Goal: Use online tool/utility: Utilize a website feature to perform a specific function

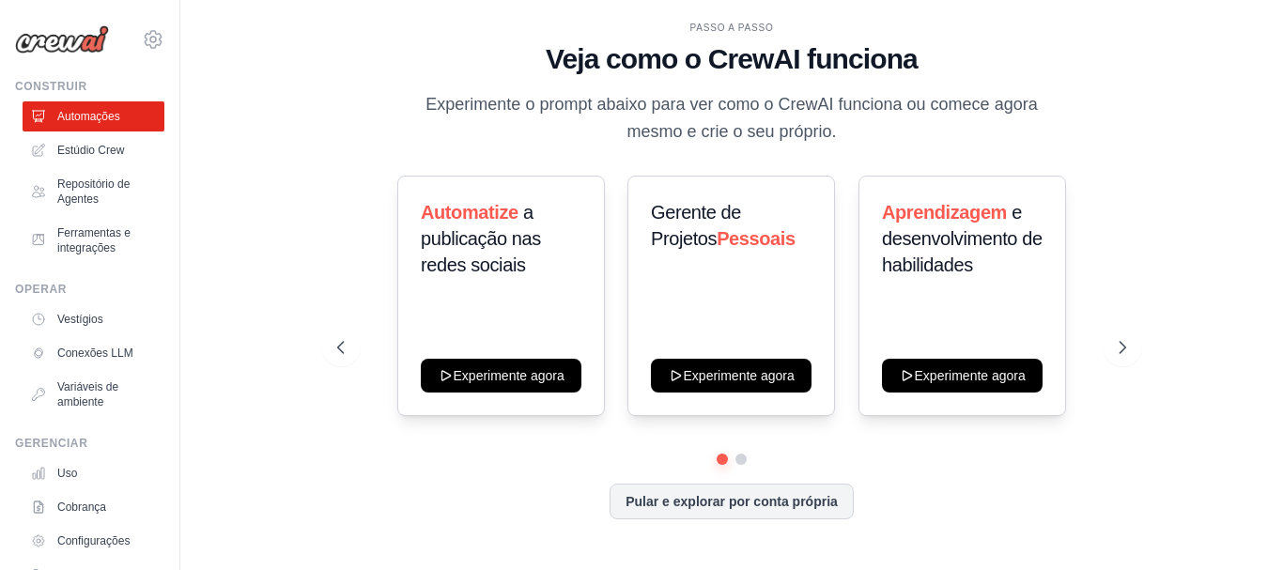
click at [1193, 198] on div "PASSO A PASSO Veja como o CrewAI funciona Experimente o prompt abaixo para ver …" at bounding box center [731, 285] width 1042 height 532
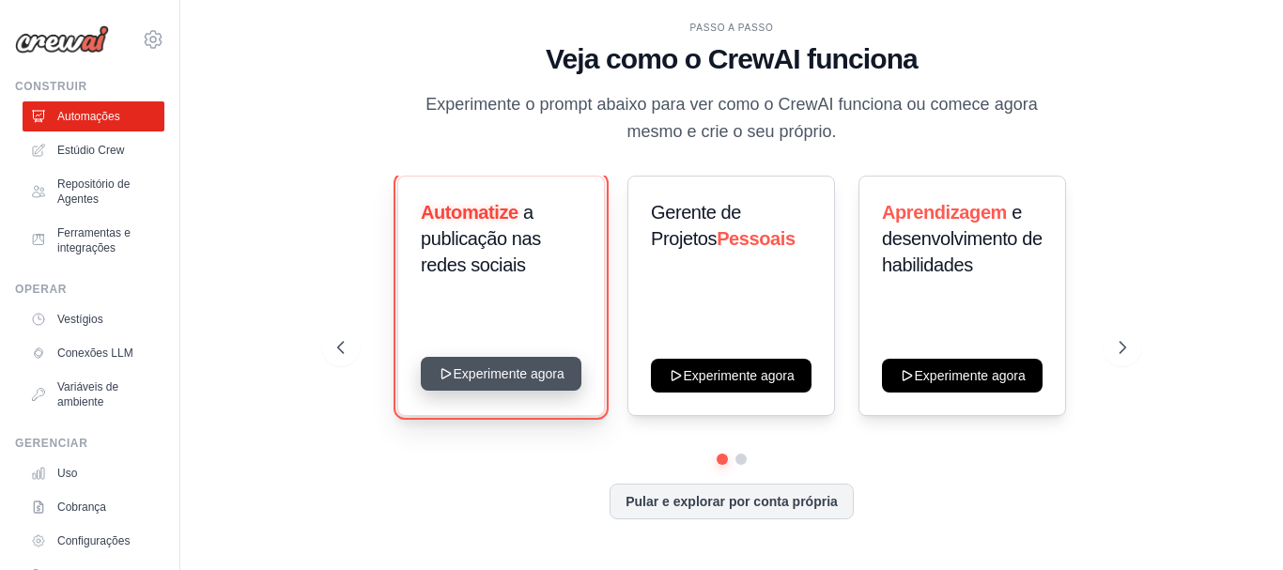
click at [534, 359] on button "Experimente agora" at bounding box center [501, 374] width 161 height 34
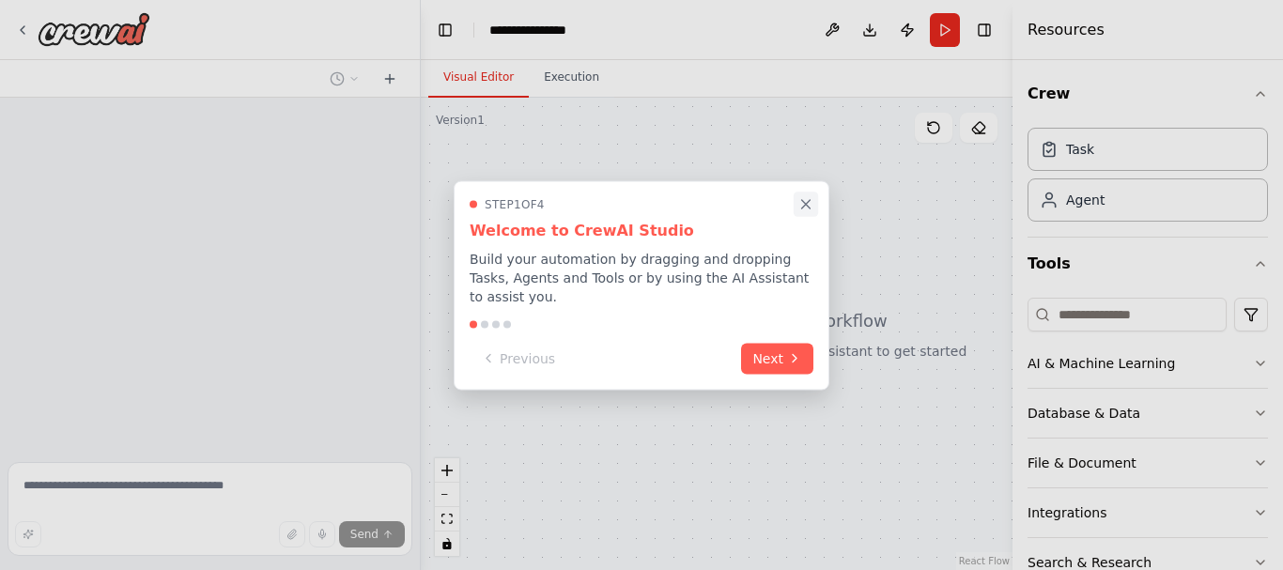
click at [810, 210] on icon "Close walkthrough" at bounding box center [805, 203] width 17 height 17
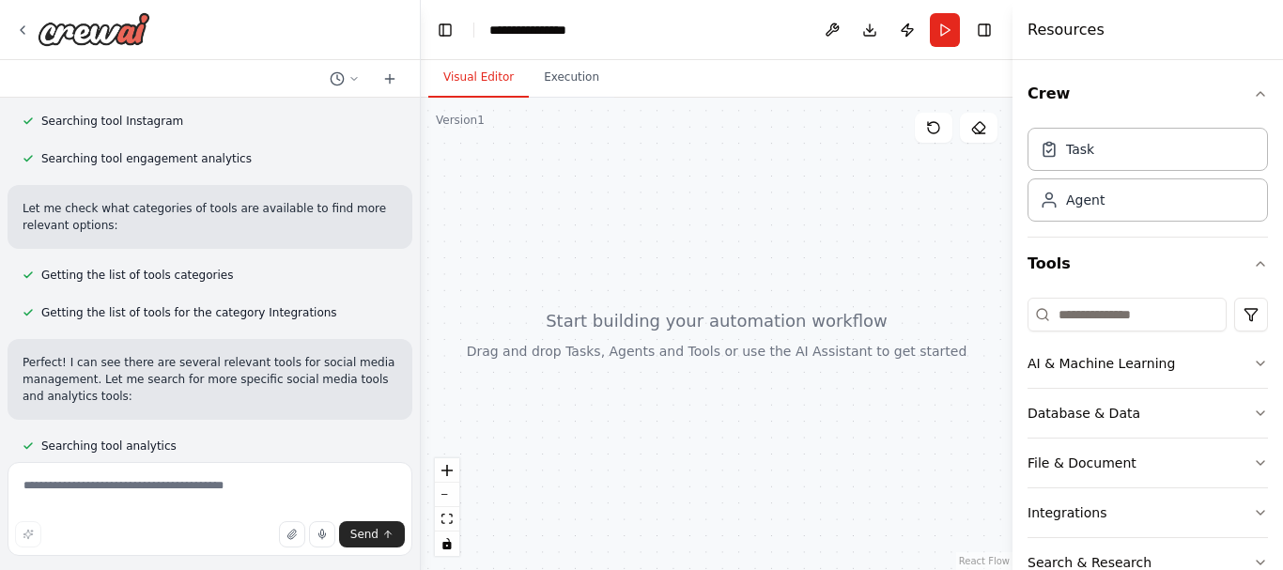
scroll to position [559, 0]
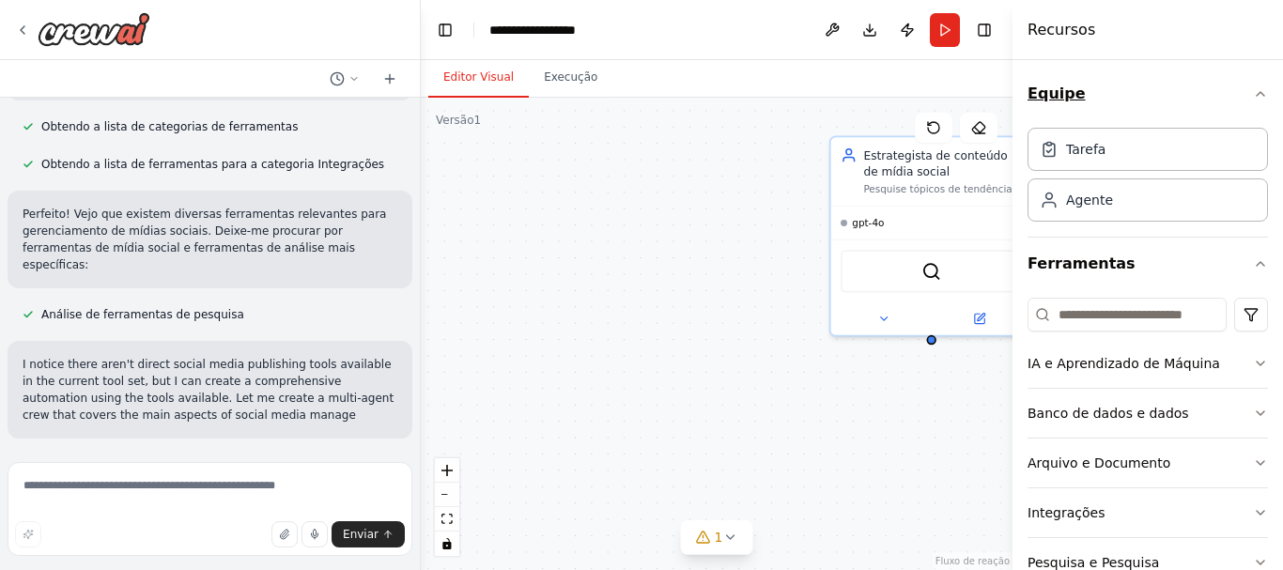
click at [1251, 83] on button "Equipe" at bounding box center [1147, 94] width 240 height 53
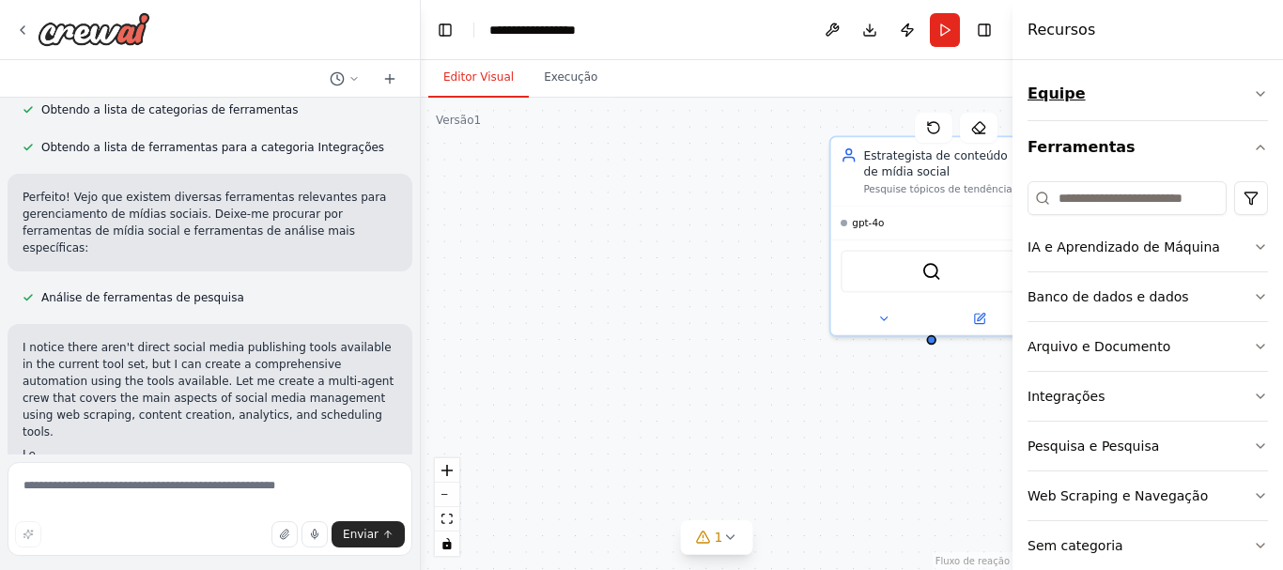
scroll to position [763, 0]
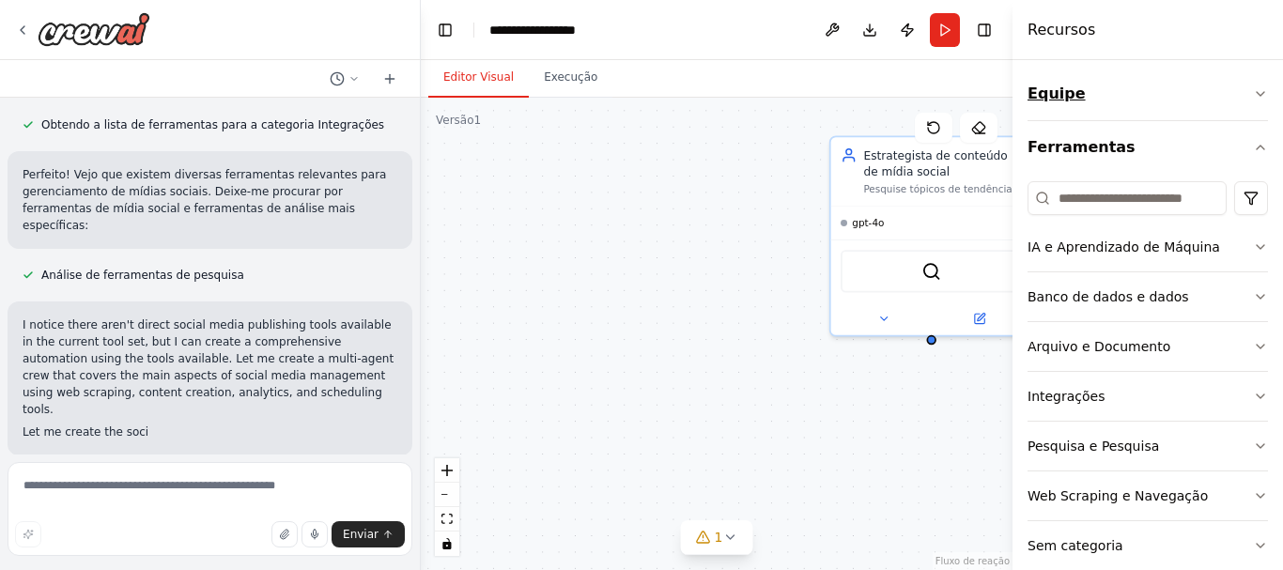
click at [1251, 83] on button "Equipe" at bounding box center [1147, 94] width 240 height 53
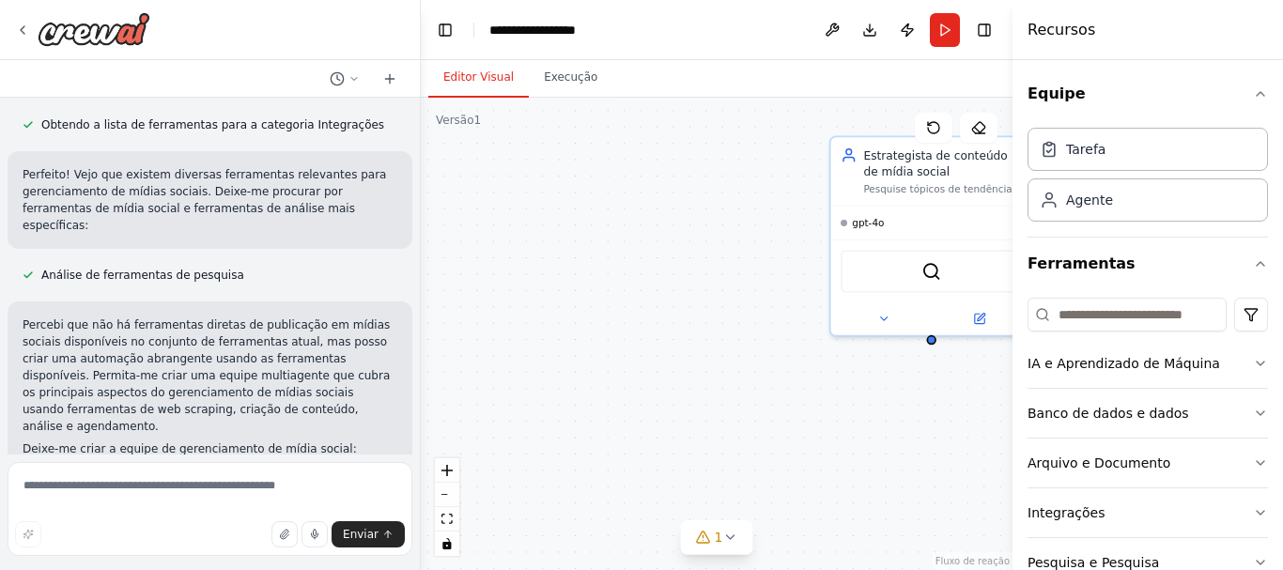
scroll to position [895, 0]
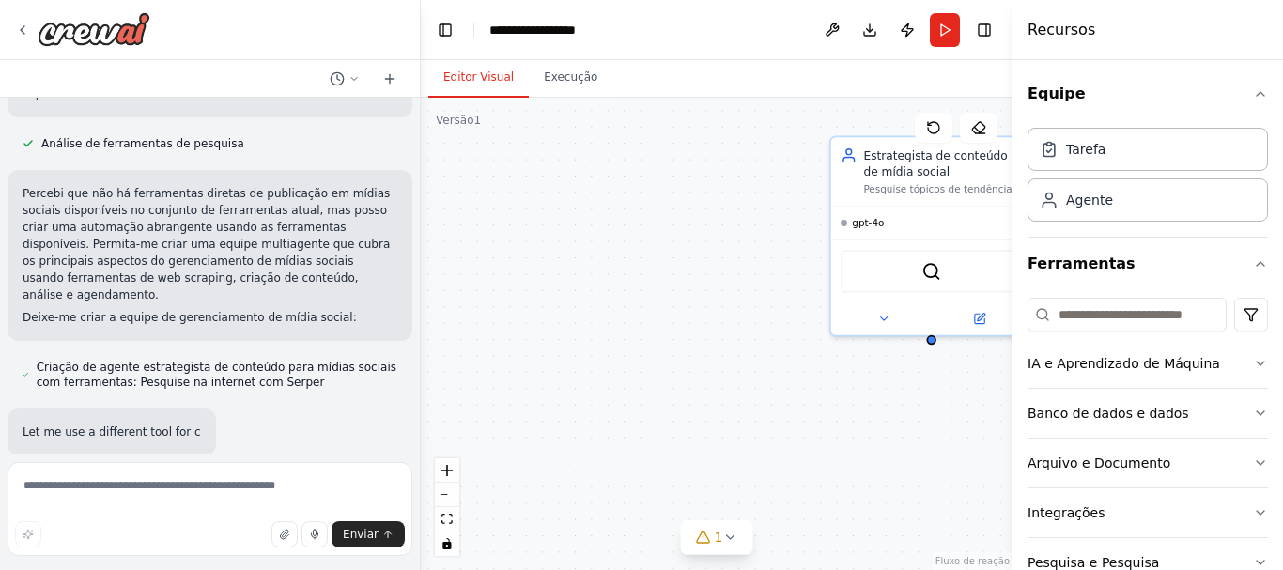
drag, startPoint x: 898, startPoint y: 65, endPoint x: 752, endPoint y: 96, distance: 148.8
click at [752, 96] on div "Editor Visual Execução" at bounding box center [717, 79] width 592 height 38
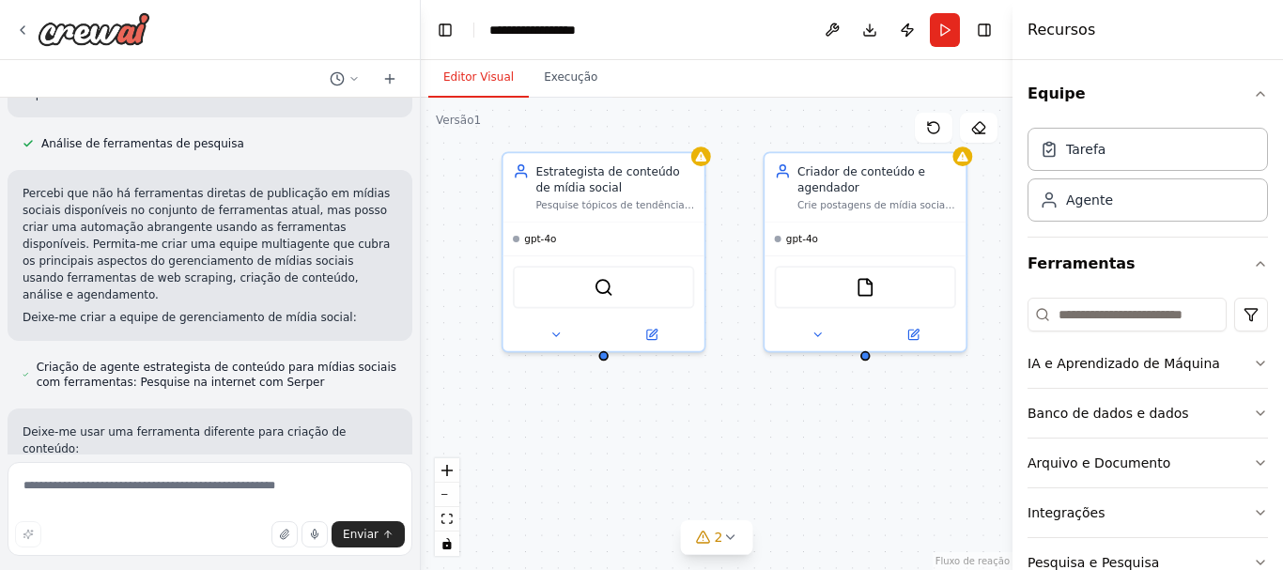
drag, startPoint x: 740, startPoint y: 203, endPoint x: 412, endPoint y: 219, distance: 328.1
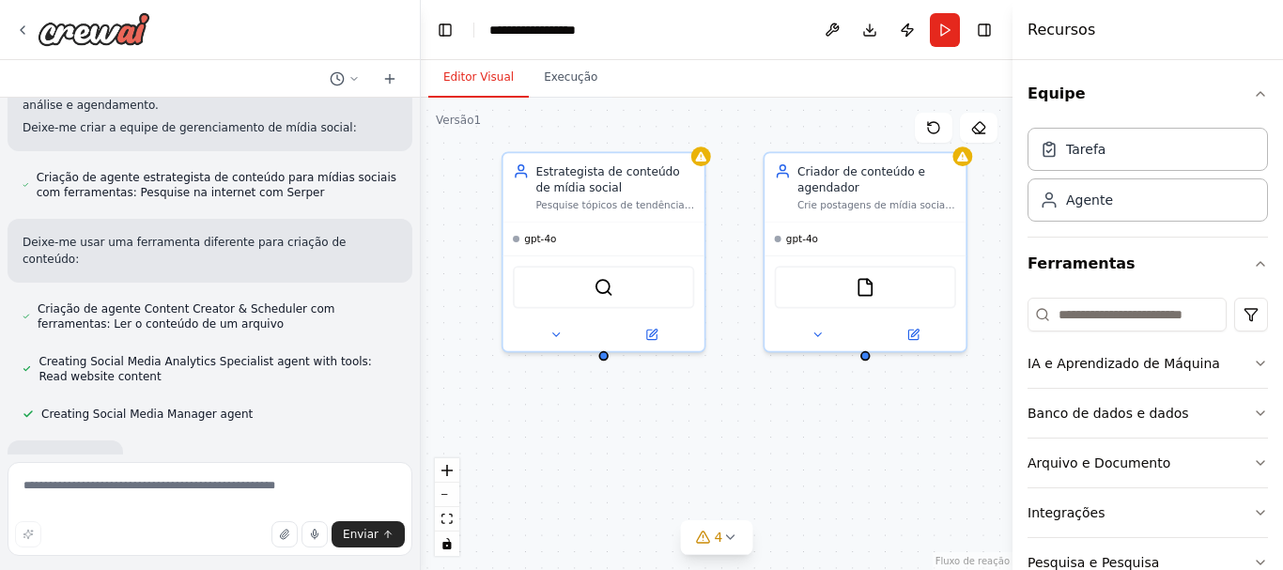
scroll to position [1100, 0]
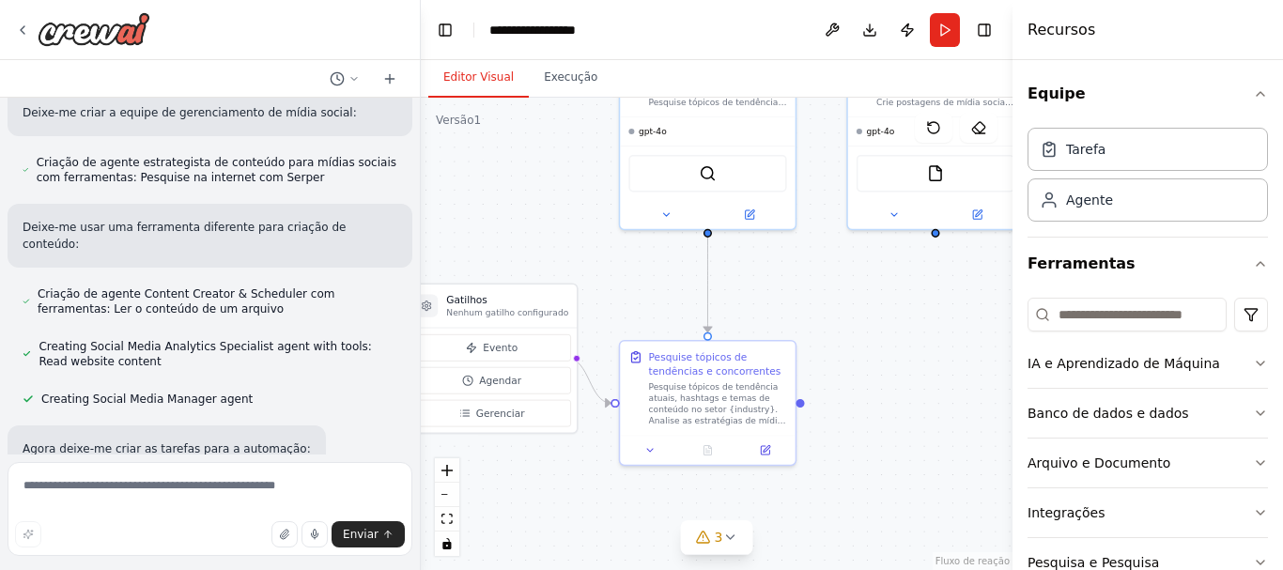
drag, startPoint x: 768, startPoint y: 418, endPoint x: 855, endPoint y: 300, distance: 147.1
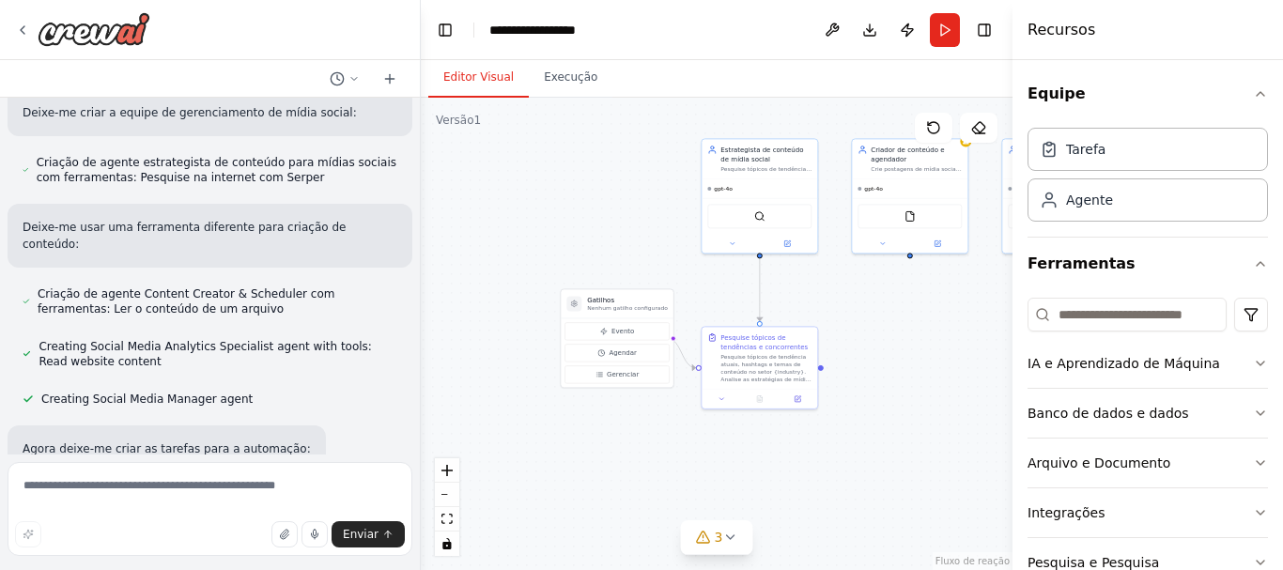
scroll to position [1137, 0]
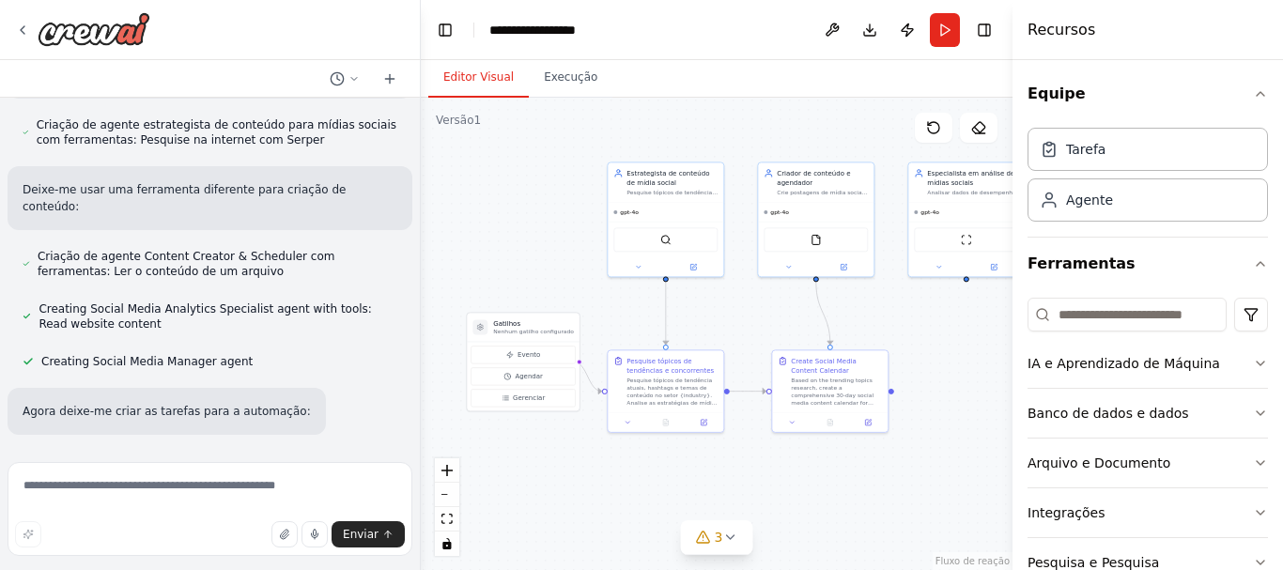
drag, startPoint x: 852, startPoint y: 315, endPoint x: 757, endPoint y: 338, distance: 97.7
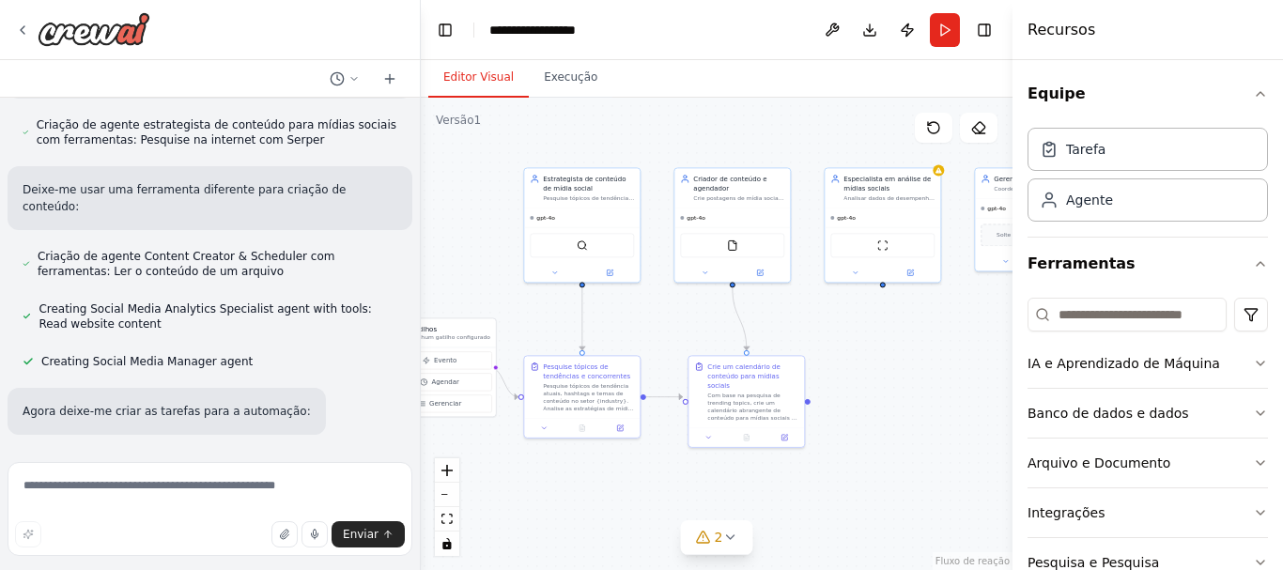
scroll to position [1175, 0]
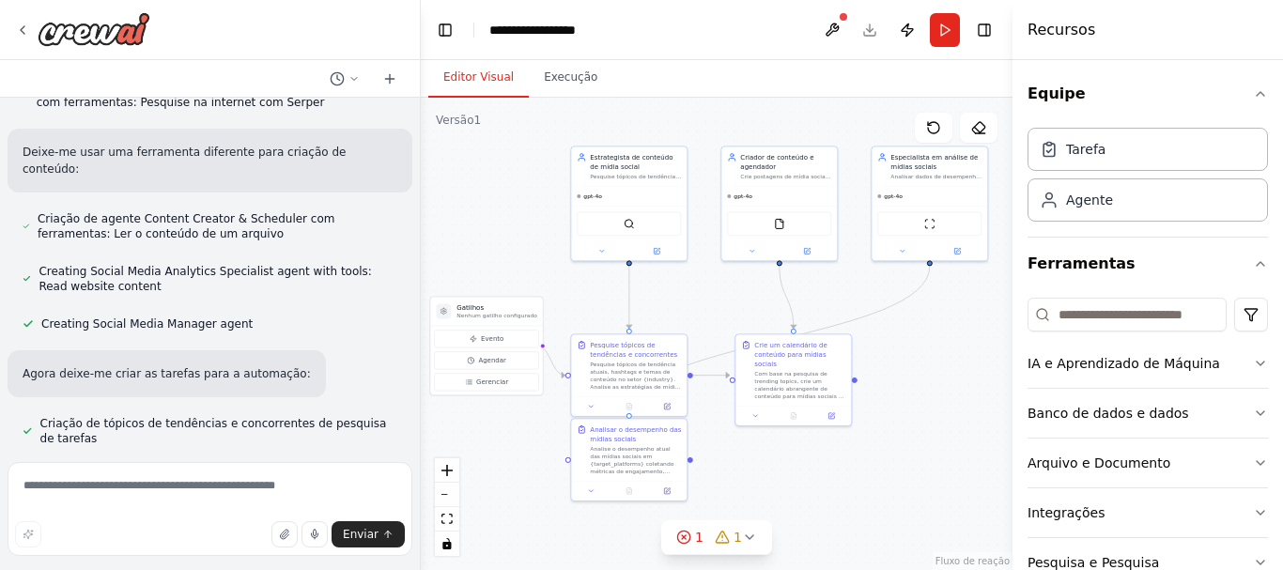
drag, startPoint x: 903, startPoint y: 337, endPoint x: 868, endPoint y: 321, distance: 39.1
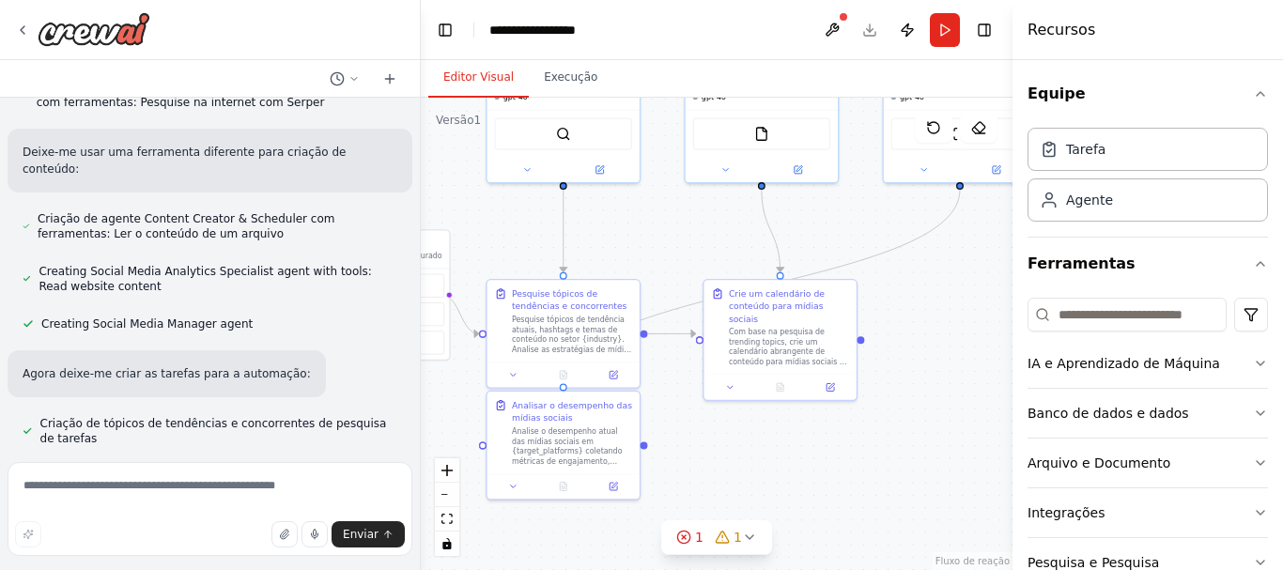
scroll to position [1212, 0]
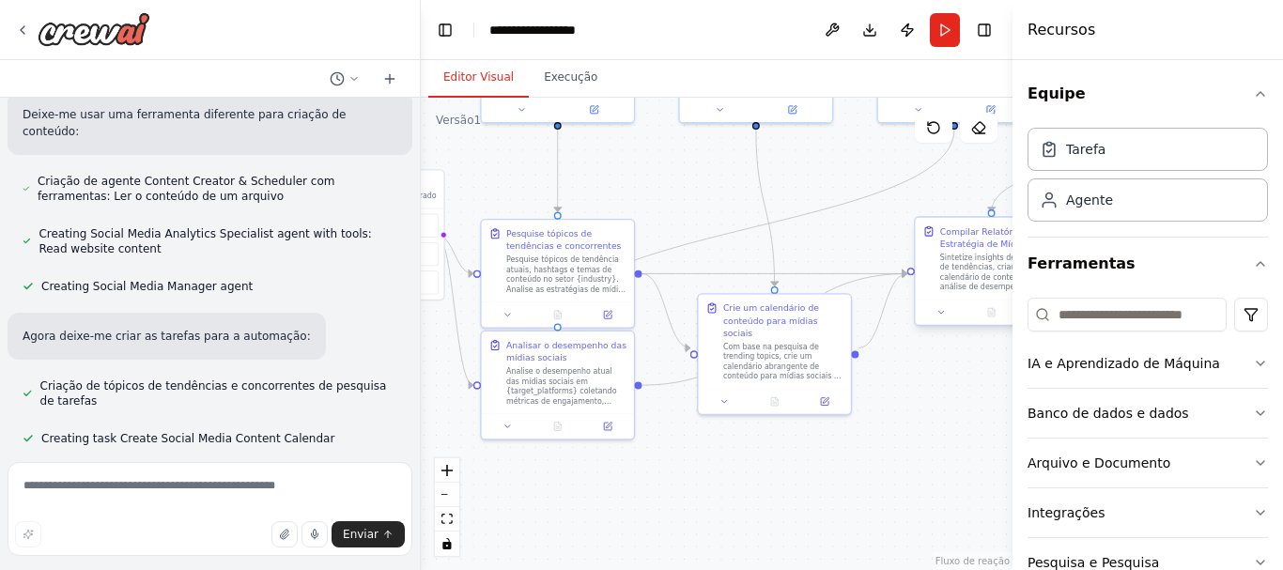
drag, startPoint x: 917, startPoint y: 368, endPoint x: 917, endPoint y: 290, distance: 77.9
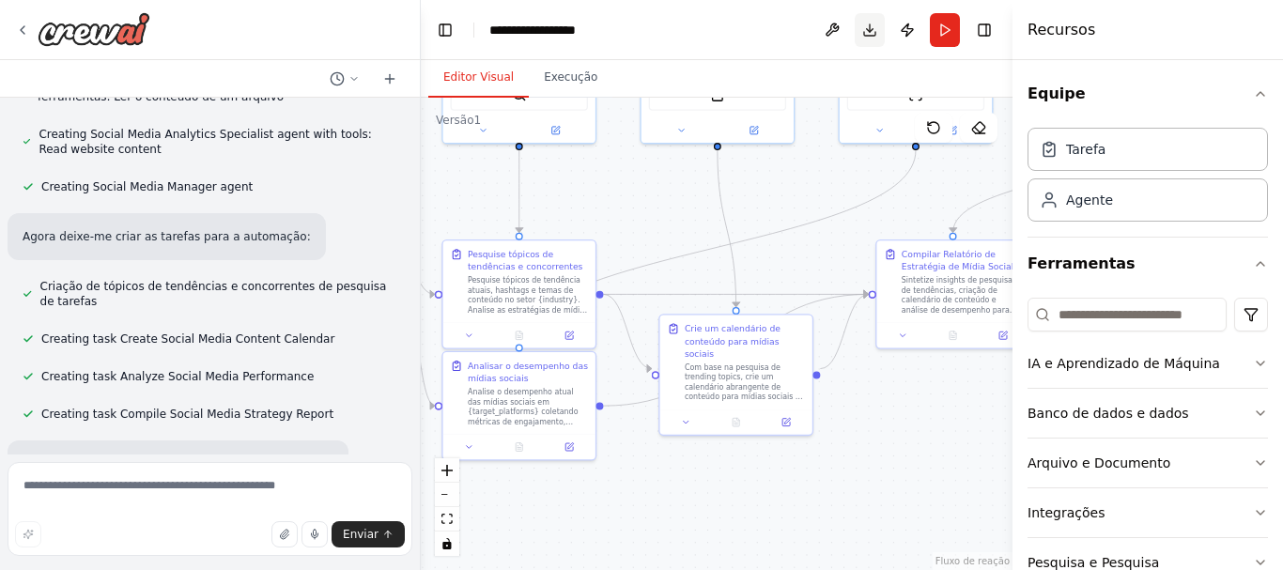
scroll to position [1349, 0]
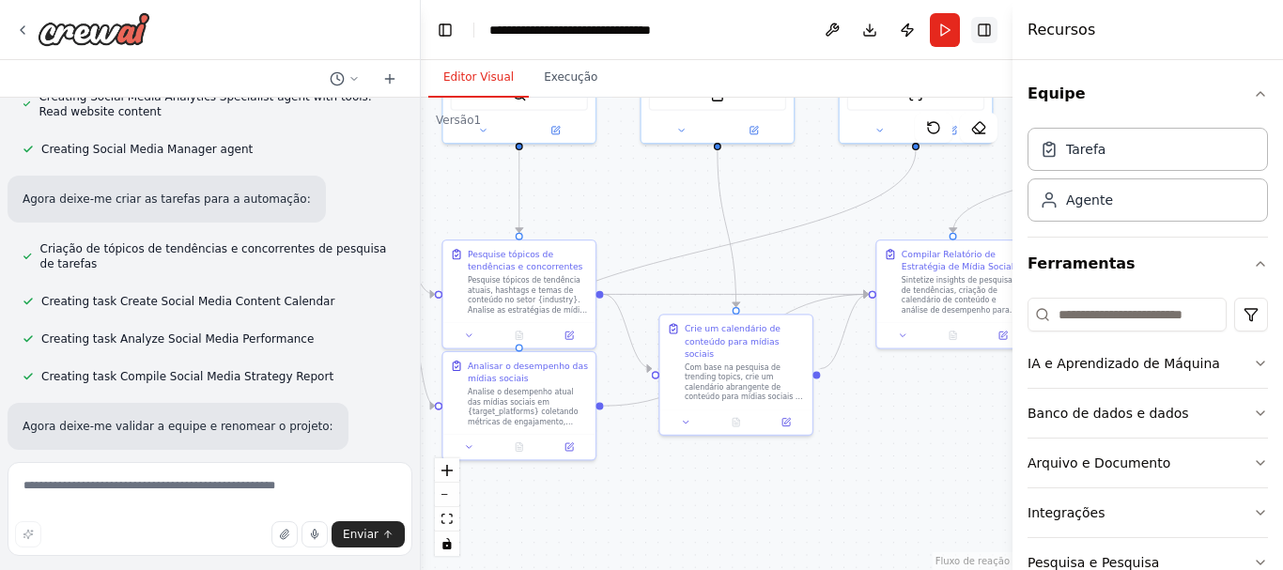
click at [986, 26] on button "Alternar barra lateral direita" at bounding box center [984, 30] width 26 height 26
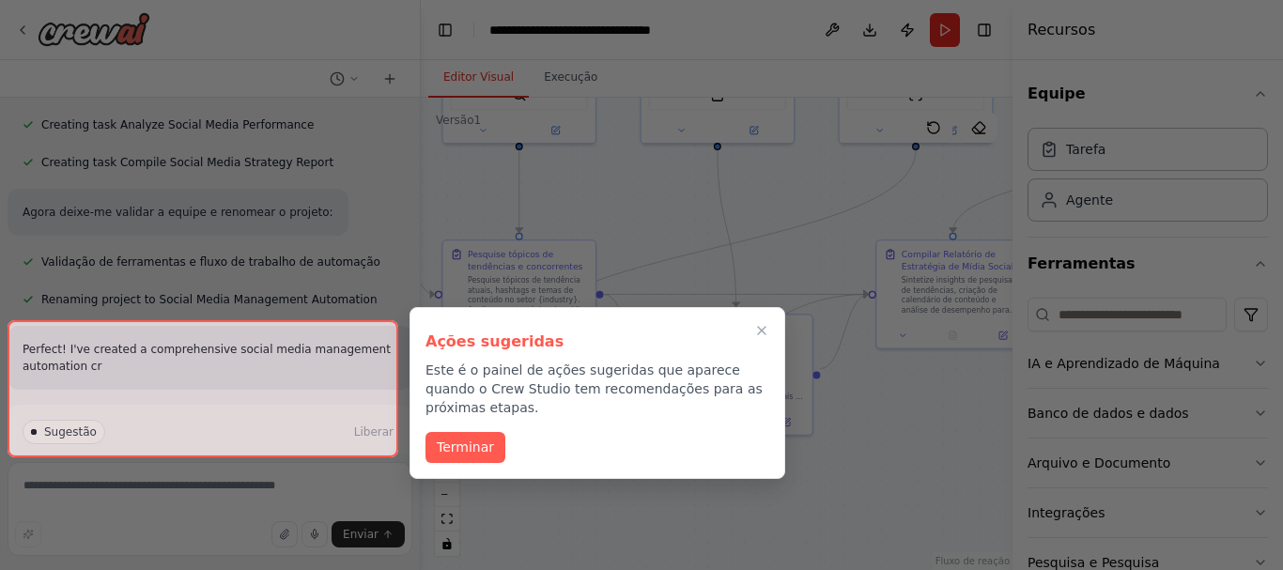
scroll to position [1580, 0]
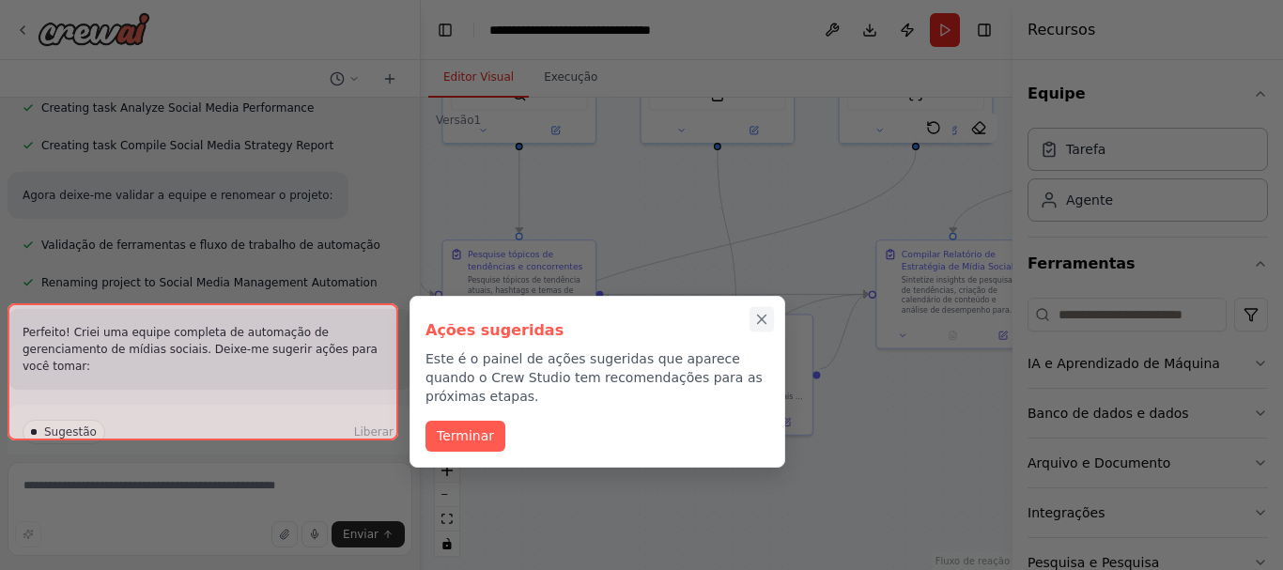
click at [763, 317] on icon "Passo a passo completo" at bounding box center [762, 320] width 8 height 8
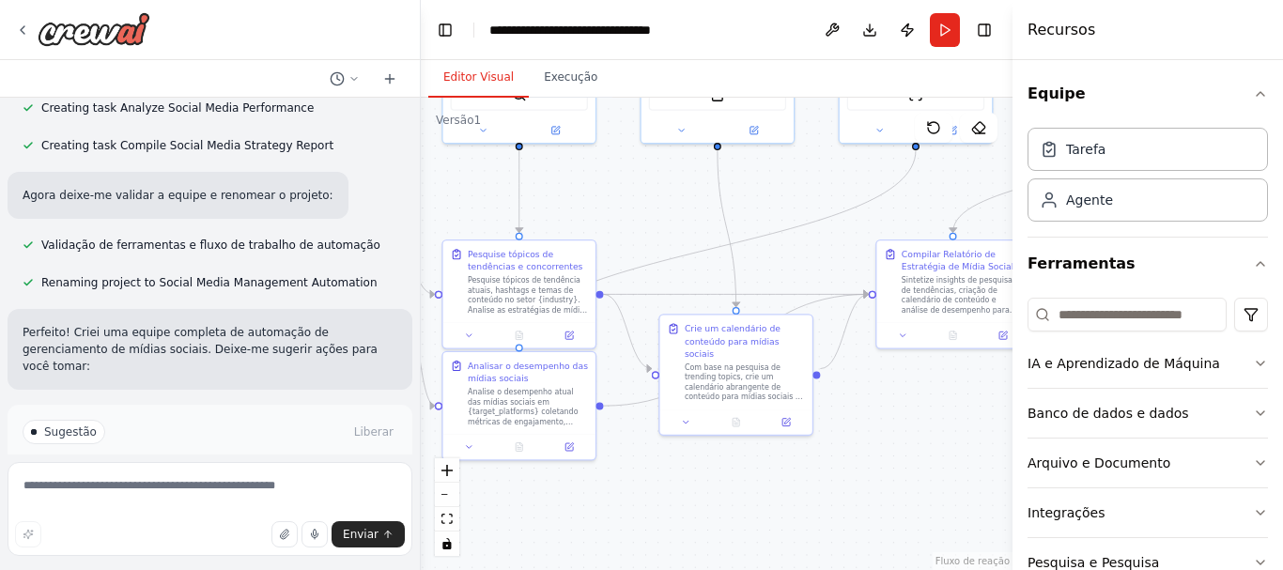
click at [279, 497] on button "Executar automação" at bounding box center [210, 512] width 375 height 30
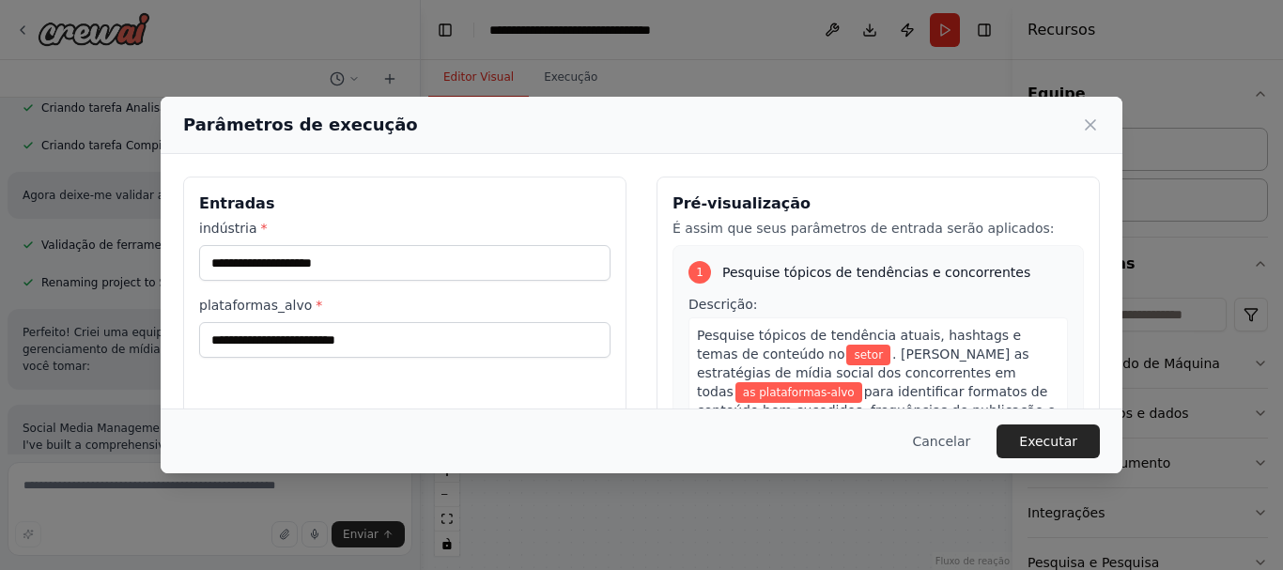
scroll to position [1588, 0]
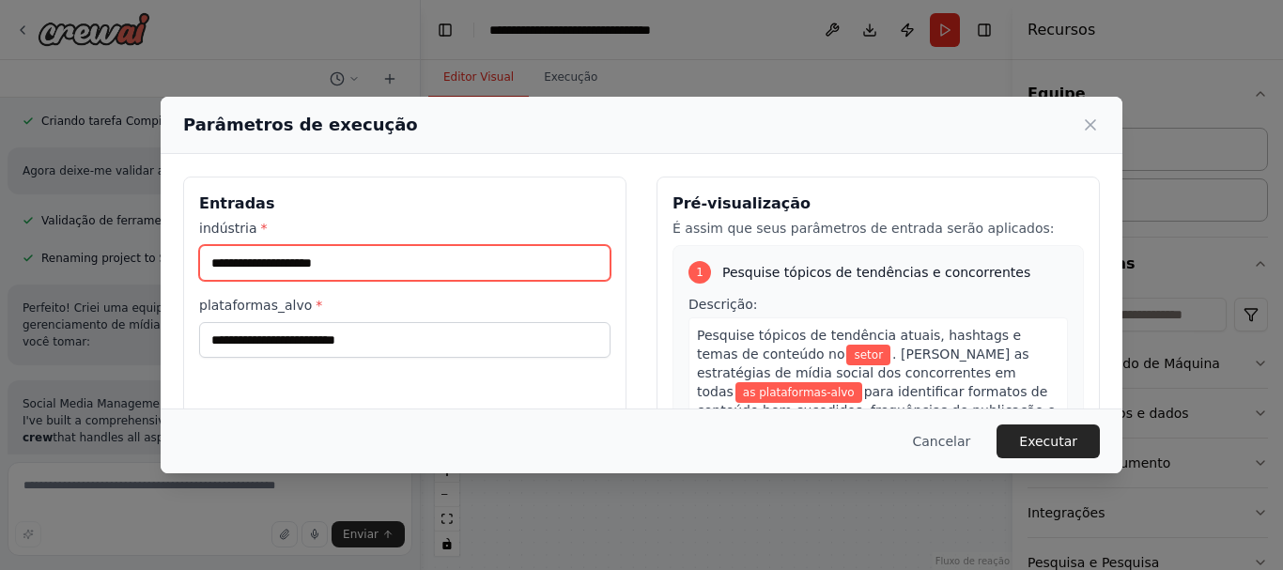
click at [345, 269] on input "indústria *" at bounding box center [404, 263] width 411 height 36
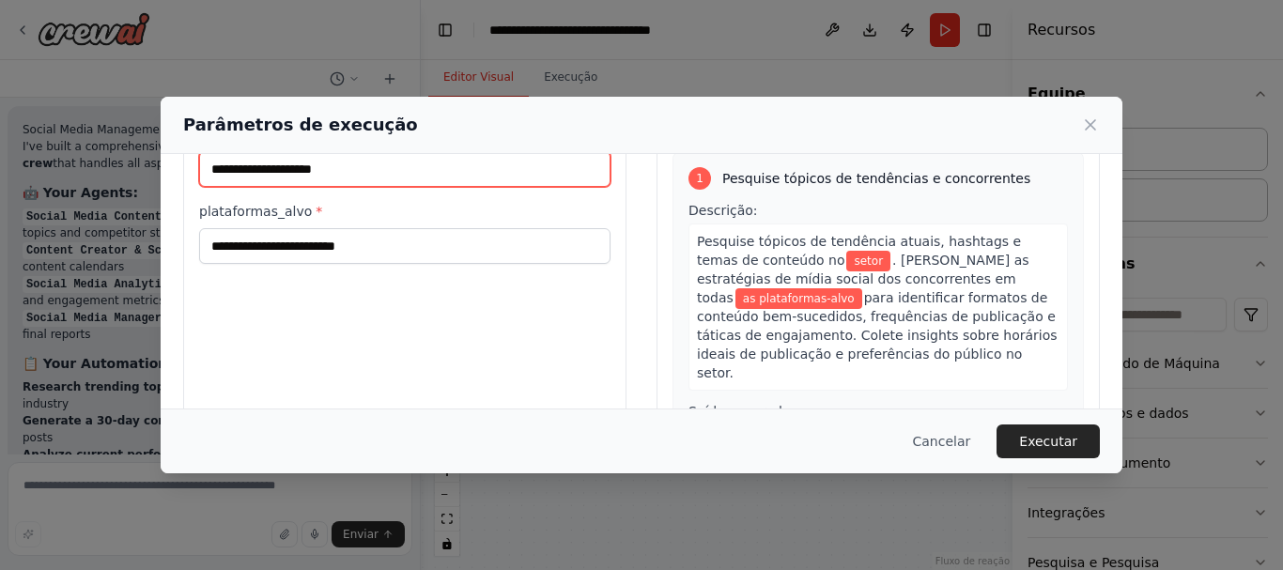
scroll to position [0, 0]
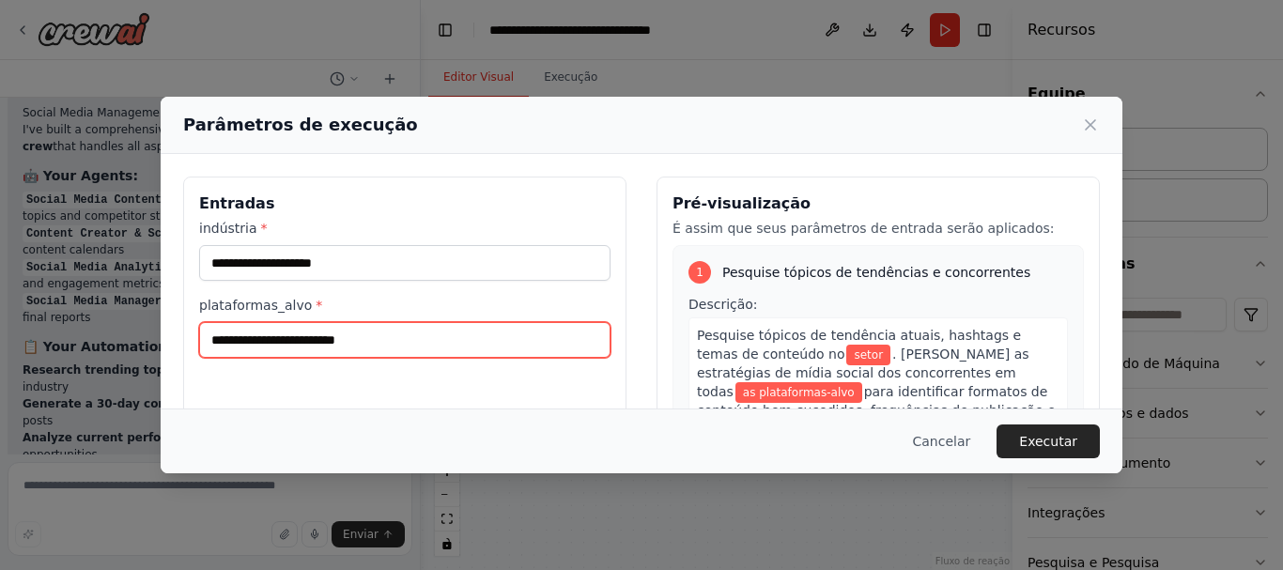
click at [349, 340] on input "plataformas_alvo *" at bounding box center [404, 340] width 411 height 36
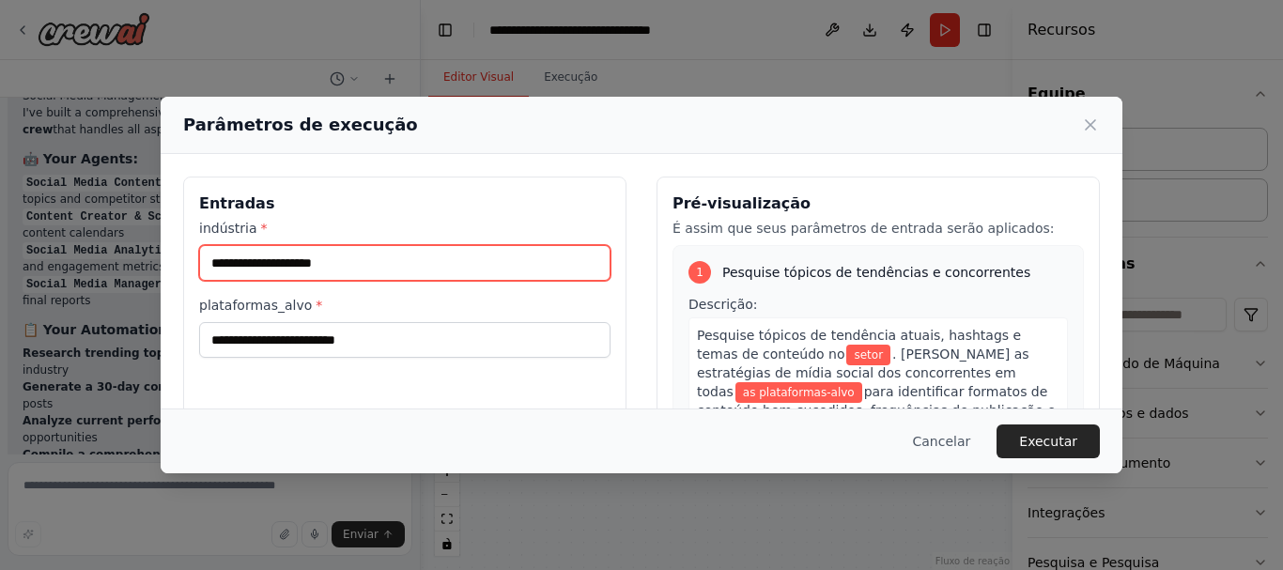
click at [386, 257] on input "indústria *" at bounding box center [404, 263] width 411 height 36
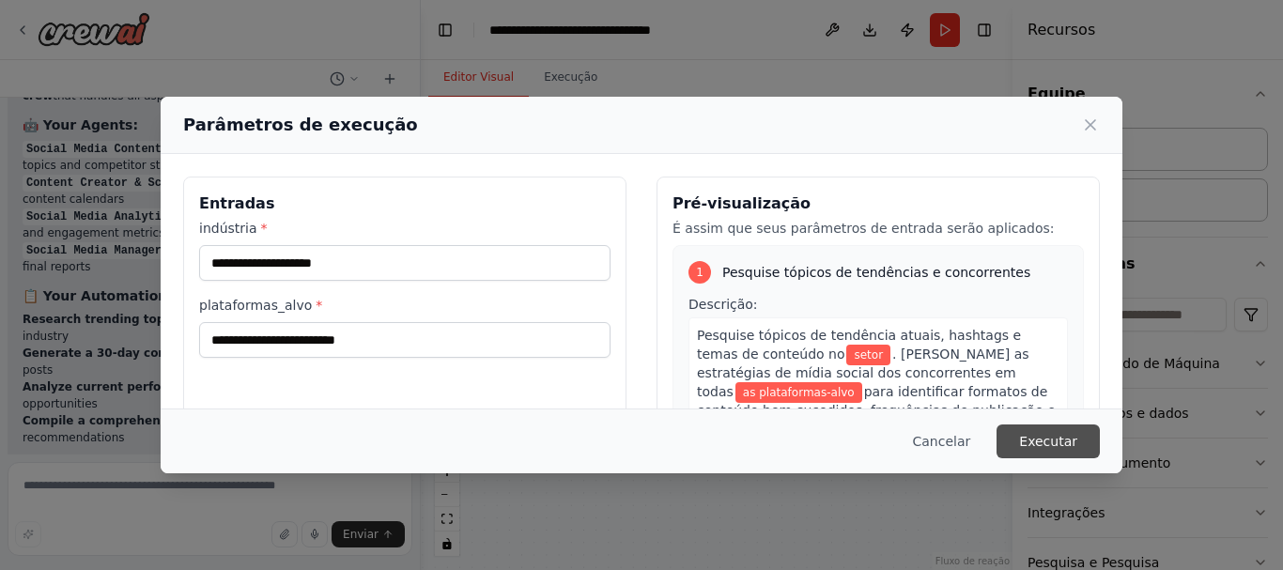
click at [1051, 442] on font "Executar" at bounding box center [1048, 441] width 58 height 15
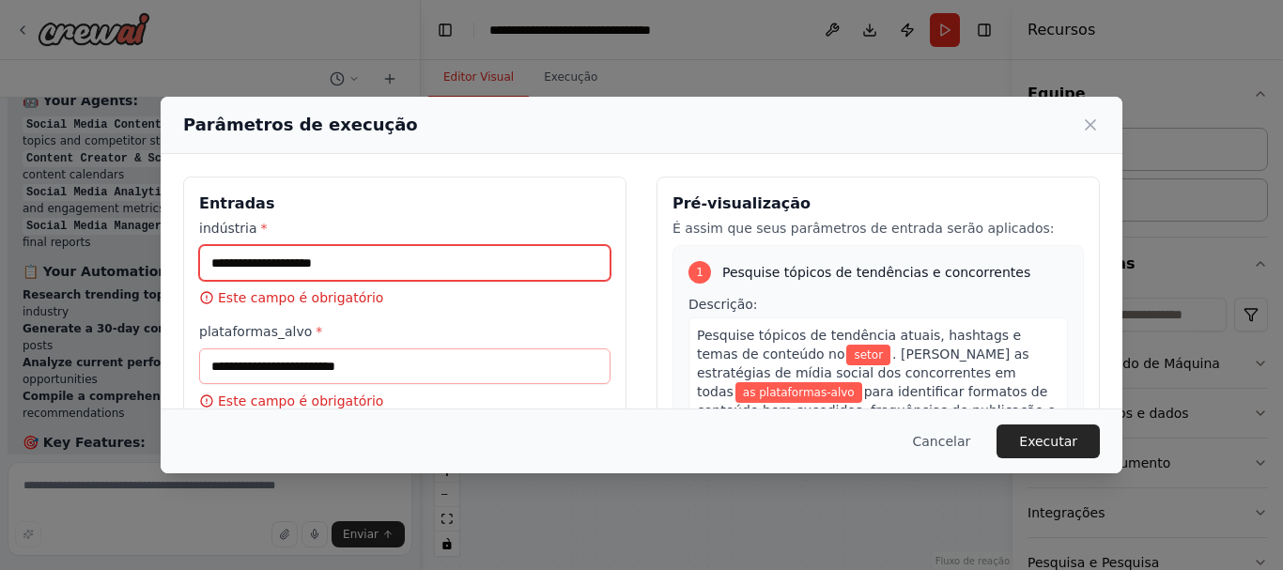
click at [273, 251] on input "indústria *" at bounding box center [404, 263] width 411 height 36
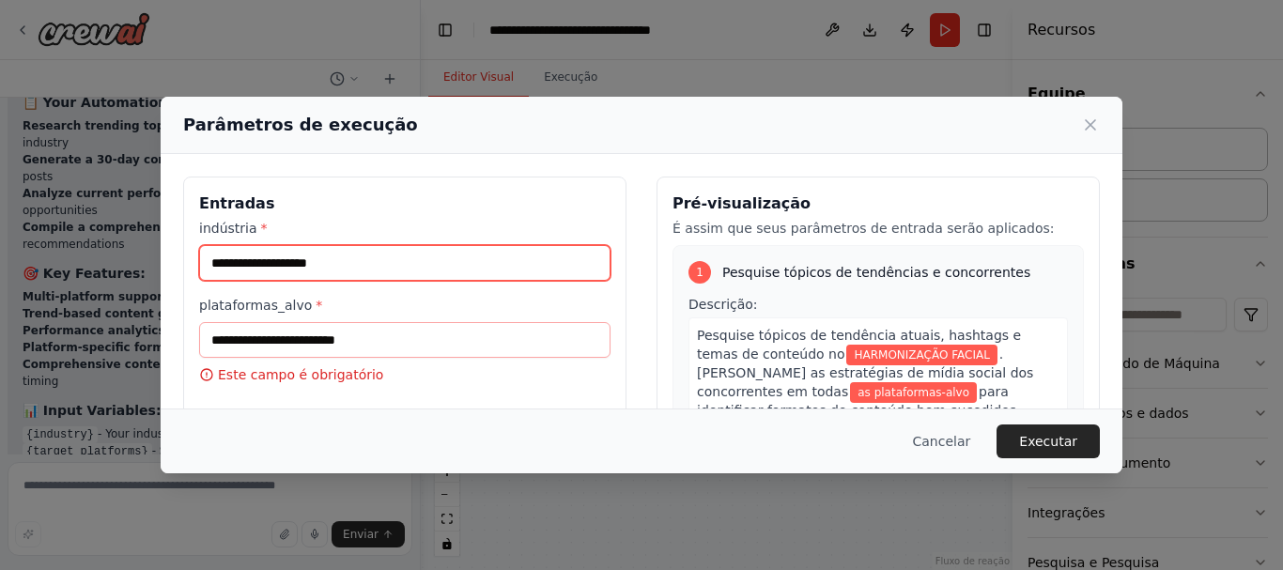
type input "**********"
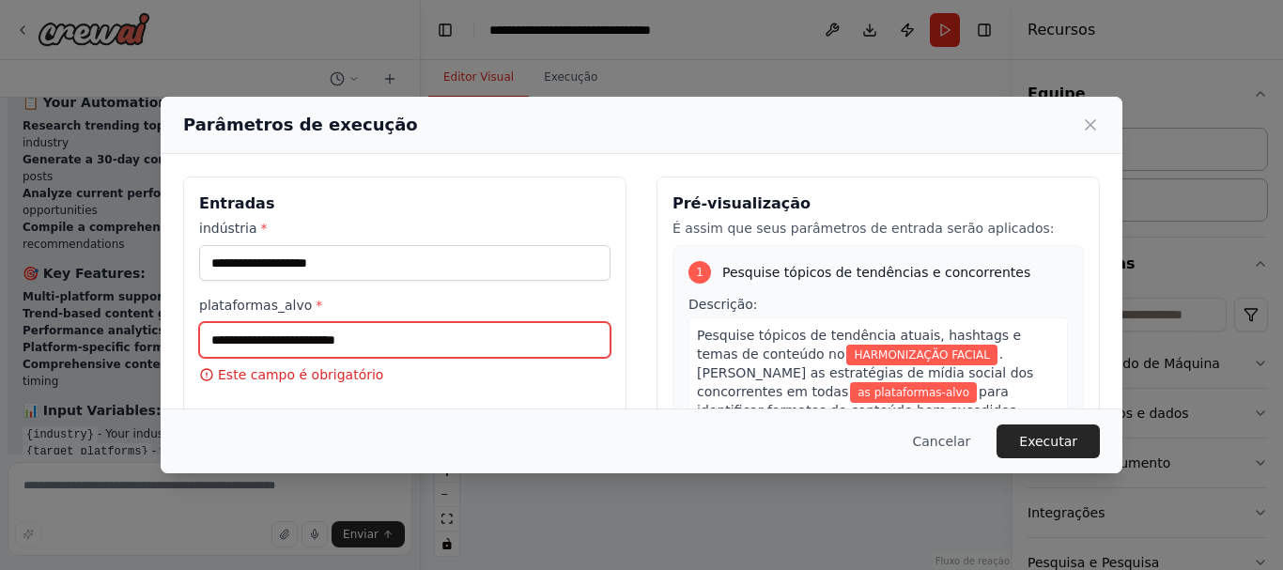
click at [381, 344] on input "plataformas_alvo *" at bounding box center [404, 340] width 411 height 36
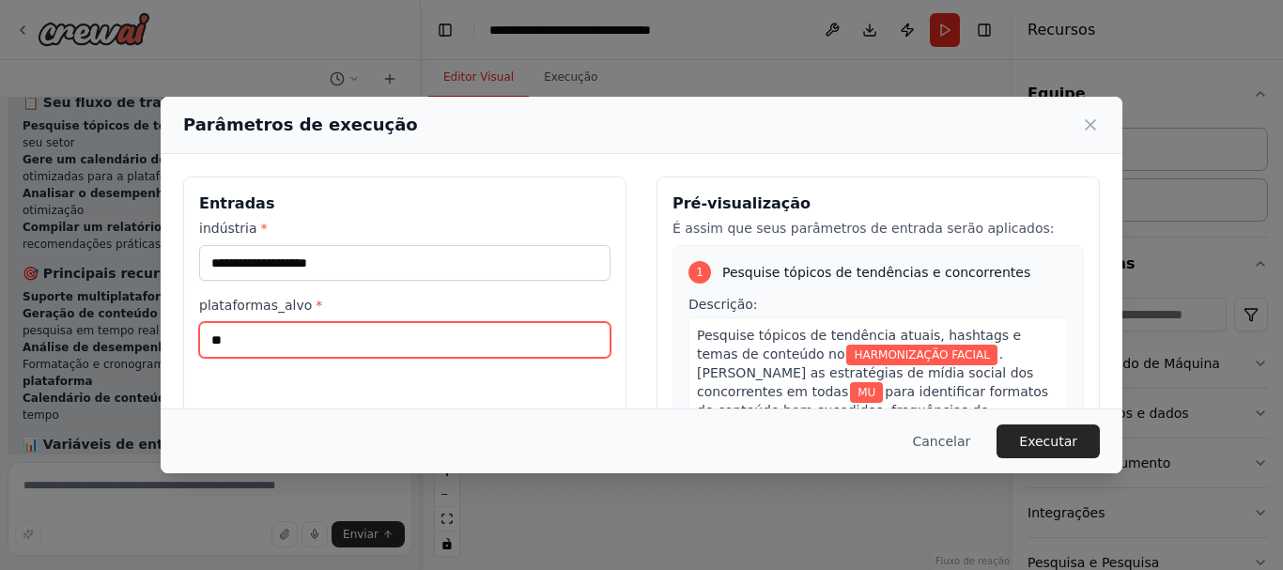
type input "*"
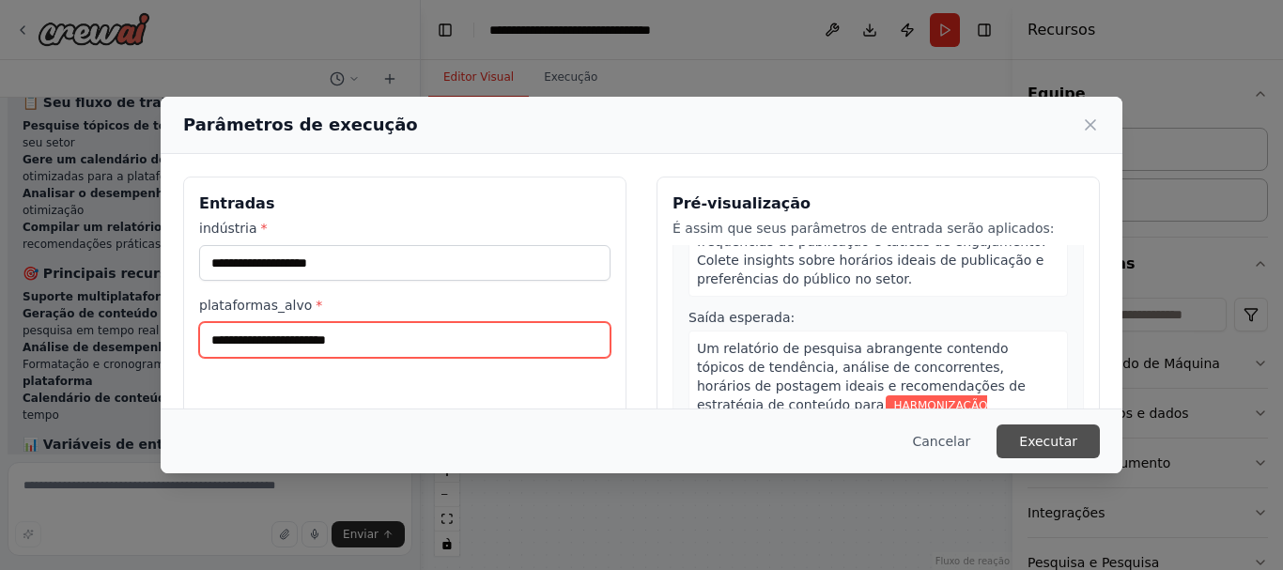
type input "**********"
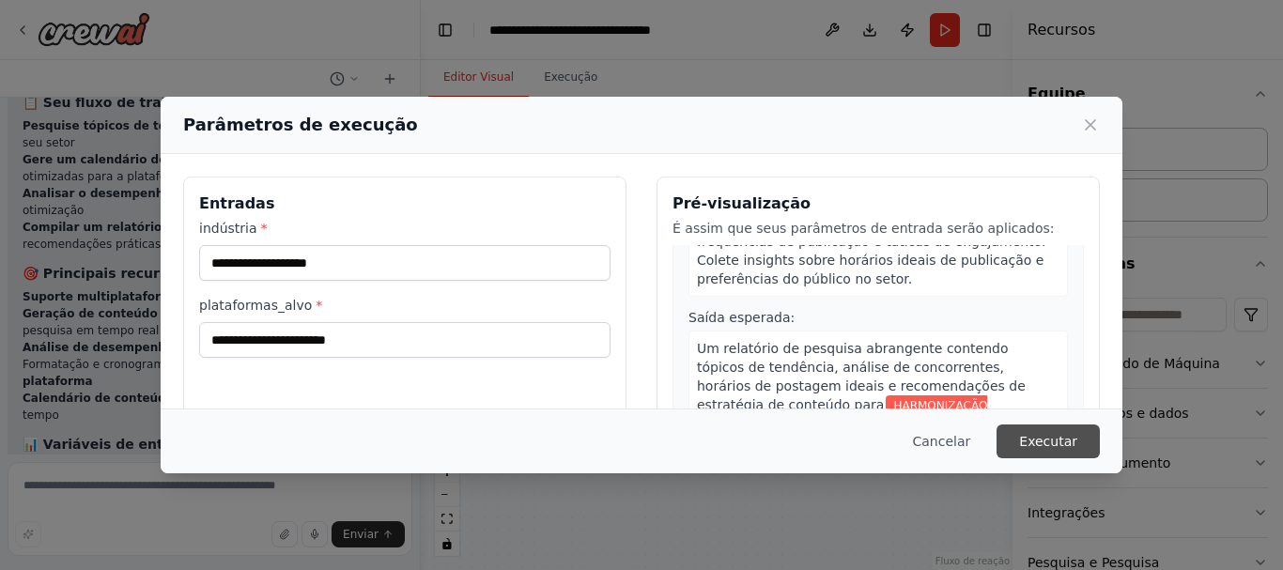
click at [1033, 439] on font "Executar" at bounding box center [1048, 441] width 58 height 15
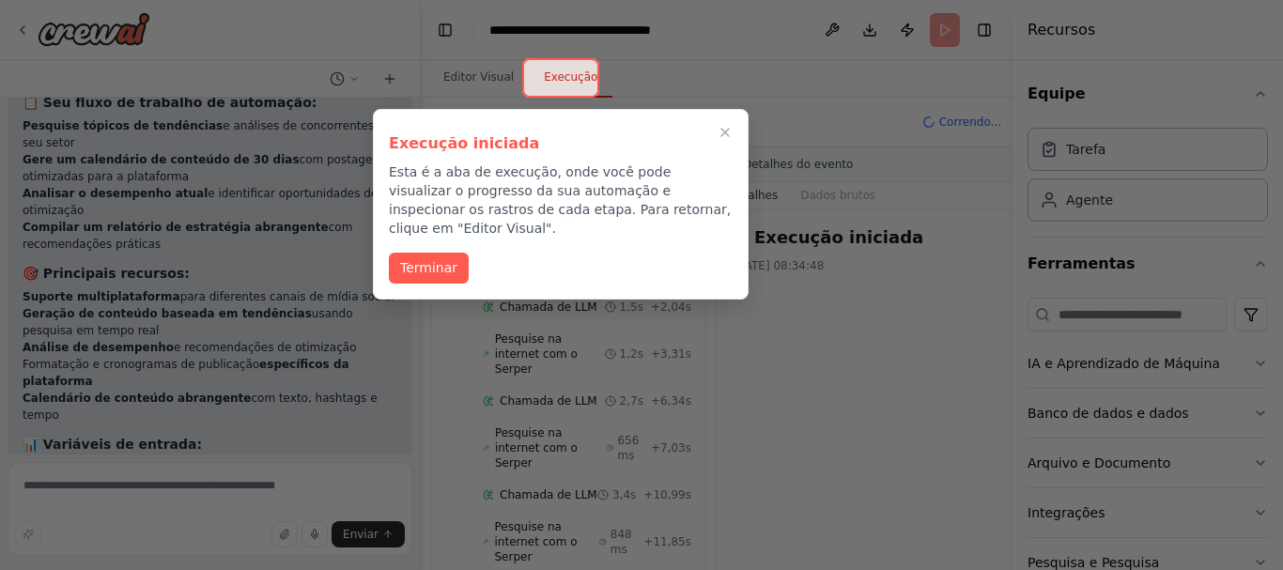
scroll to position [76, 0]
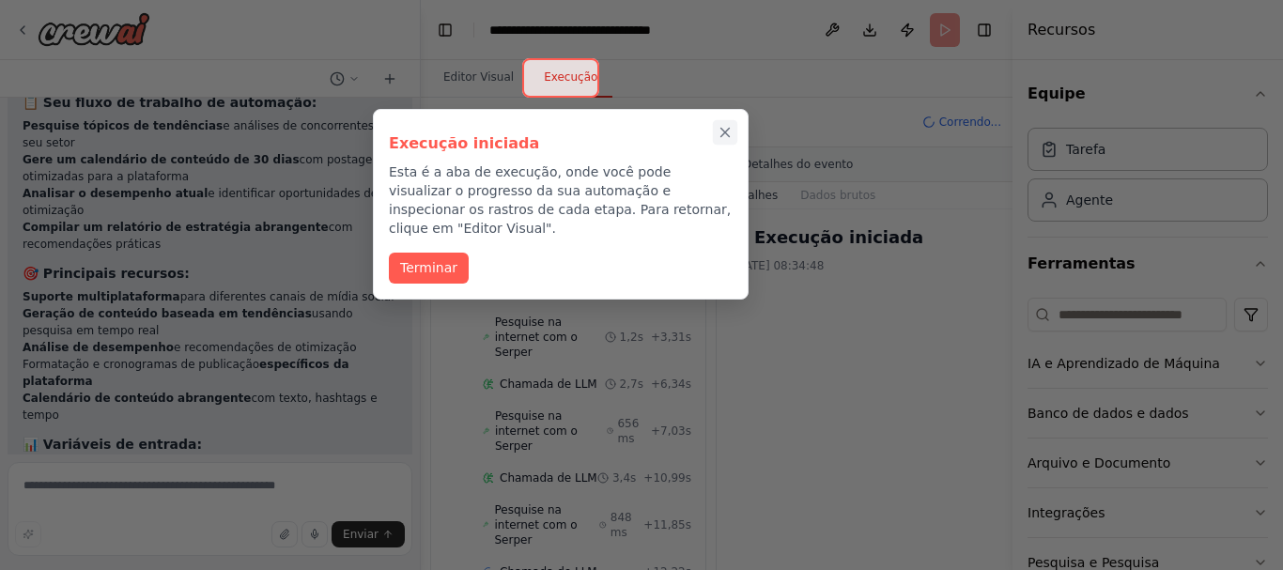
click at [732, 132] on icon "Passo a passo completo" at bounding box center [725, 132] width 17 height 17
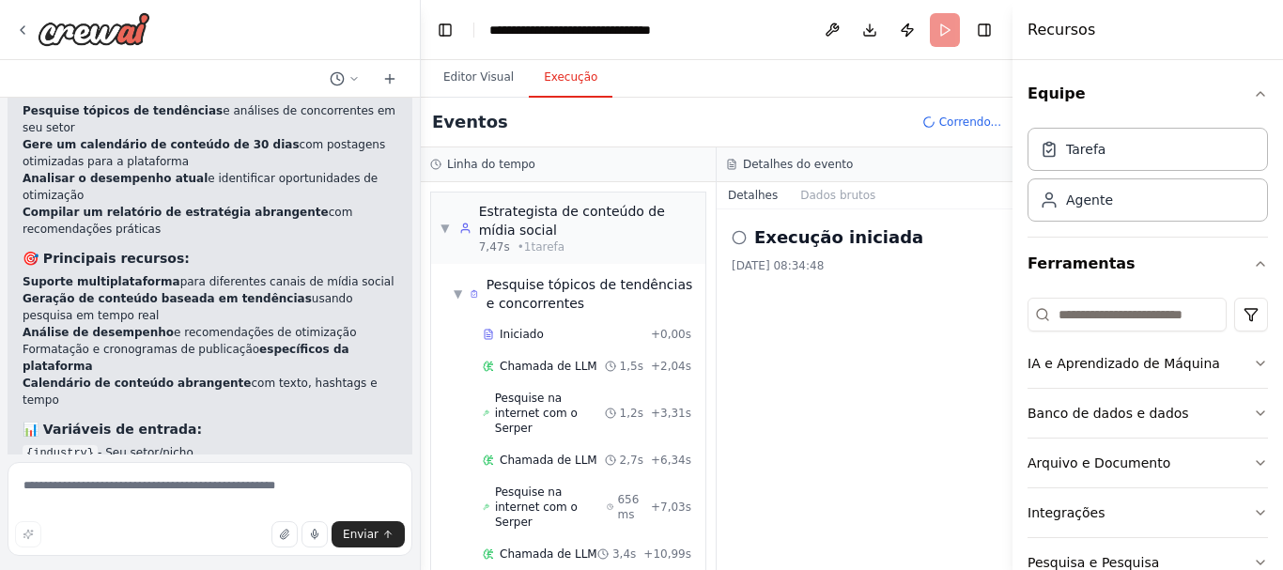
scroll to position [2273, 0]
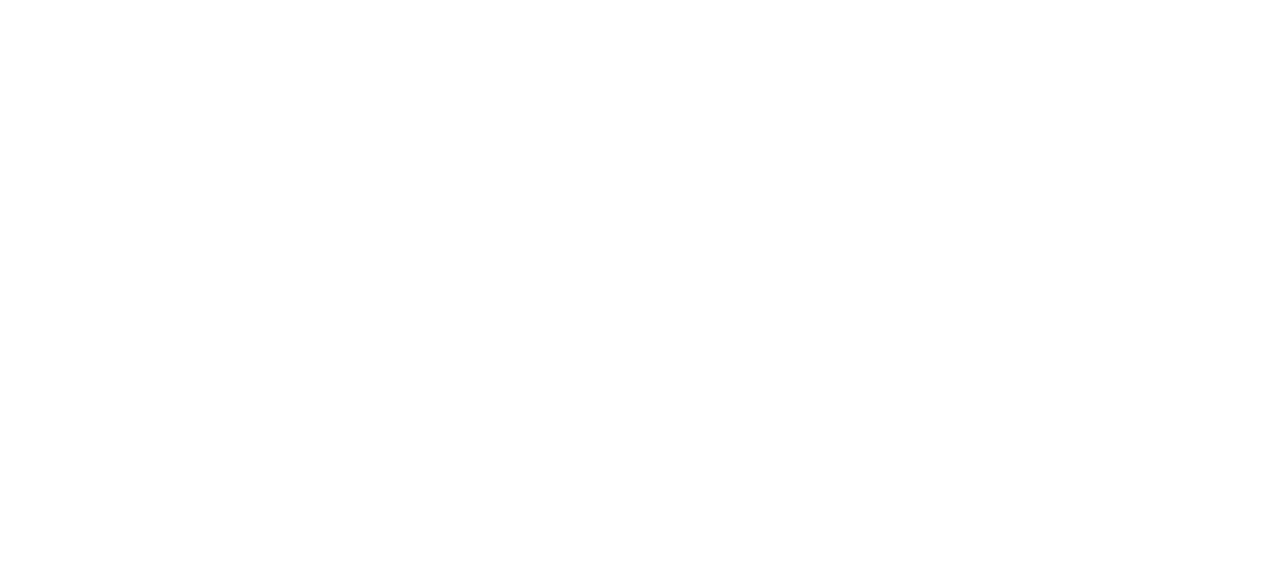
drag, startPoint x: 864, startPoint y: 32, endPoint x: 559, endPoint y: 36, distance: 305.2
click at [559, 0] on html "Texto original Avalie a tradução O feedback vai ser usado para ajudar a melhora…" at bounding box center [641, 0] width 1283 height 0
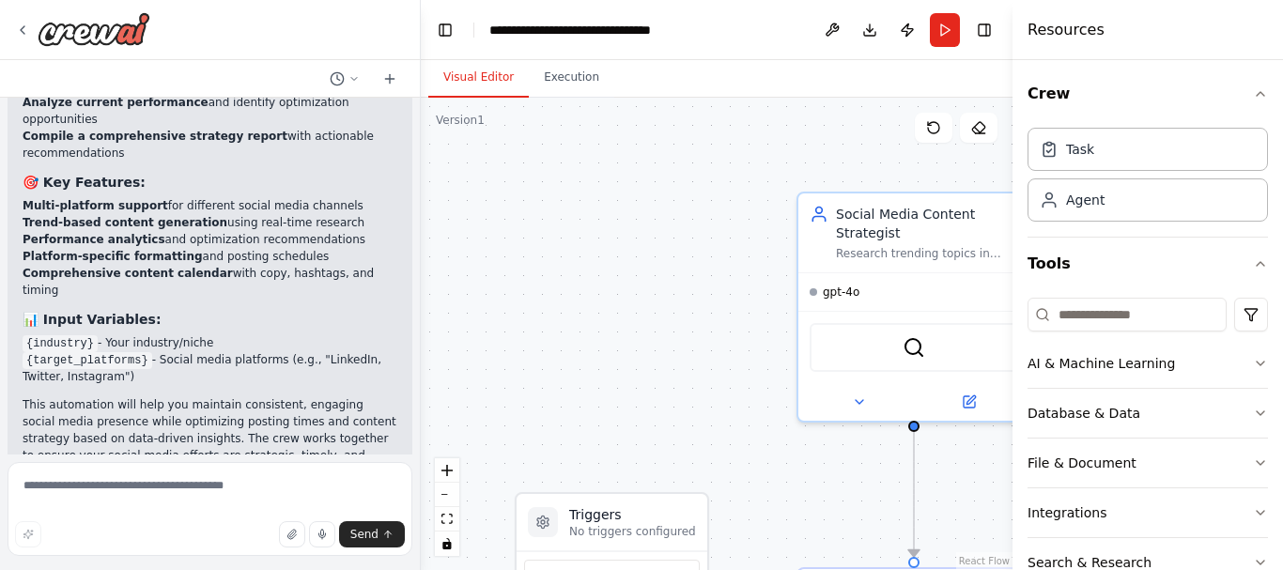
scroll to position [2125, 0]
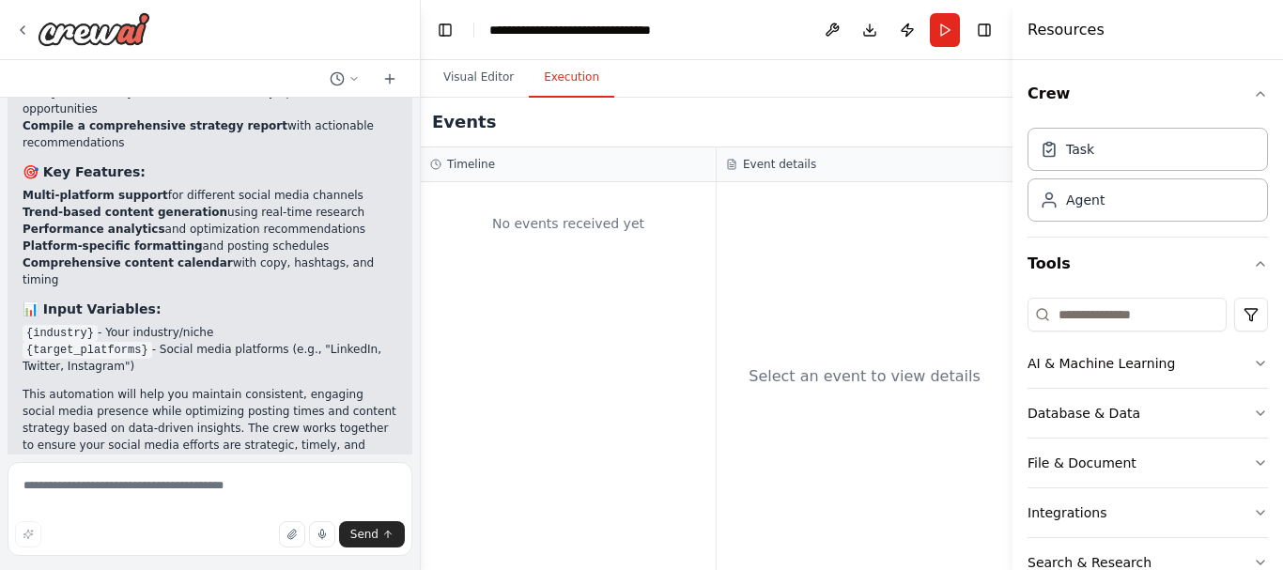
click at [558, 94] on button "Execution" at bounding box center [571, 77] width 85 height 39
click at [468, 83] on button "Visual Editor" at bounding box center [478, 77] width 100 height 39
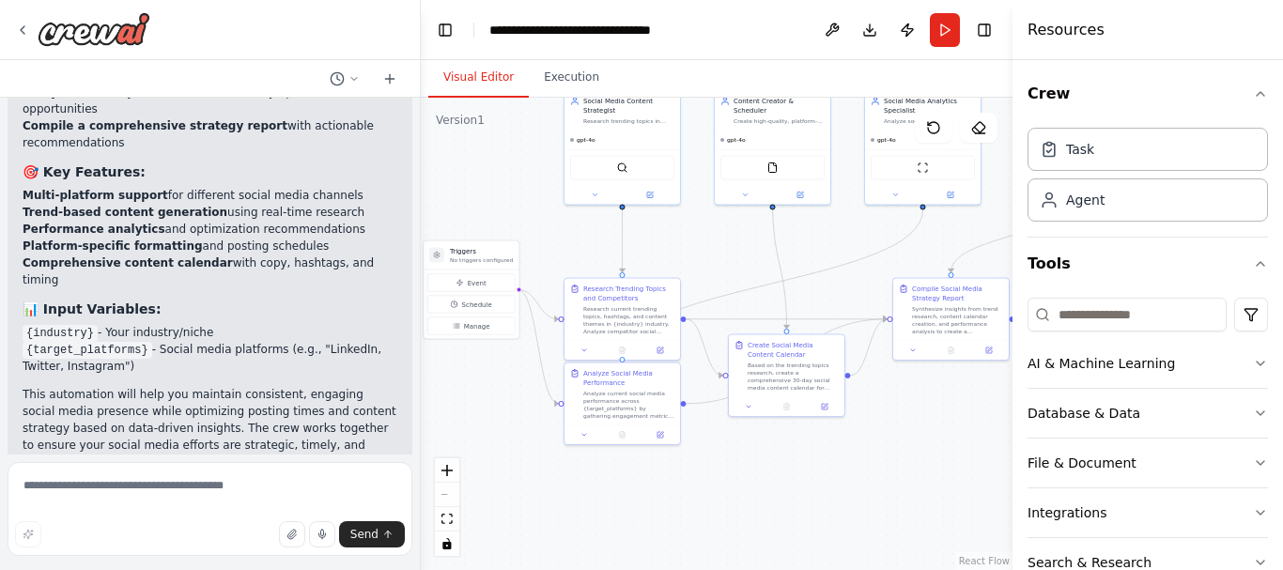
drag, startPoint x: 744, startPoint y: 299, endPoint x: 557, endPoint y: 188, distance: 217.3
click at [935, 29] on button "Run" at bounding box center [945, 30] width 30 height 34
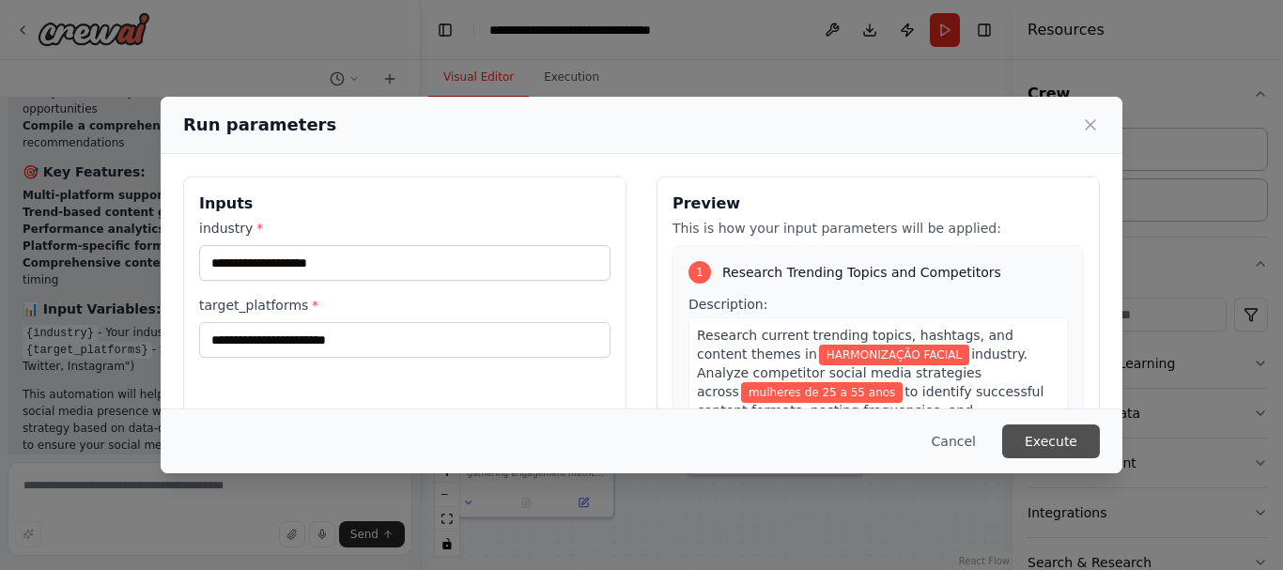
click at [1036, 437] on button "Execute" at bounding box center [1051, 441] width 98 height 34
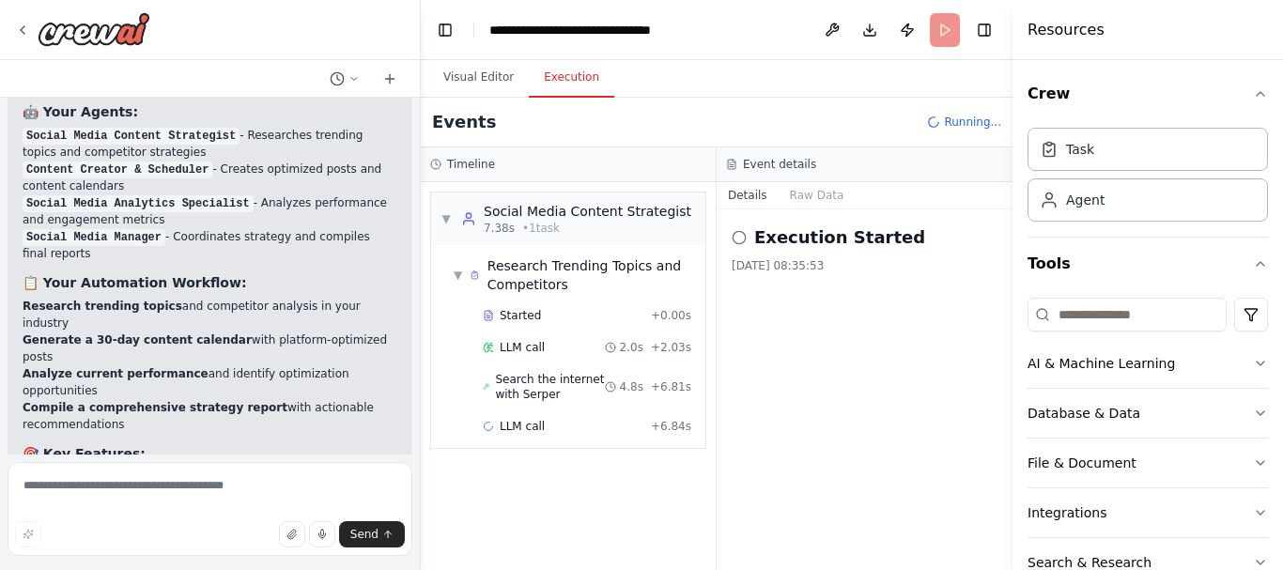
scroll to position [2031, 0]
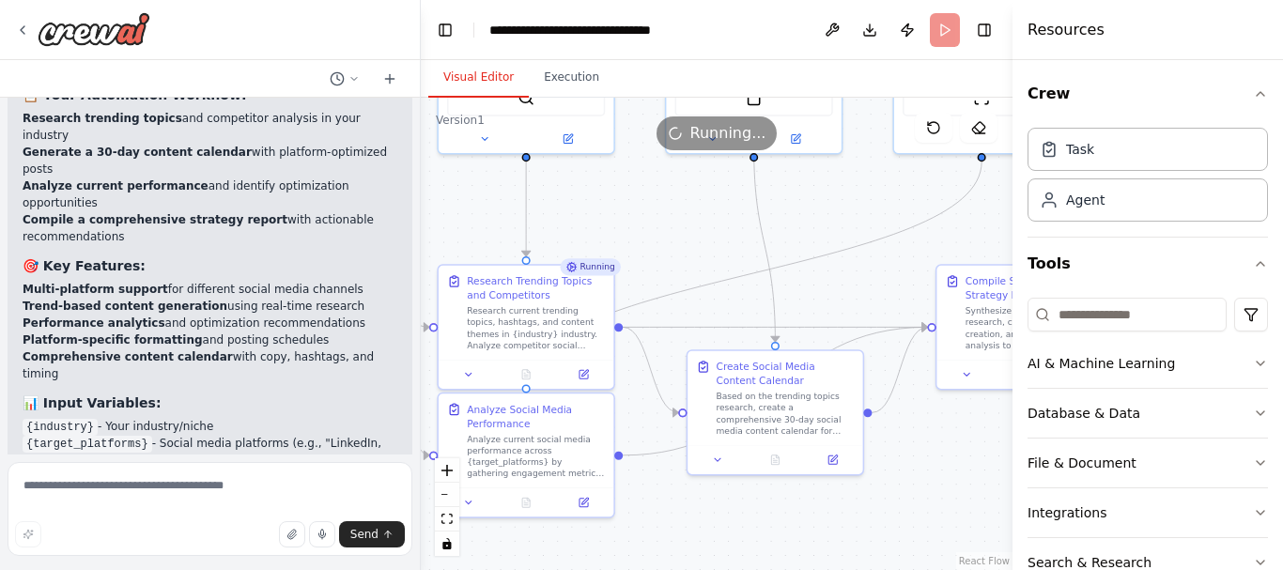
click at [499, 70] on button "Visual Editor" at bounding box center [478, 77] width 100 height 39
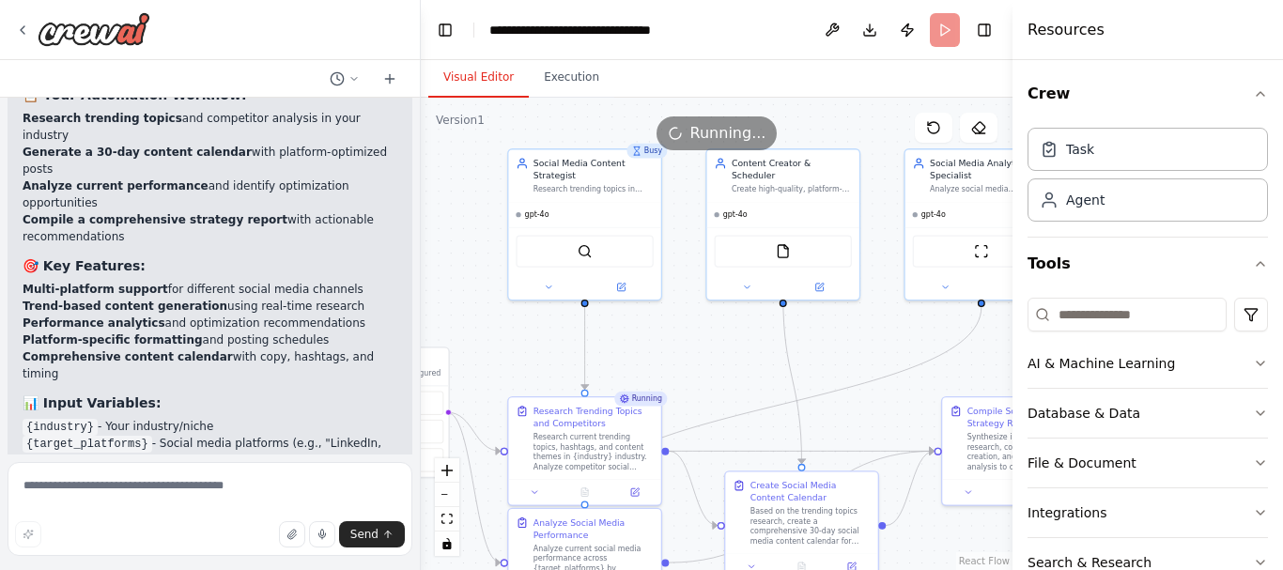
drag, startPoint x: 583, startPoint y: 212, endPoint x: 632, endPoint y: 343, distance: 139.4
click at [546, 286] on icon at bounding box center [549, 285] width 10 height 10
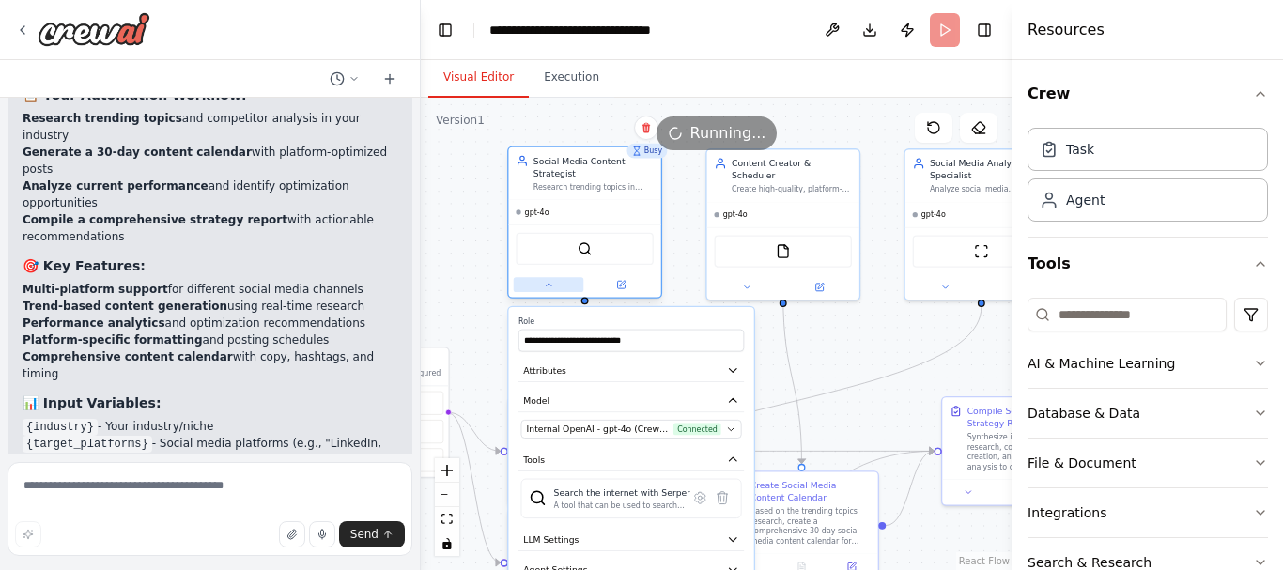
click at [546, 285] on icon at bounding box center [549, 285] width 10 height 10
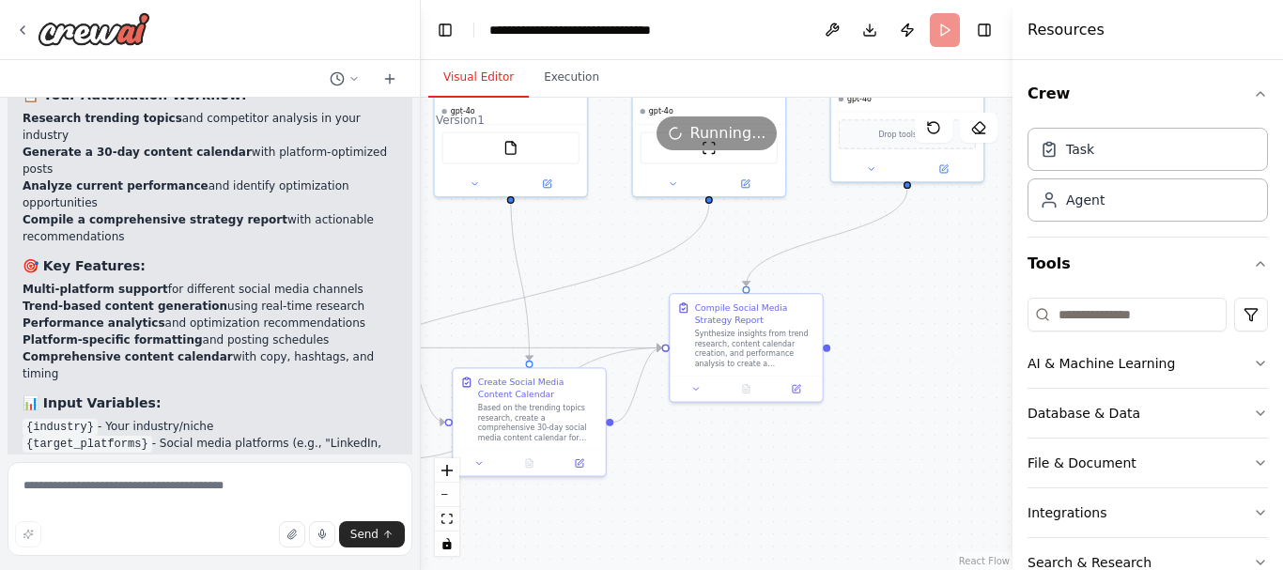
drag, startPoint x: 823, startPoint y: 343, endPoint x: 549, endPoint y: 239, distance: 292.1
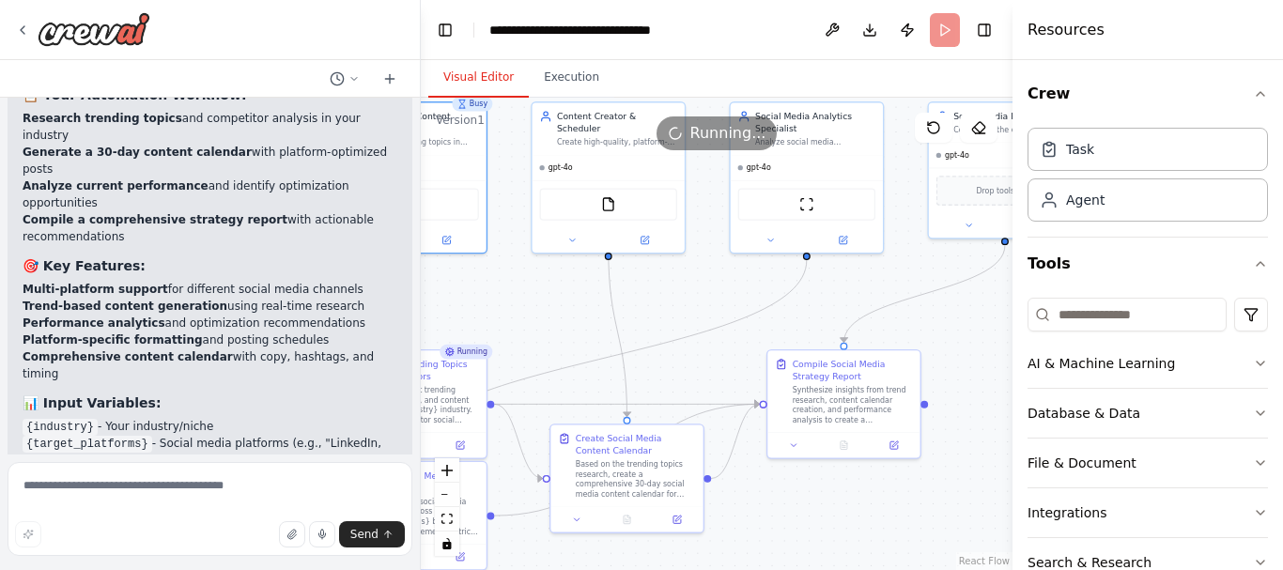
drag, startPoint x: 838, startPoint y: 271, endPoint x: 936, endPoint y: 328, distance: 113.6
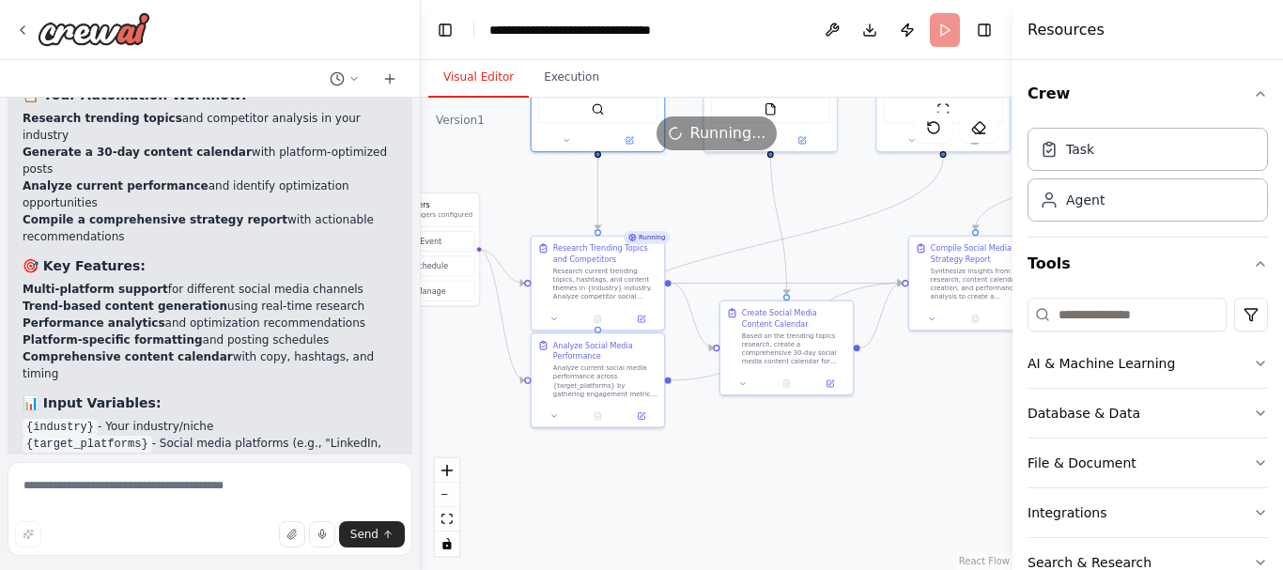
drag, startPoint x: 689, startPoint y: 323, endPoint x: 811, endPoint y: 220, distance: 159.9
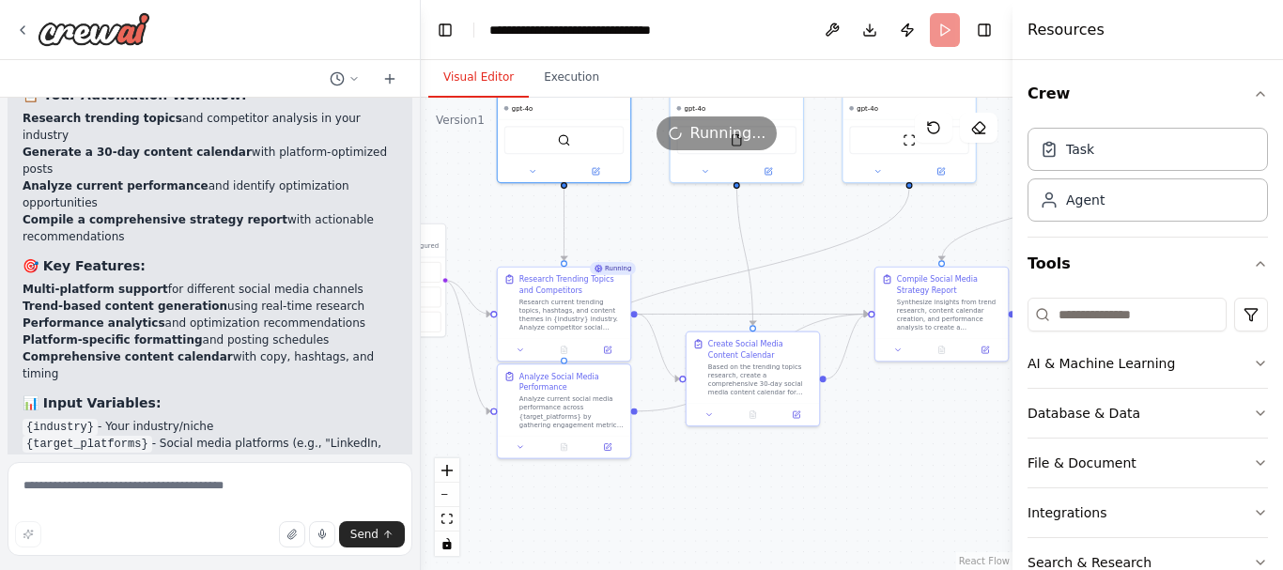
drag, startPoint x: 692, startPoint y: 247, endPoint x: 658, endPoint y: 278, distance: 45.9
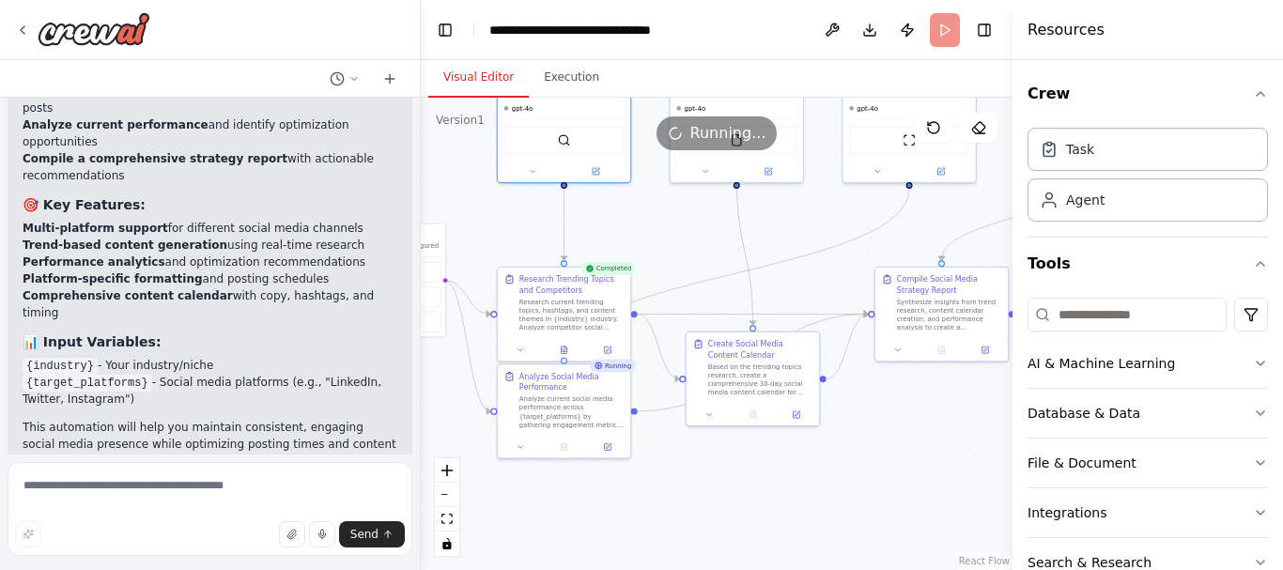
scroll to position [2125, 0]
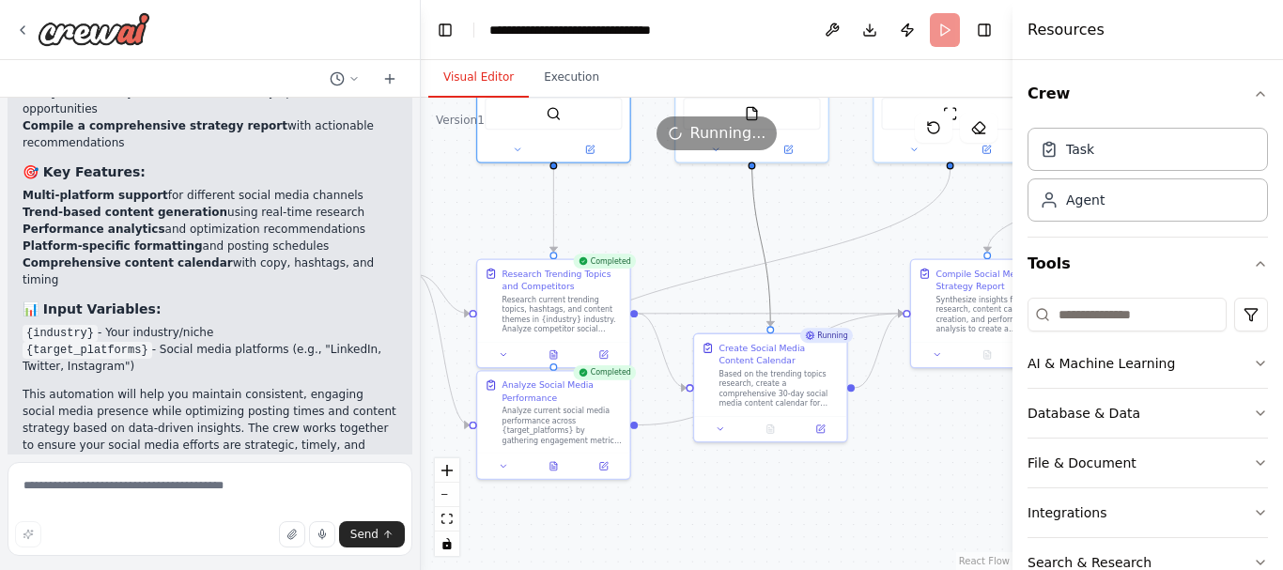
drag, startPoint x: 749, startPoint y: 272, endPoint x: 771, endPoint y: 279, distance: 22.6
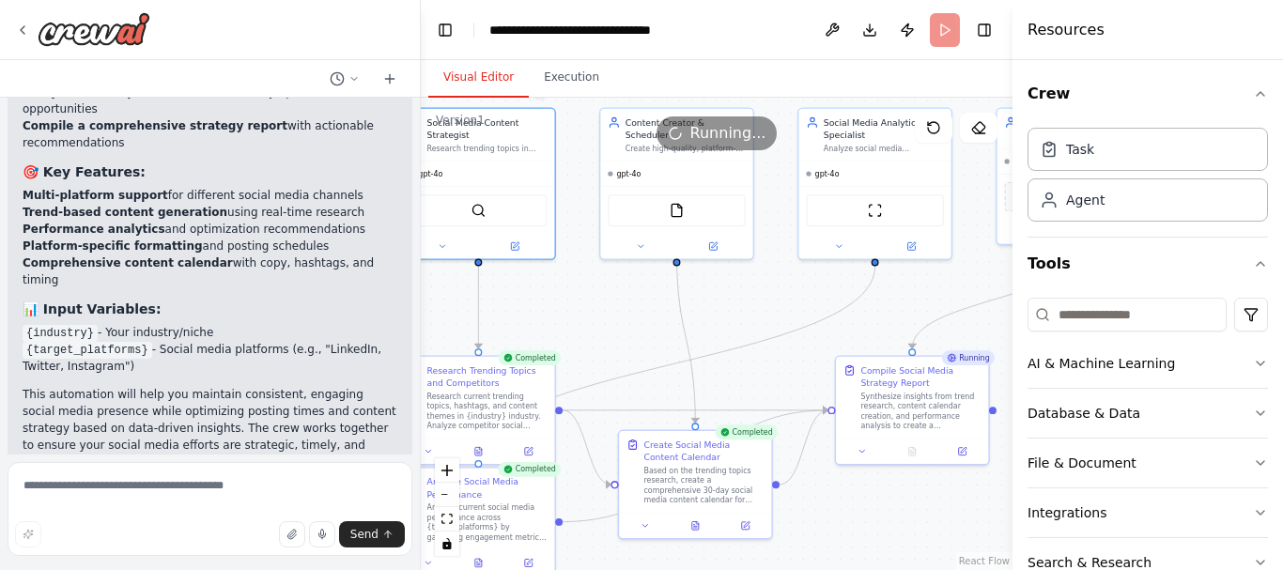
drag, startPoint x: 810, startPoint y: 184, endPoint x: 735, endPoint y: 281, distance: 122.5
click at [881, 30] on button "Download" at bounding box center [870, 30] width 30 height 34
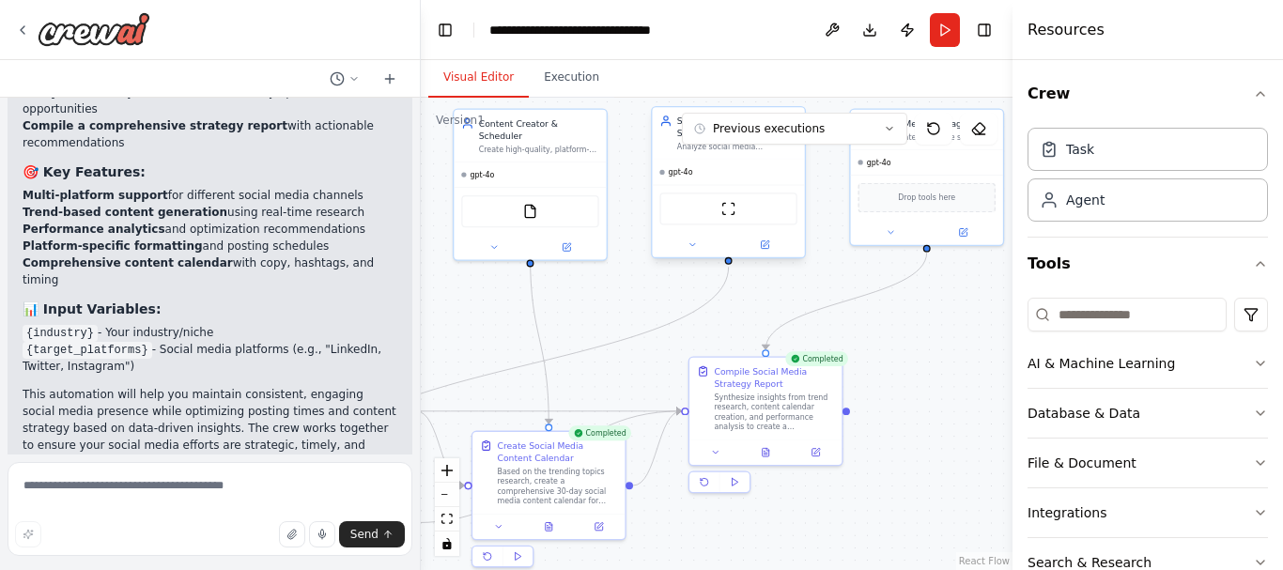
drag, startPoint x: 890, startPoint y: 219, endPoint x: 744, endPoint y: 220, distance: 146.5
click at [864, 126] on button "Previous executions" at bounding box center [794, 129] width 225 height 32
click at [840, 125] on button "Previous executions" at bounding box center [794, 129] width 225 height 32
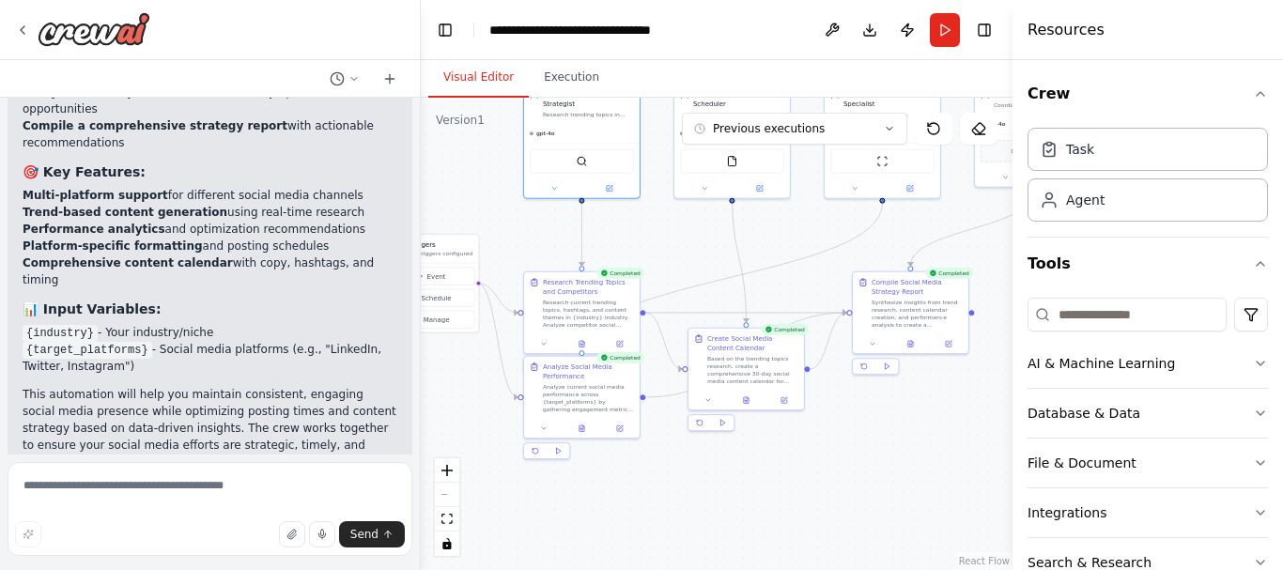
drag, startPoint x: 852, startPoint y: 259, endPoint x: 969, endPoint y: 199, distance: 131.9
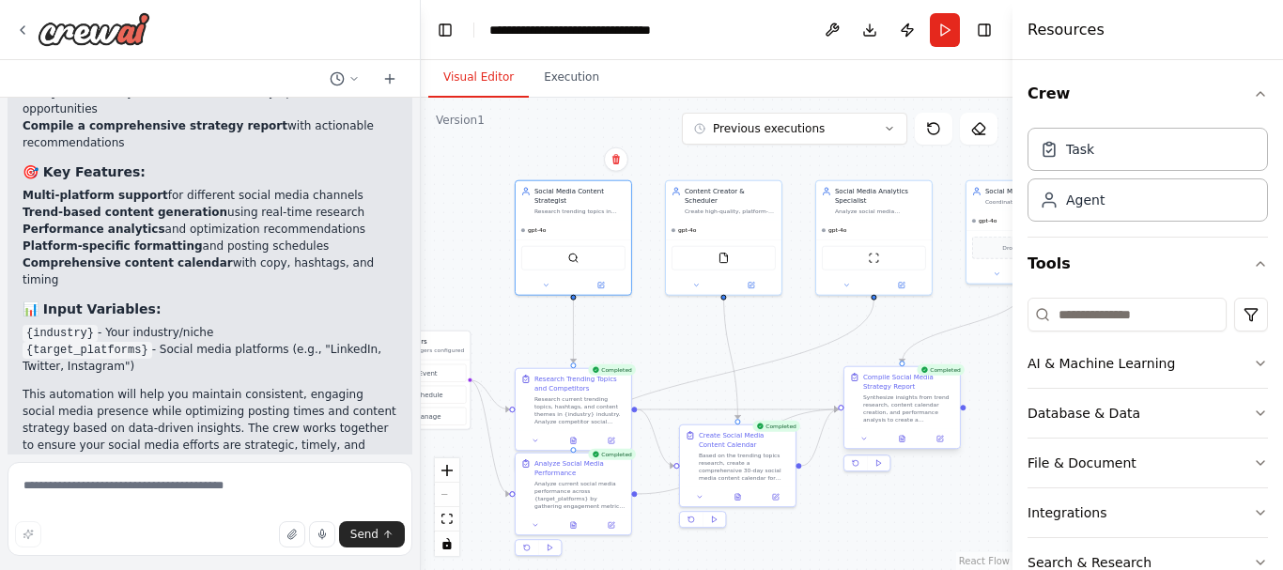
drag, startPoint x: 871, startPoint y: 316, endPoint x: 884, endPoint y: 397, distance: 82.8
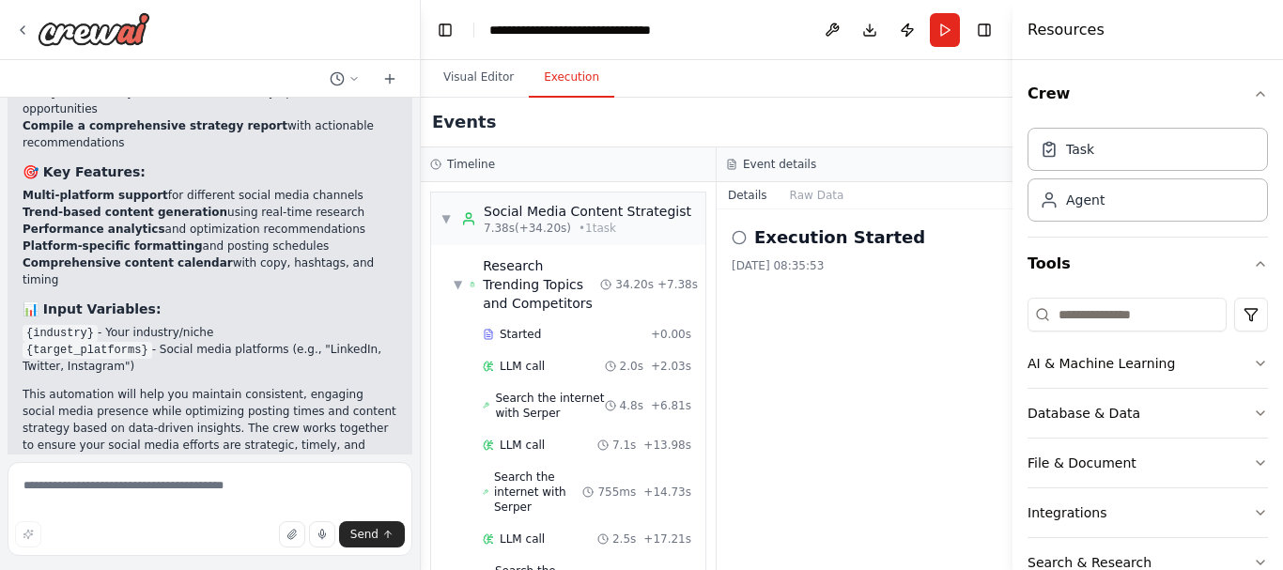
click at [571, 76] on button "Execution" at bounding box center [571, 77] width 85 height 39
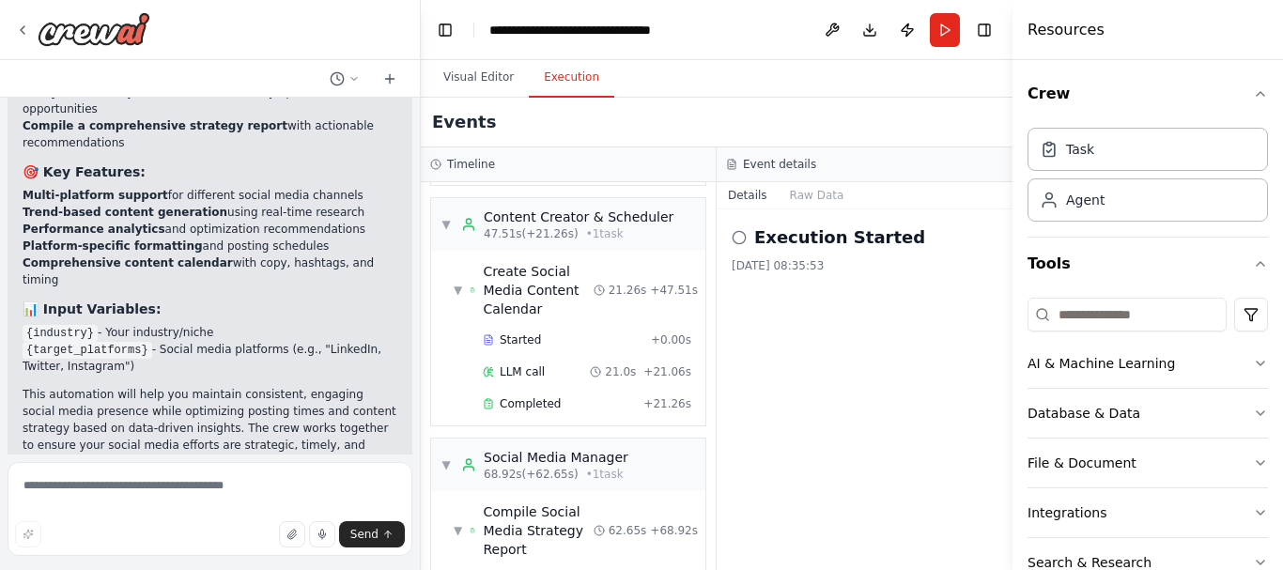
scroll to position [923, 0]
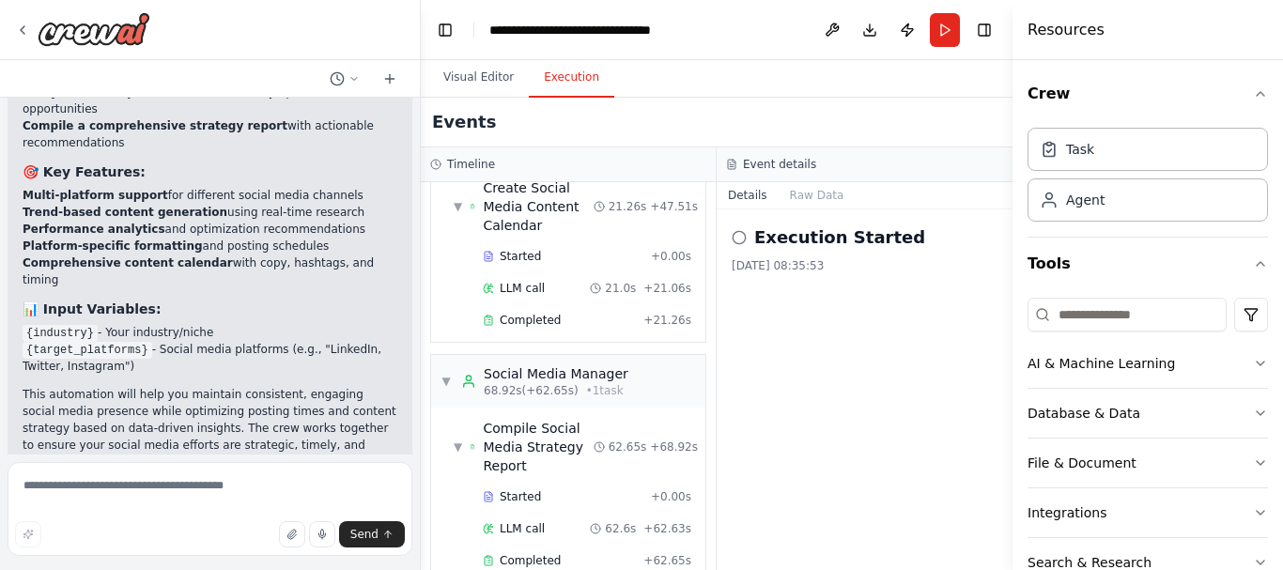
click at [735, 236] on icon at bounding box center [739, 237] width 15 height 15
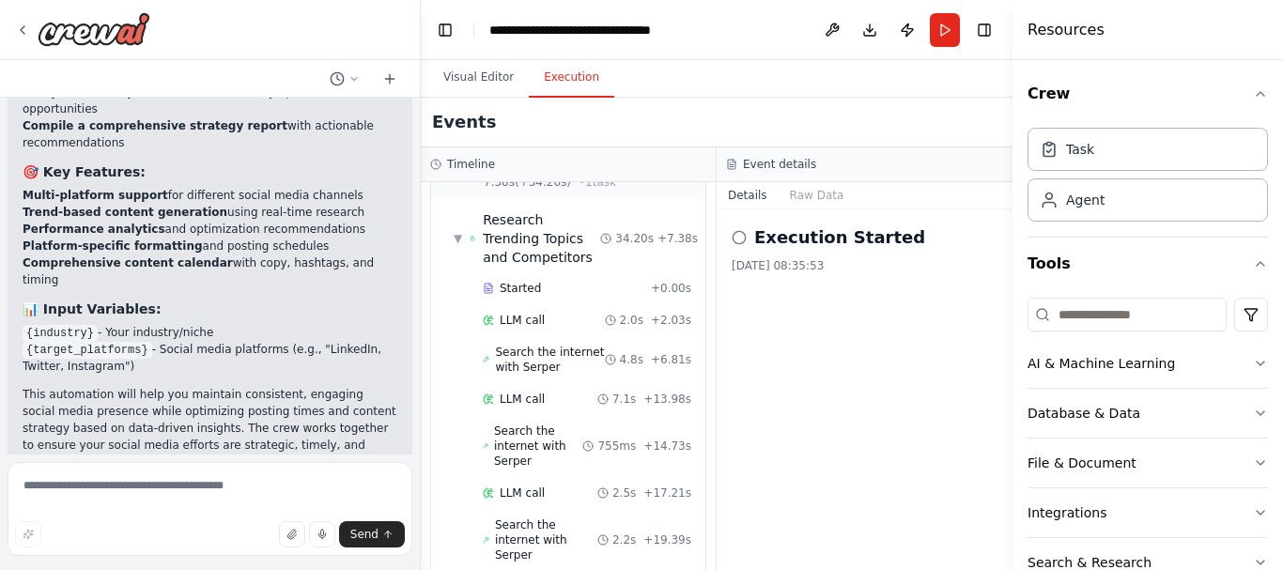
scroll to position [0, 0]
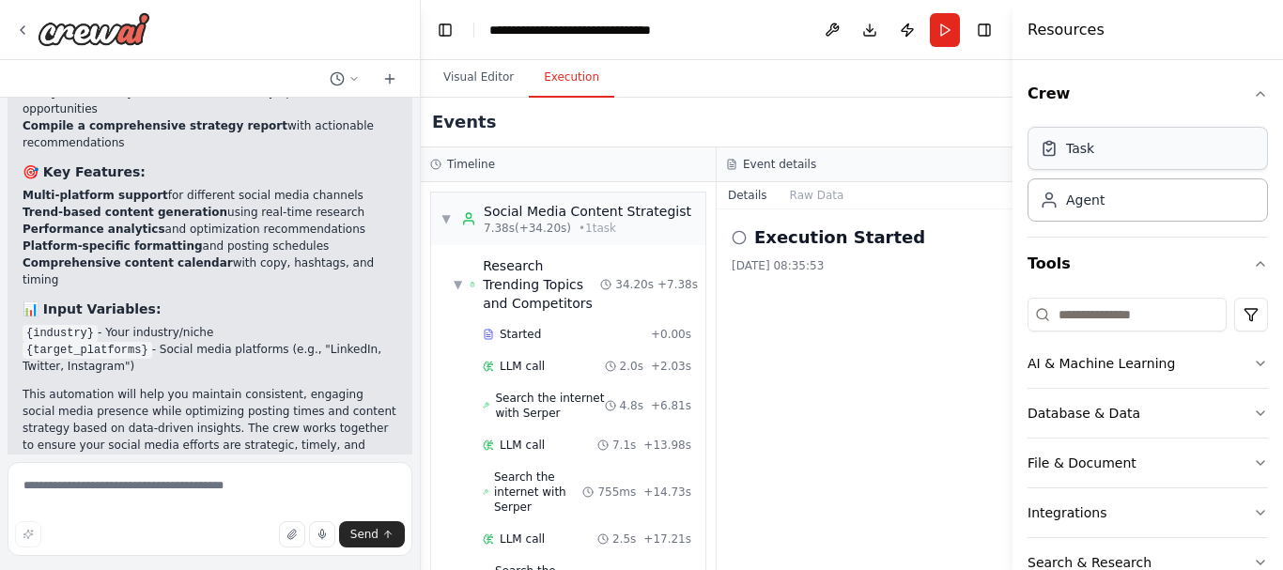
click at [1118, 152] on div "Task" at bounding box center [1147, 148] width 240 height 43
click at [838, 258] on div "06/10/2025, 08:35:53" at bounding box center [865, 265] width 266 height 15
click at [748, 244] on div "Execution Started" at bounding box center [865, 237] width 266 height 26
click at [806, 192] on button "Raw Data" at bounding box center [816, 195] width 77 height 26
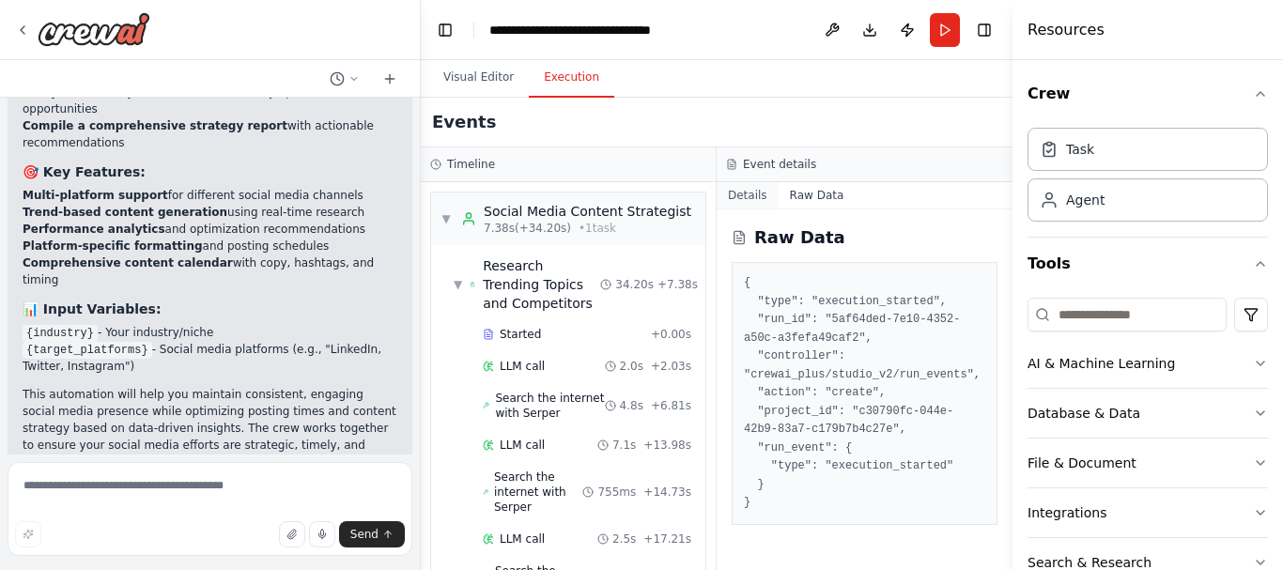
click at [763, 199] on button "Details" at bounding box center [748, 195] width 62 height 26
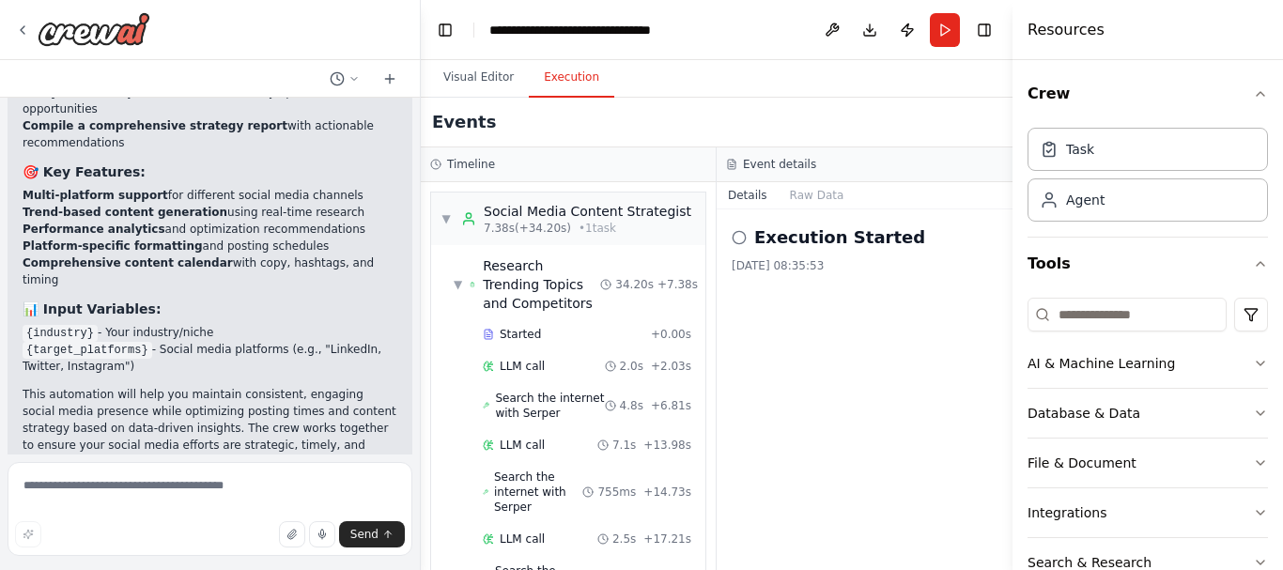
click at [772, 165] on h3 "Event details" at bounding box center [779, 164] width 73 height 15
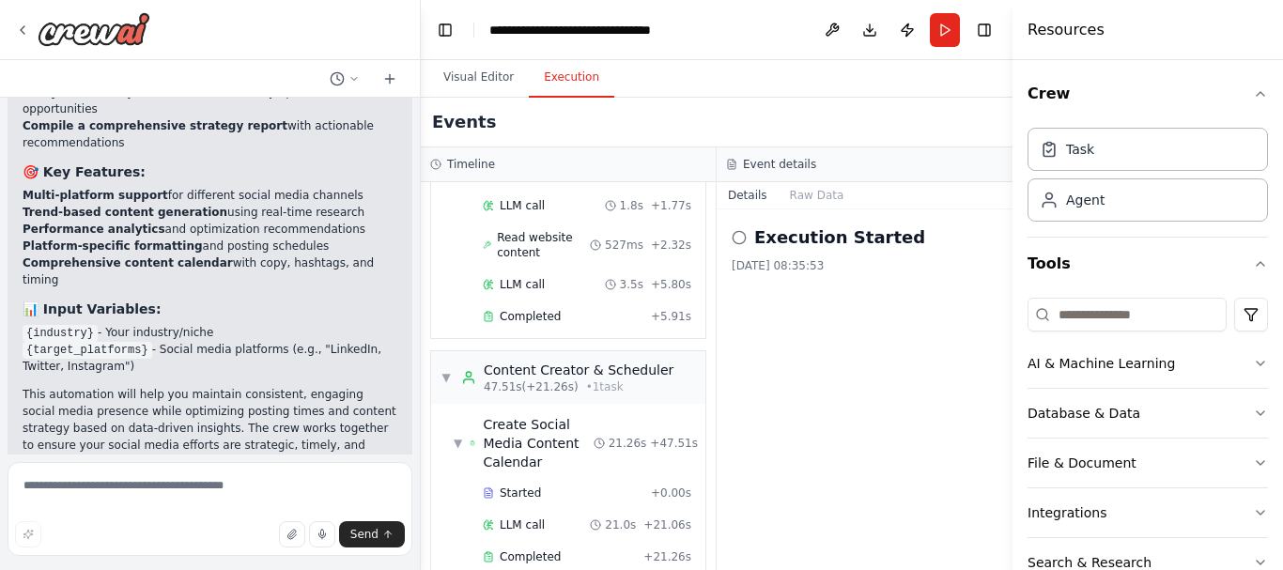
scroll to position [923, 0]
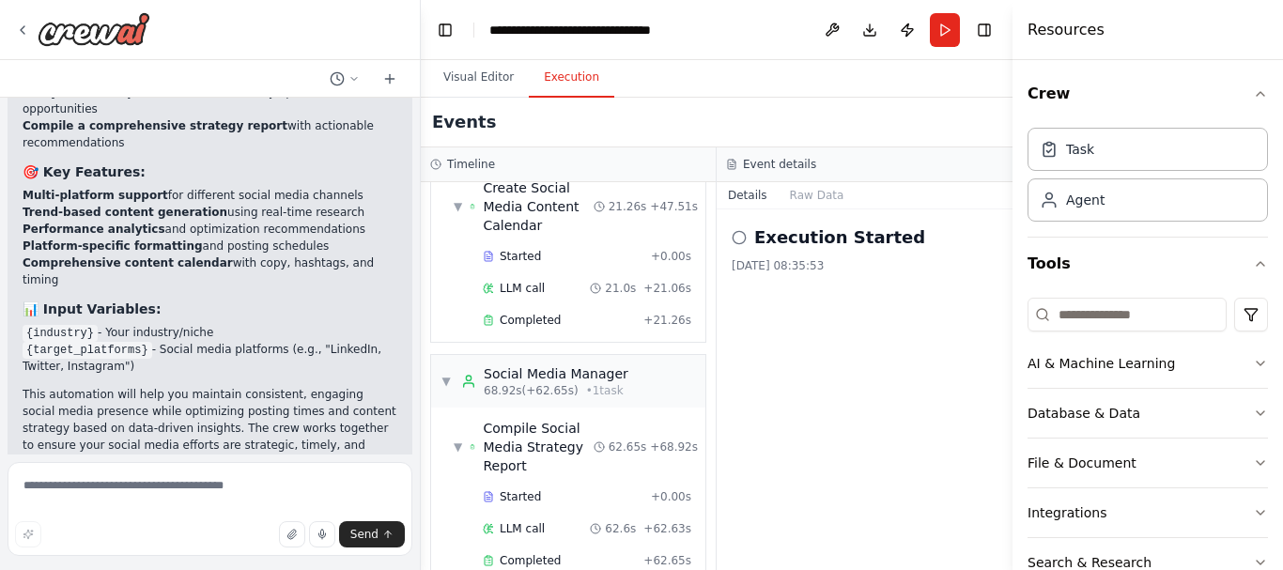
drag, startPoint x: 838, startPoint y: 409, endPoint x: 951, endPoint y: 291, distance: 164.0
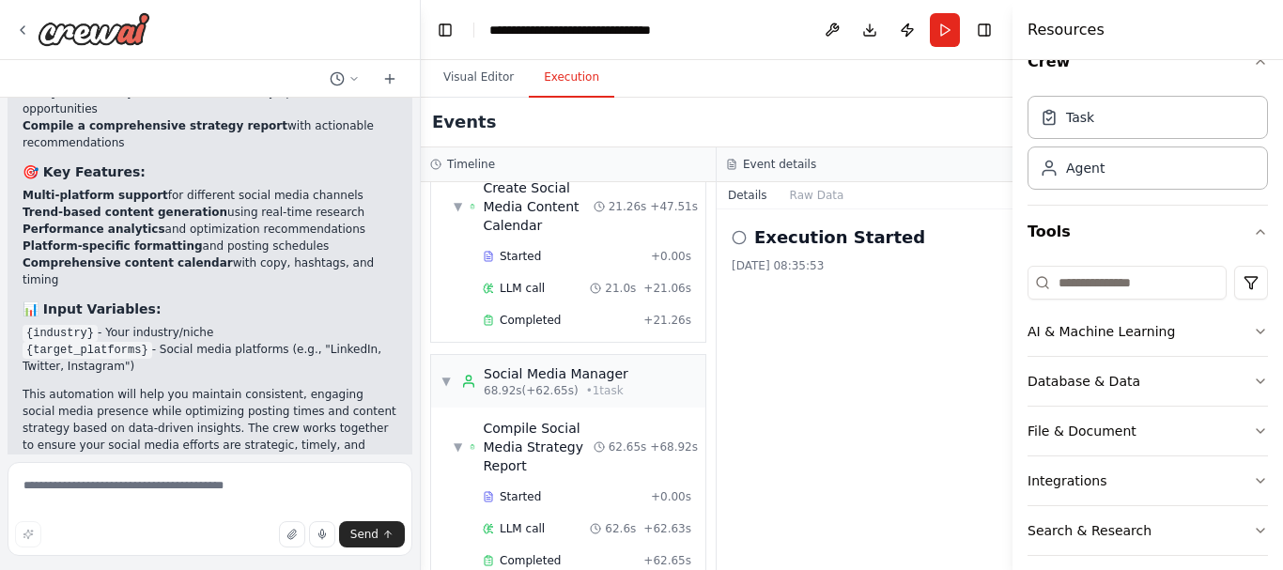
scroll to position [147, 0]
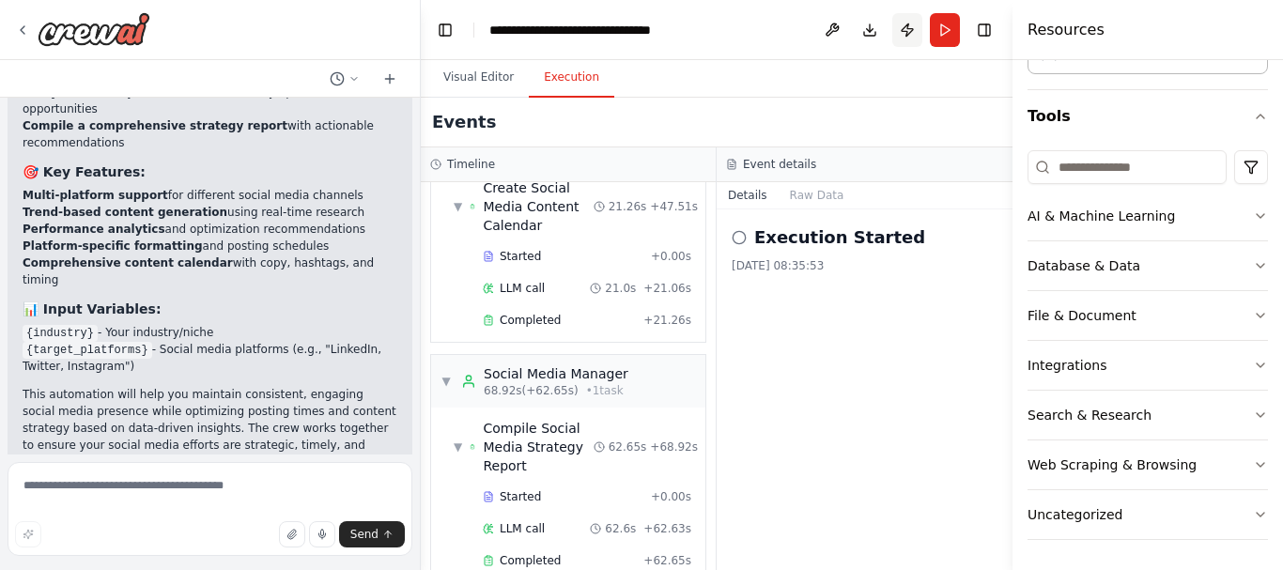
click at [902, 25] on button "Publish" at bounding box center [907, 30] width 30 height 34
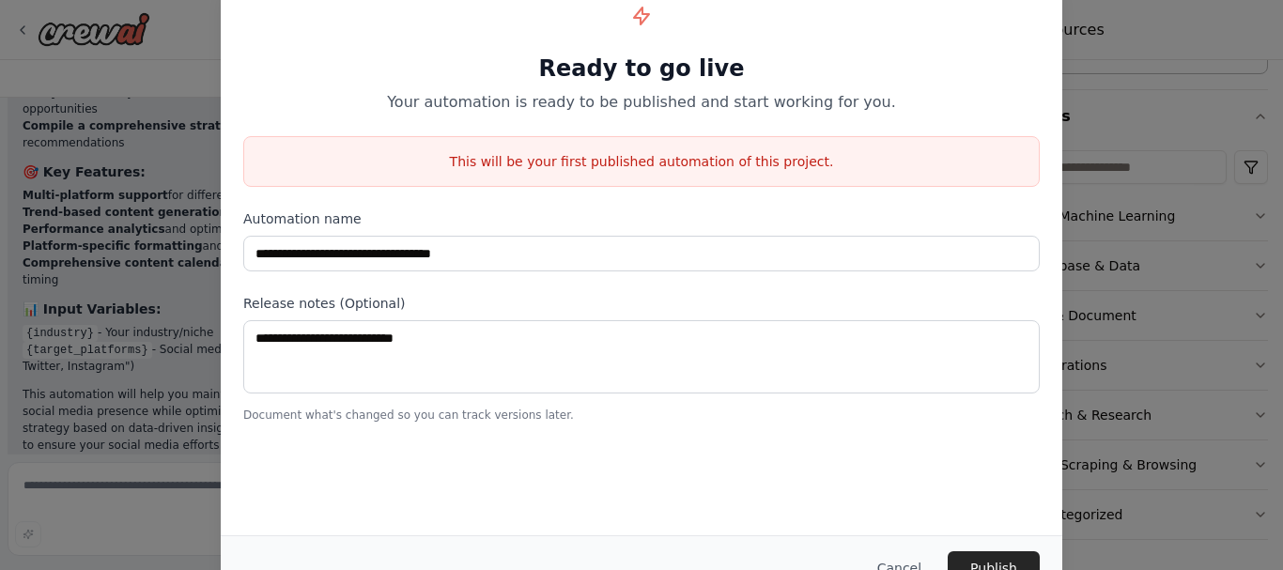
click at [1171, 23] on div "**********" at bounding box center [641, 285] width 1283 height 570
click at [908, 569] on button "Cancel" at bounding box center [899, 568] width 74 height 34
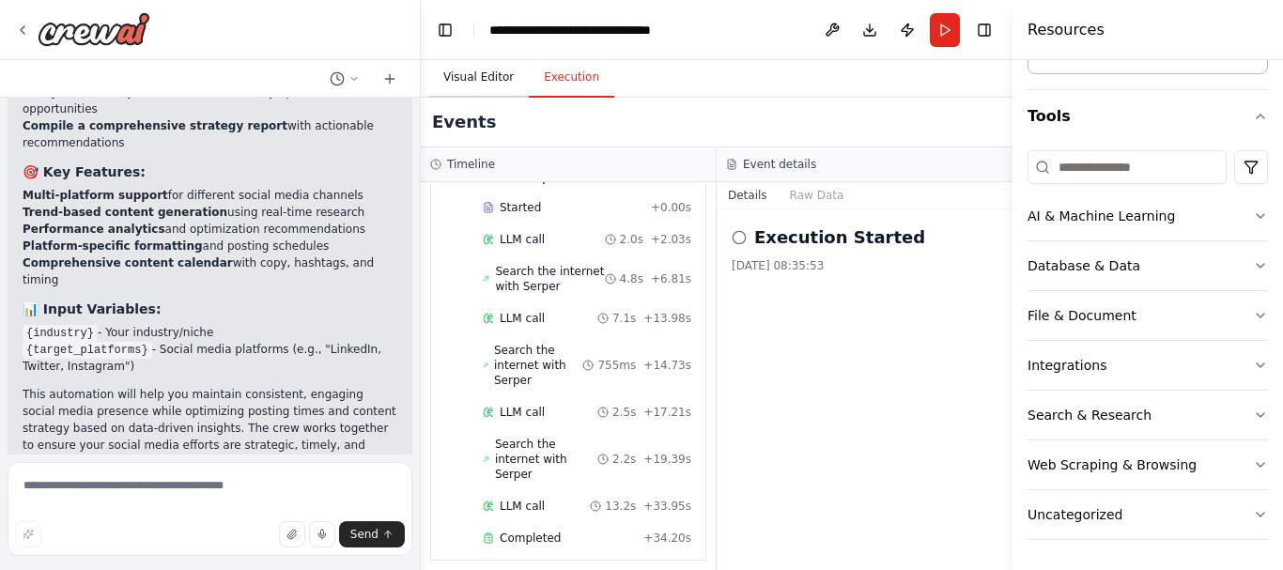
scroll to position [0, 0]
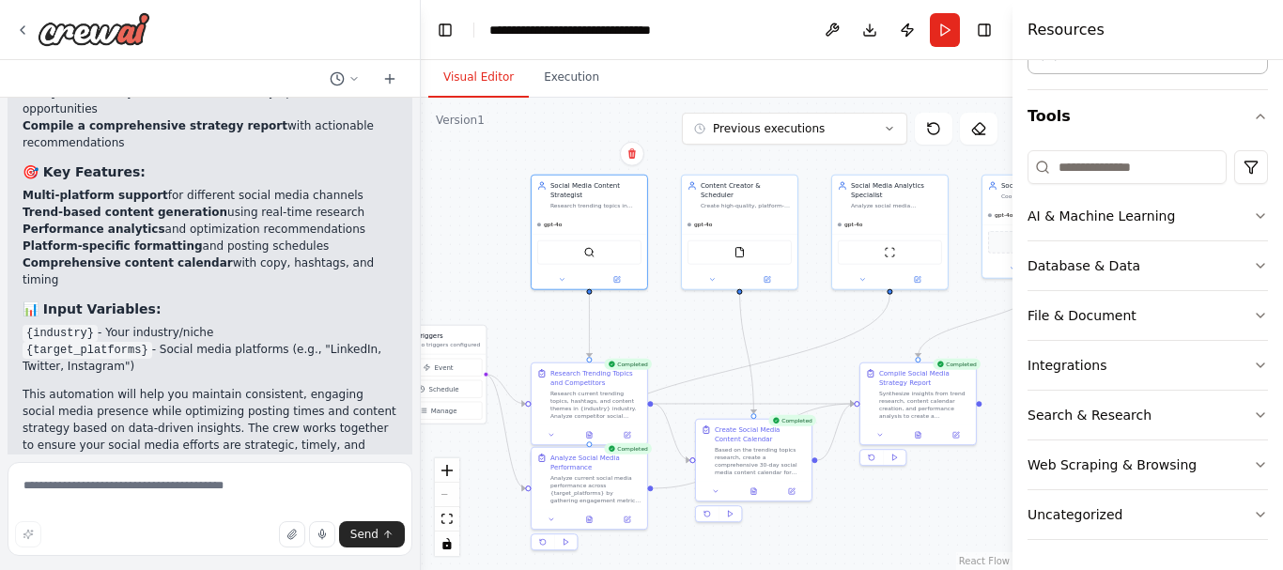
click at [496, 61] on button "Visual Editor" at bounding box center [478, 77] width 100 height 39
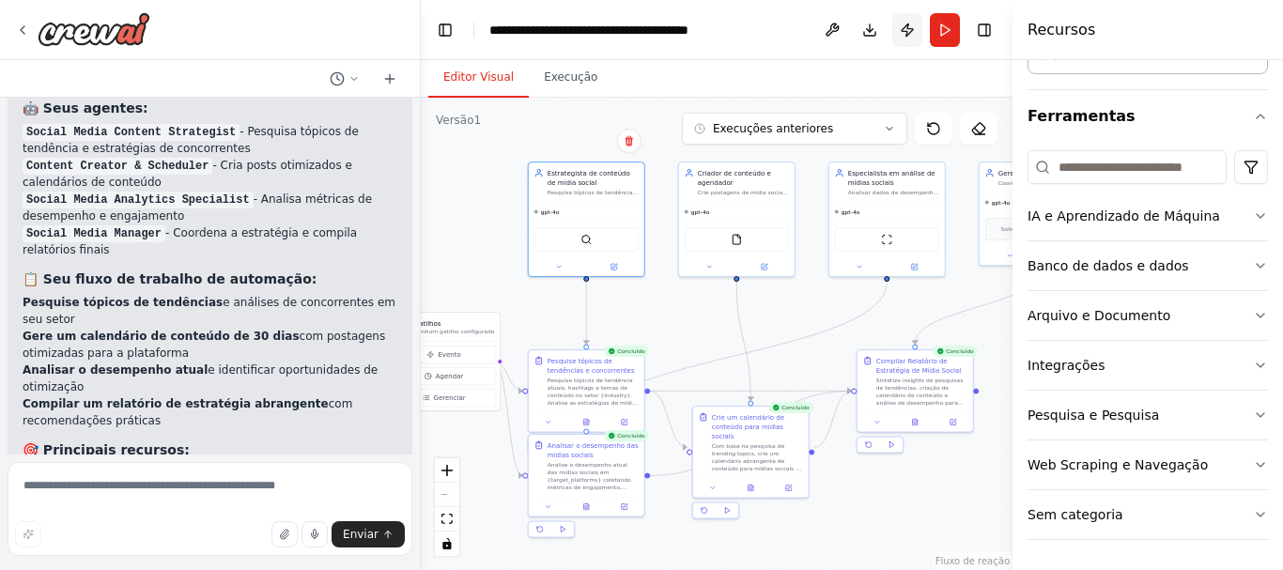
scroll to position [2059, 0]
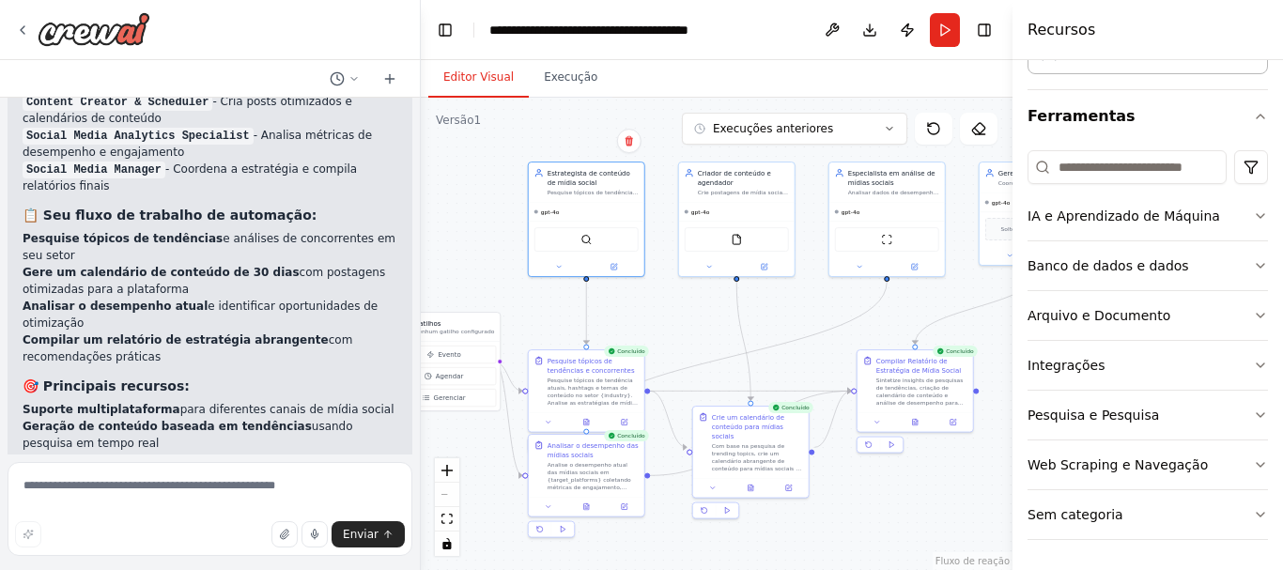
click at [917, 89] on div "Editor Visual Execução" at bounding box center [717, 79] width 592 height 38
click at [835, 138] on button "Execuções anteriores" at bounding box center [794, 129] width 225 height 32
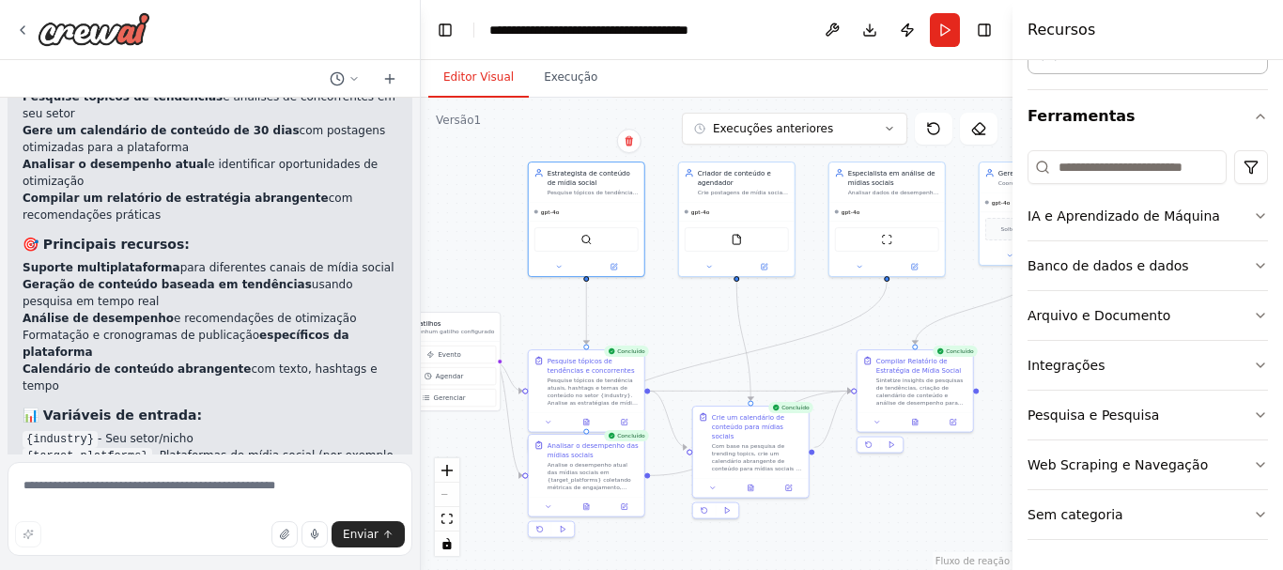
scroll to position [2426, 0]
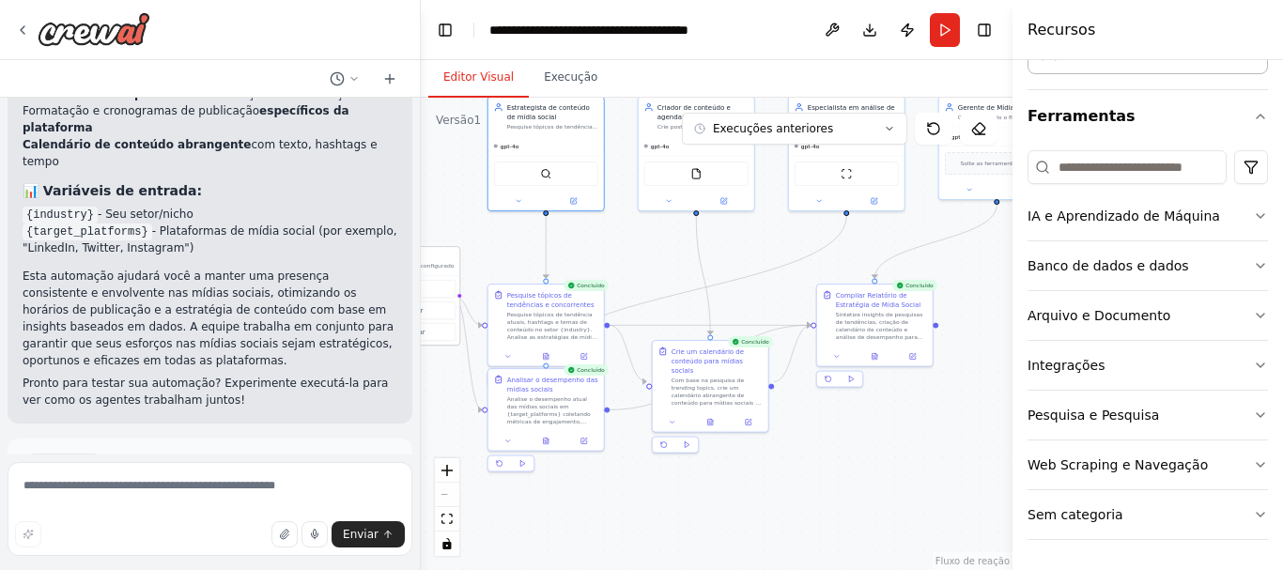
drag, startPoint x: 461, startPoint y: 325, endPoint x: 421, endPoint y: 259, distance: 77.1
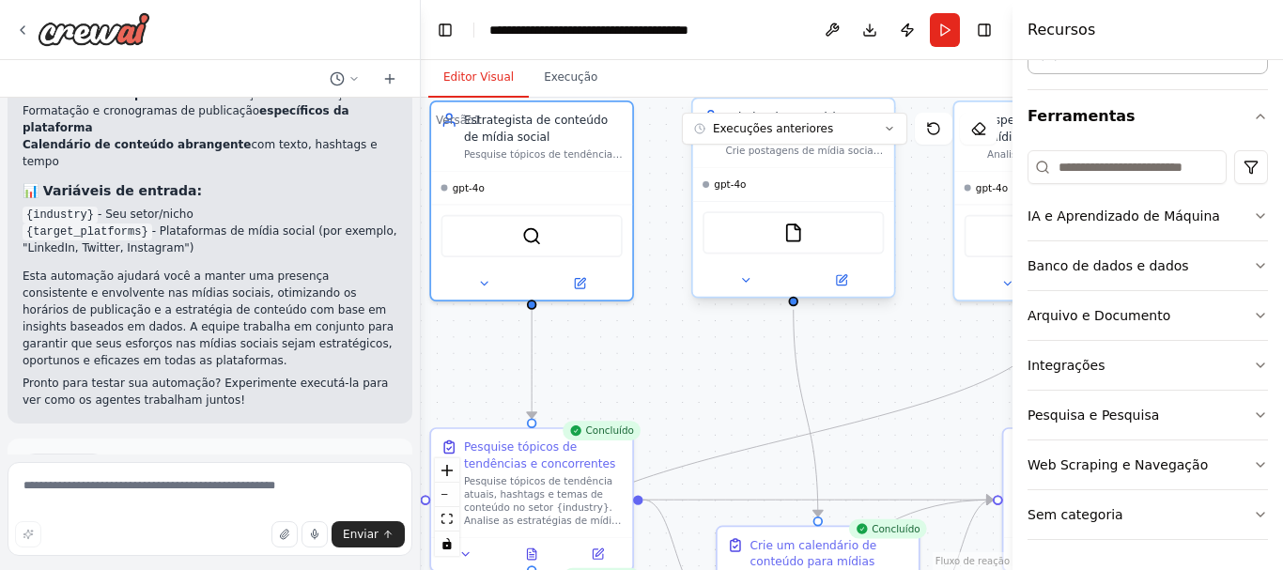
drag, startPoint x: 812, startPoint y: 247, endPoint x: 840, endPoint y: 204, distance: 51.6
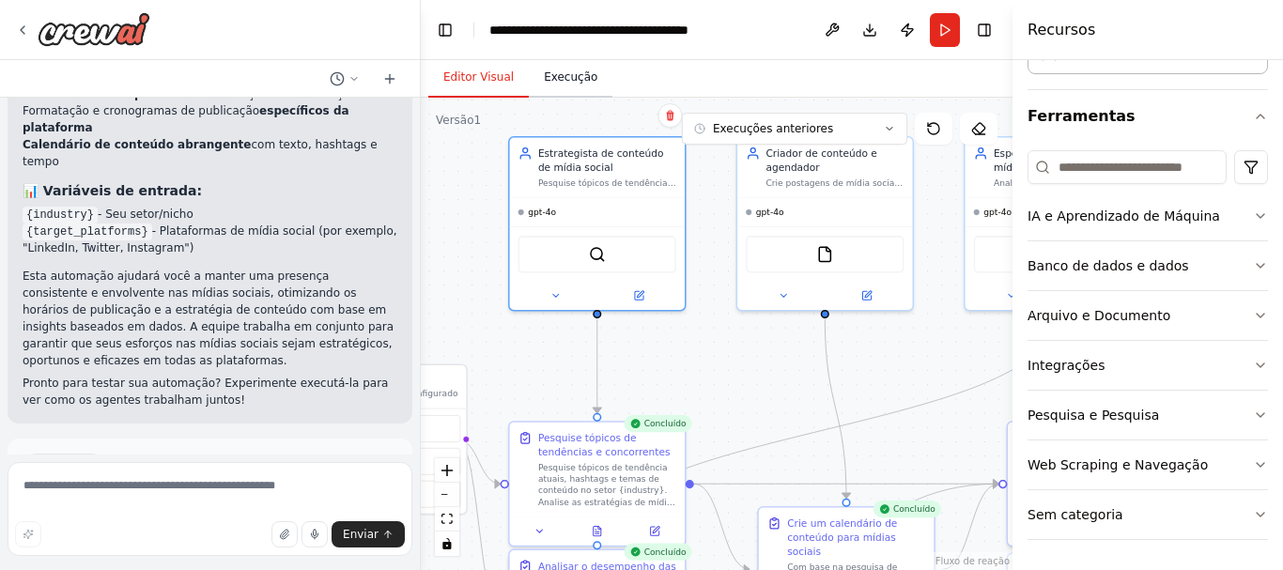
click at [555, 67] on button "Execução" at bounding box center [571, 77] width 84 height 39
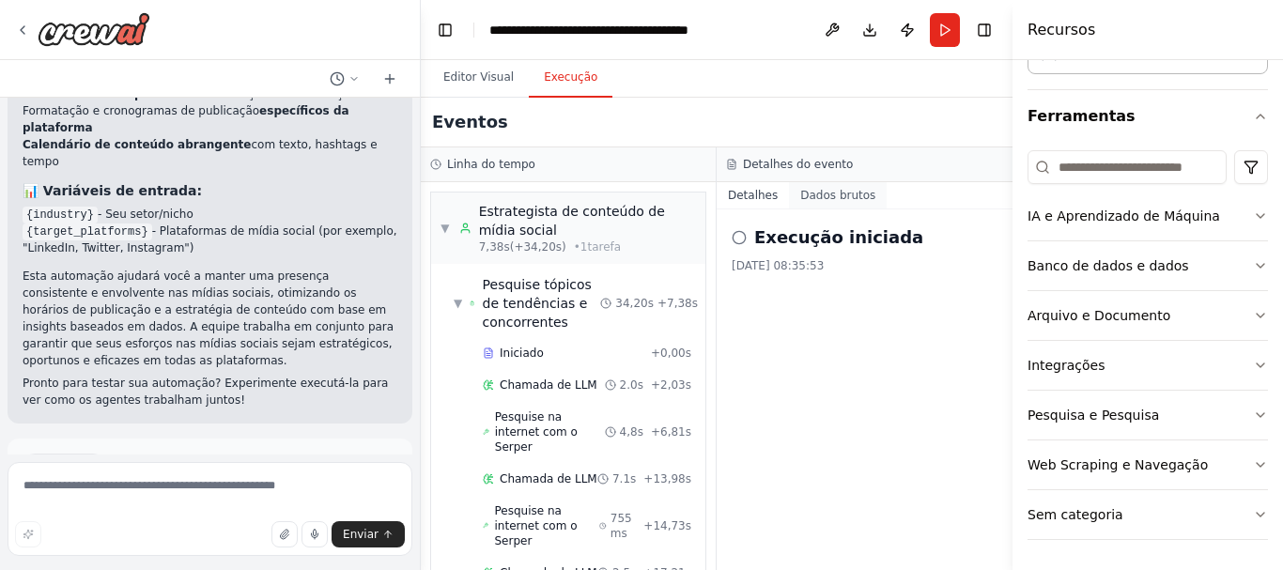
click at [829, 190] on font "Dados brutos" at bounding box center [837, 195] width 75 height 13
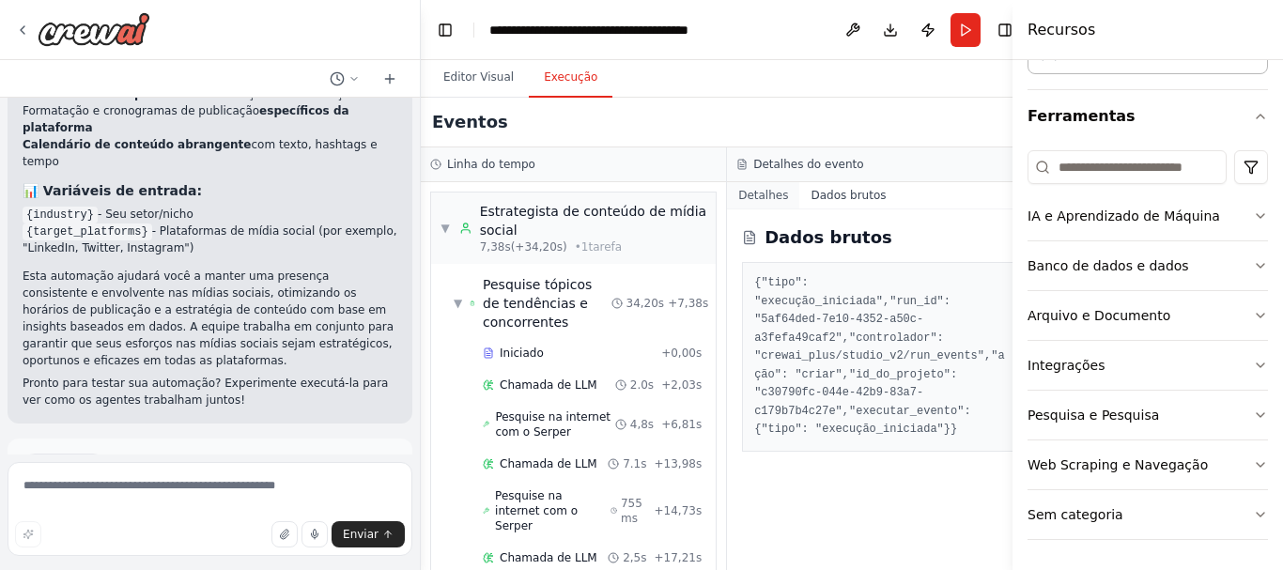
click at [758, 184] on button "Detalhes" at bounding box center [763, 195] width 72 height 26
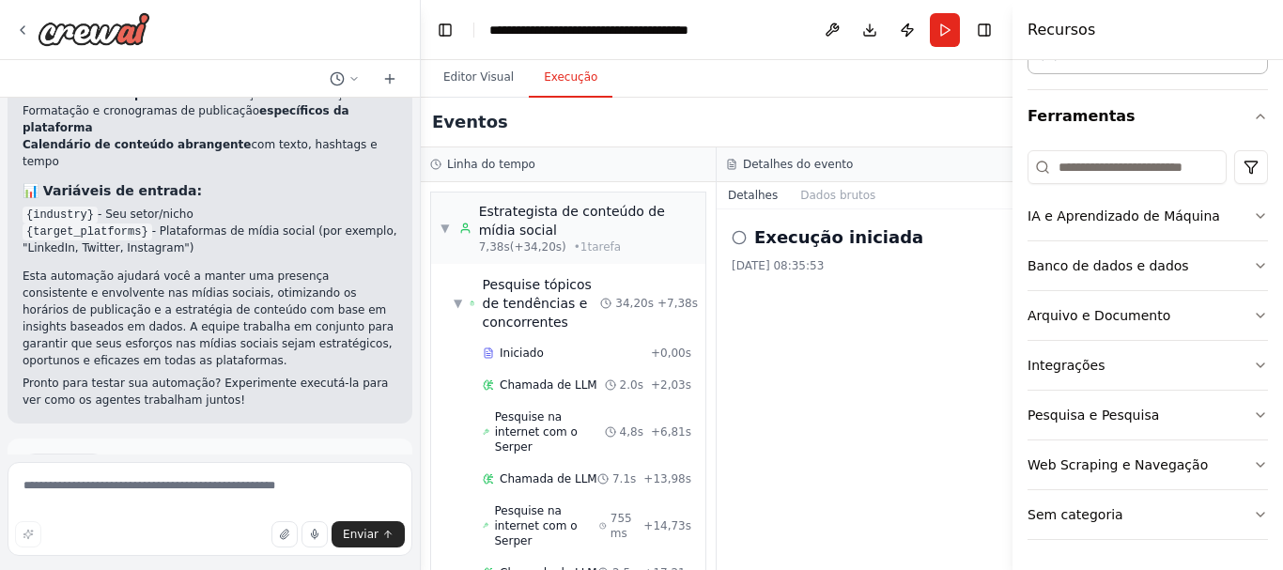
click at [734, 239] on icon at bounding box center [739, 237] width 15 height 15
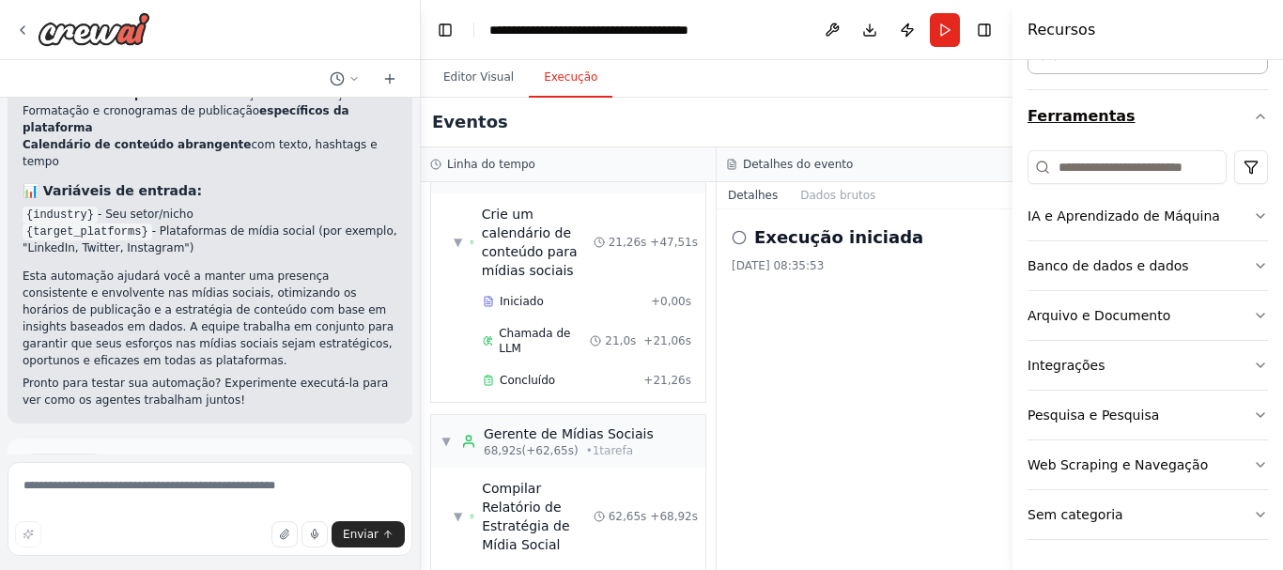
scroll to position [0, 0]
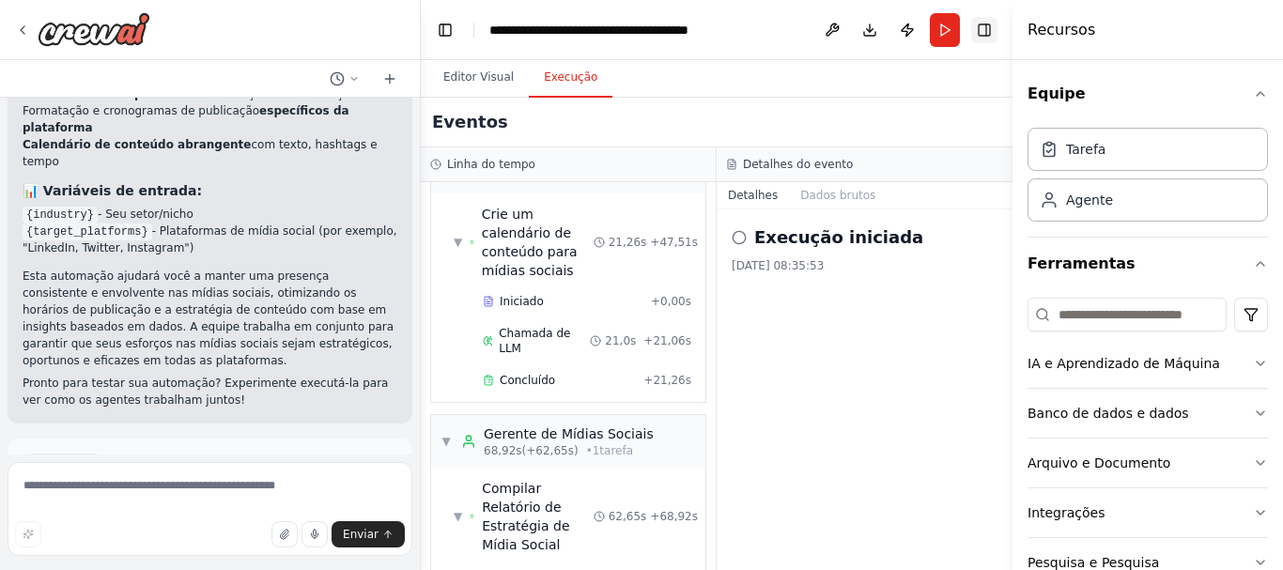
click at [986, 25] on button "Alternar barra lateral direita" at bounding box center [984, 30] width 26 height 26
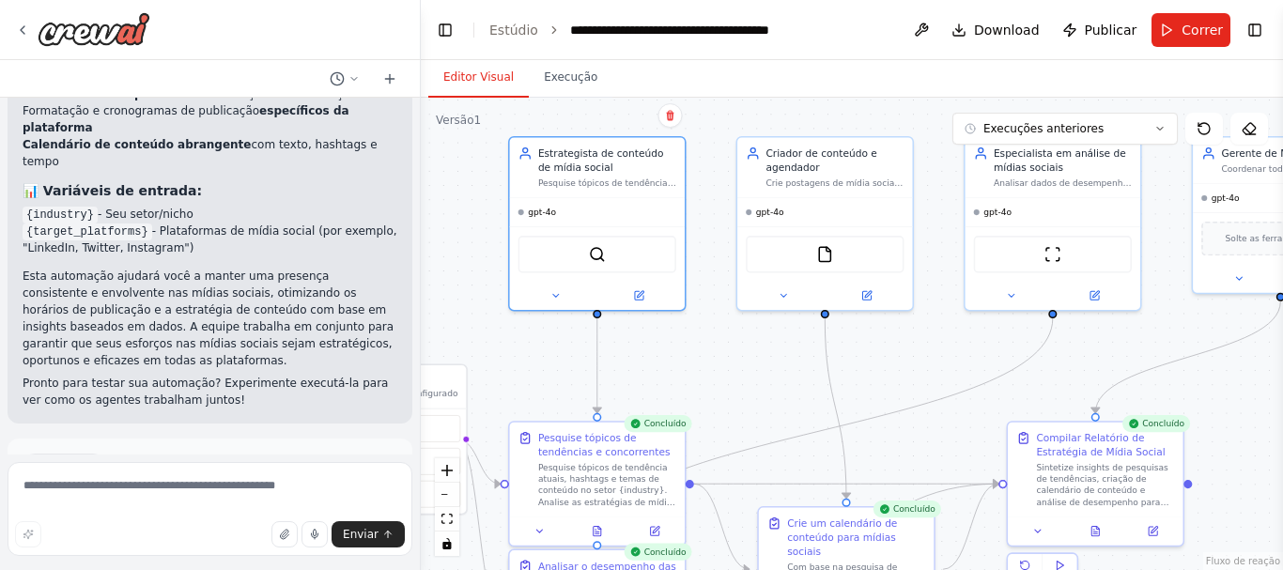
click at [464, 78] on font "Editor Visual" at bounding box center [478, 76] width 70 height 13
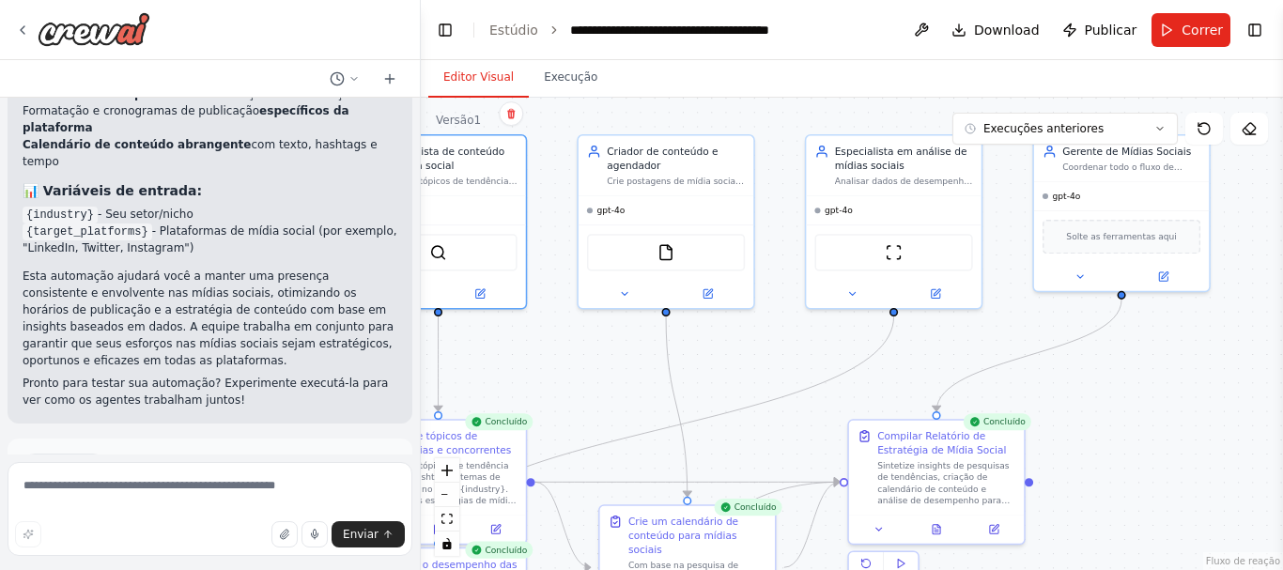
drag, startPoint x: 967, startPoint y: 284, endPoint x: 933, endPoint y: 331, distance: 58.6
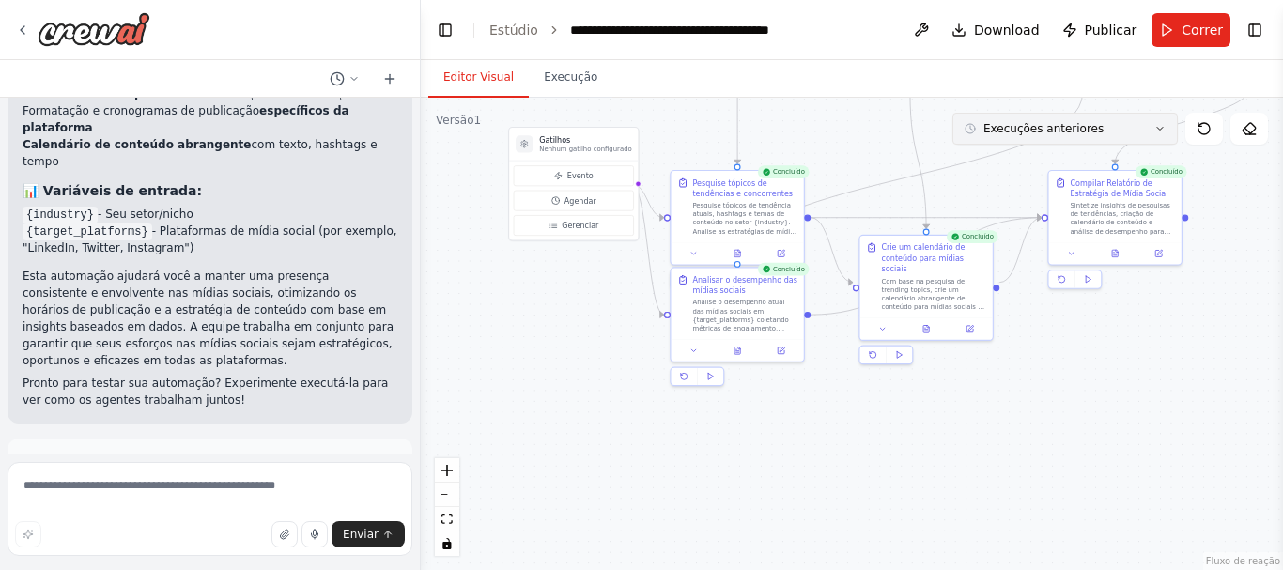
drag, startPoint x: 861, startPoint y: 325, endPoint x: 1012, endPoint y: 116, distance: 258.3
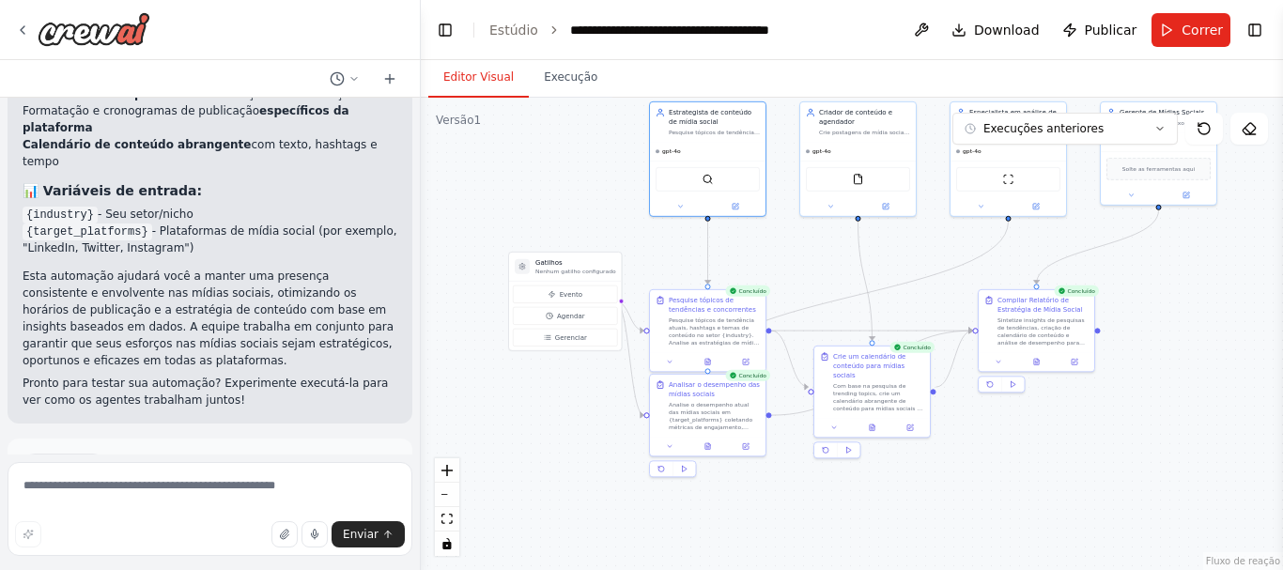
drag, startPoint x: 800, startPoint y: 222, endPoint x: 794, endPoint y: 399, distance: 177.6
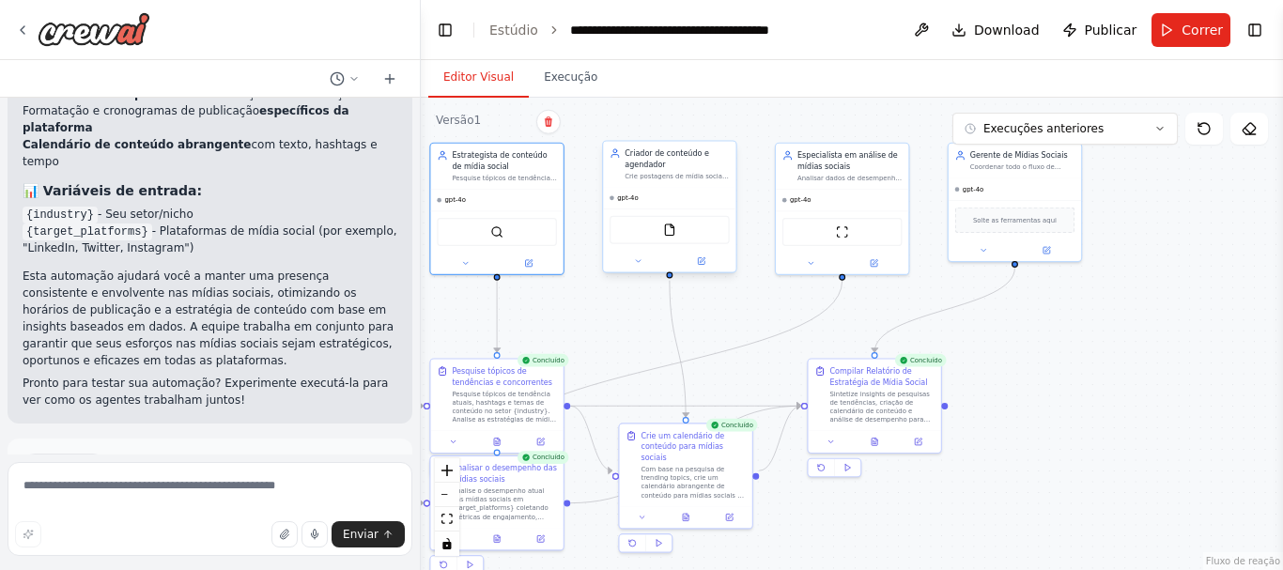
drag, startPoint x: 915, startPoint y: 161, endPoint x: 727, endPoint y: 229, distance: 199.9
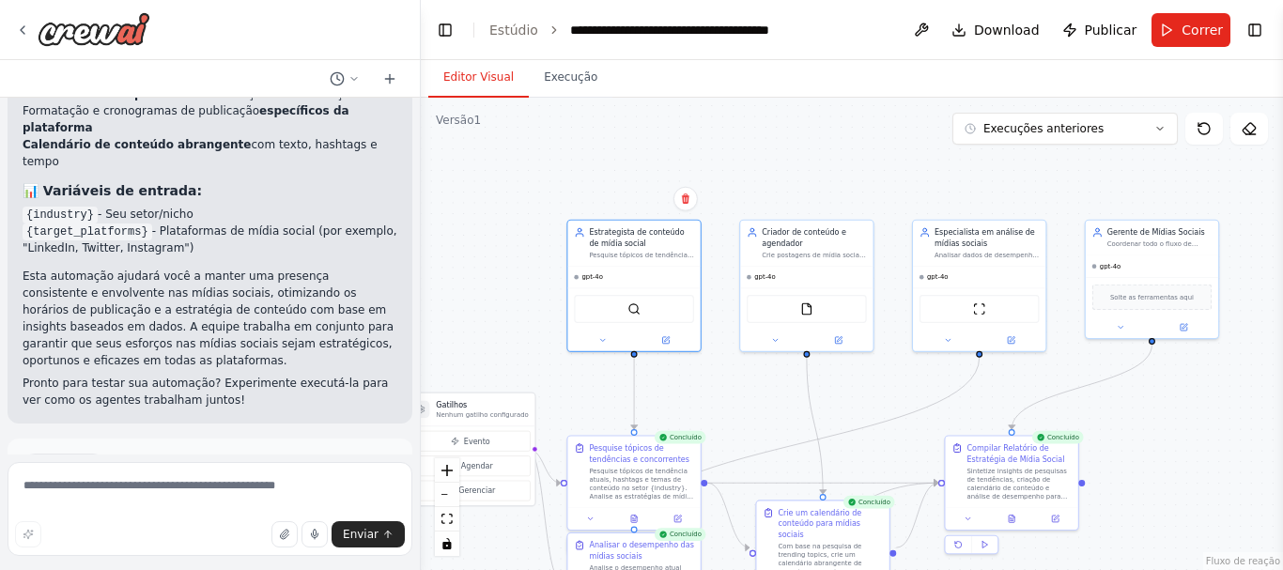
drag, startPoint x: 1089, startPoint y: 196, endPoint x: 1277, endPoint y: 268, distance: 200.9
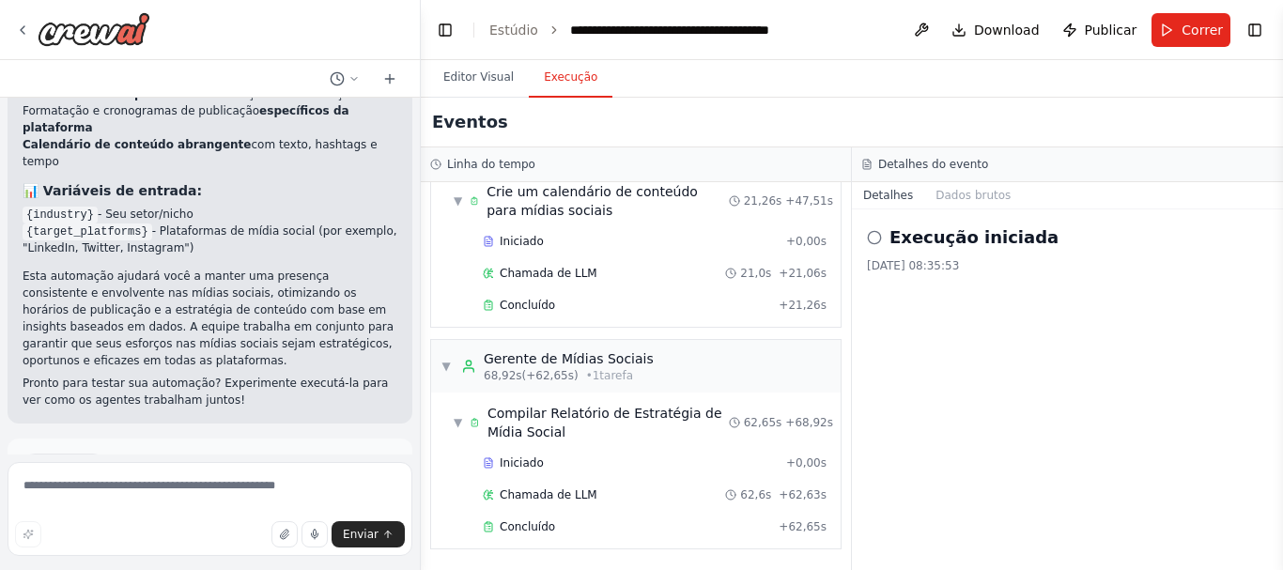
click at [588, 73] on button "Execução" at bounding box center [571, 77] width 84 height 39
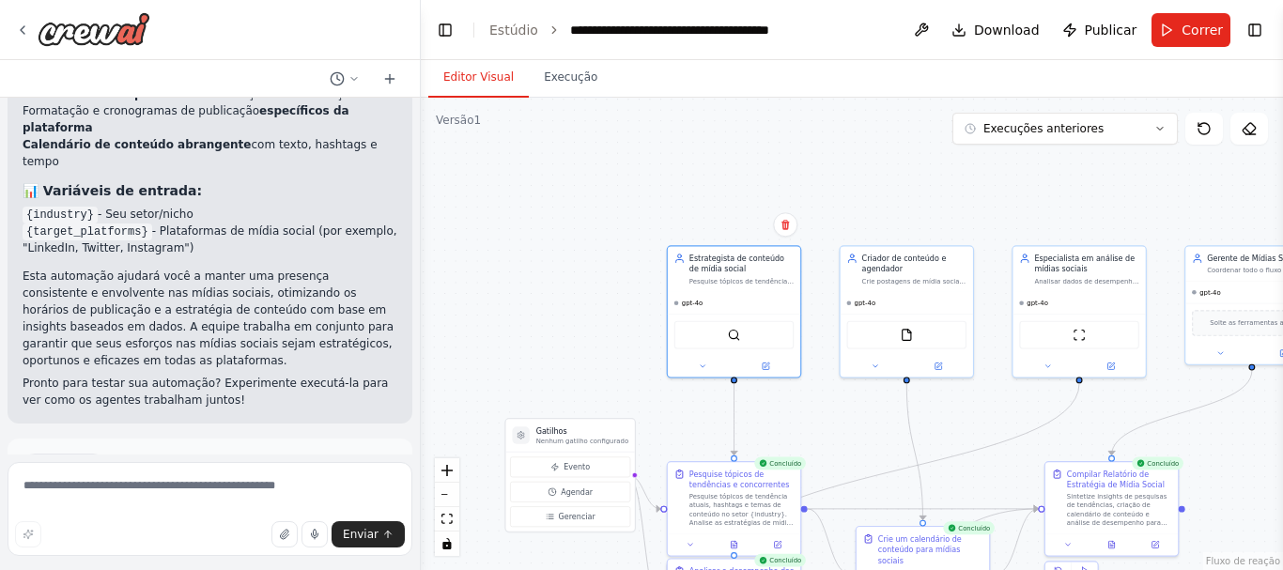
click at [453, 63] on button "Editor Visual" at bounding box center [478, 77] width 100 height 39
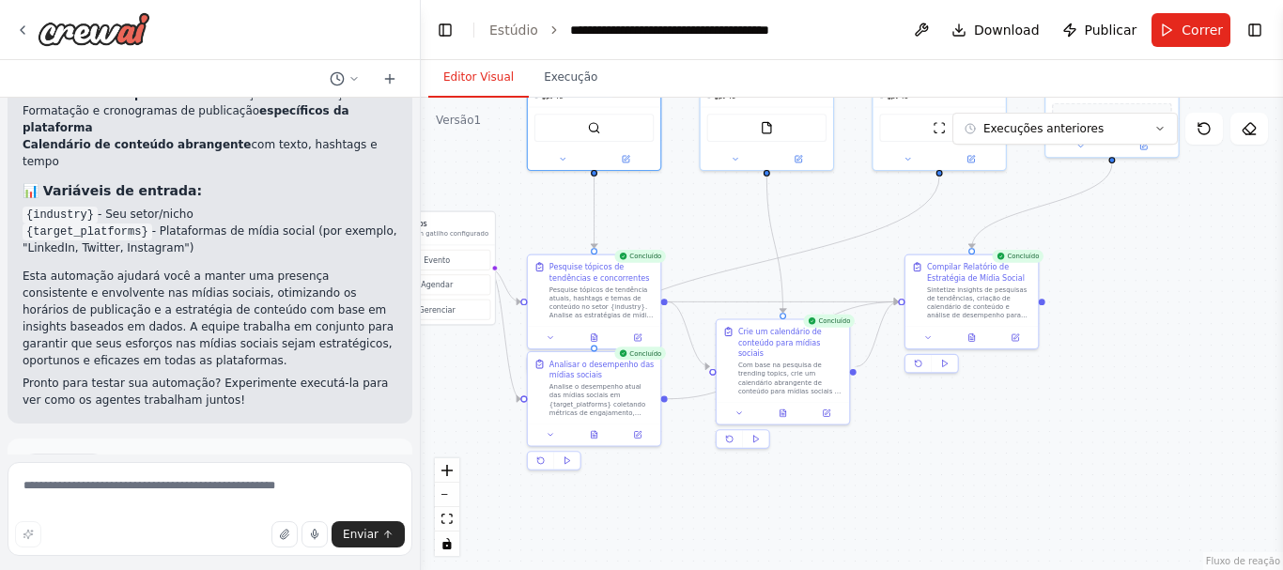
drag, startPoint x: 896, startPoint y: 266, endPoint x: 775, endPoint y: 60, distance: 238.7
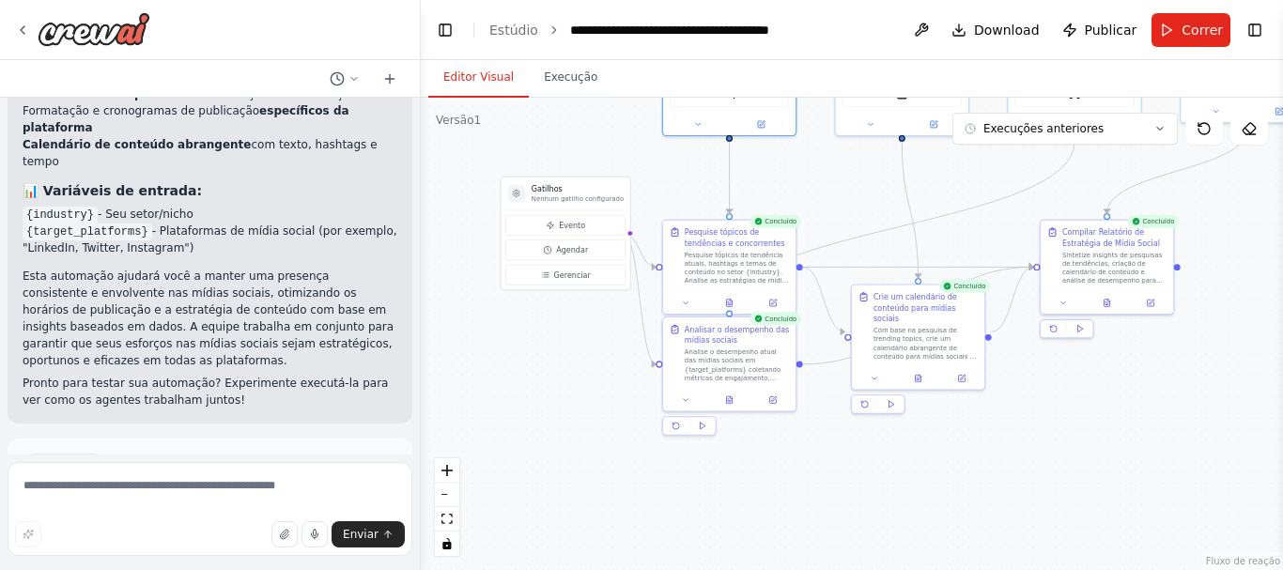
drag, startPoint x: 722, startPoint y: 264, endPoint x: 848, endPoint y: 232, distance: 129.8
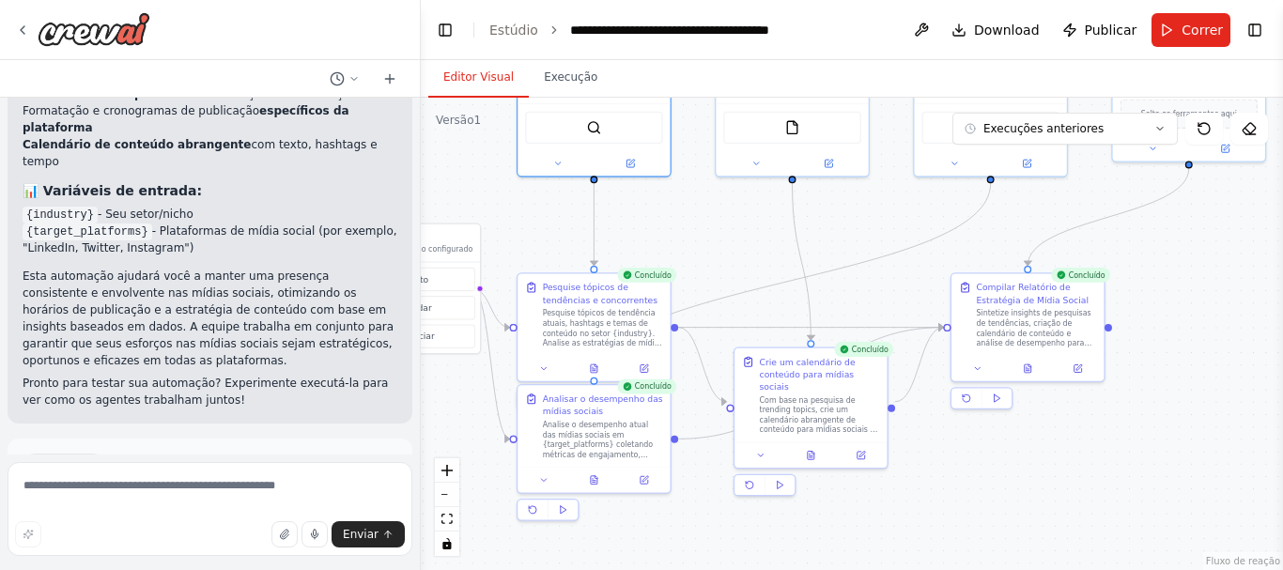
drag, startPoint x: 928, startPoint y: 219, endPoint x: 820, endPoint y: 325, distance: 151.4
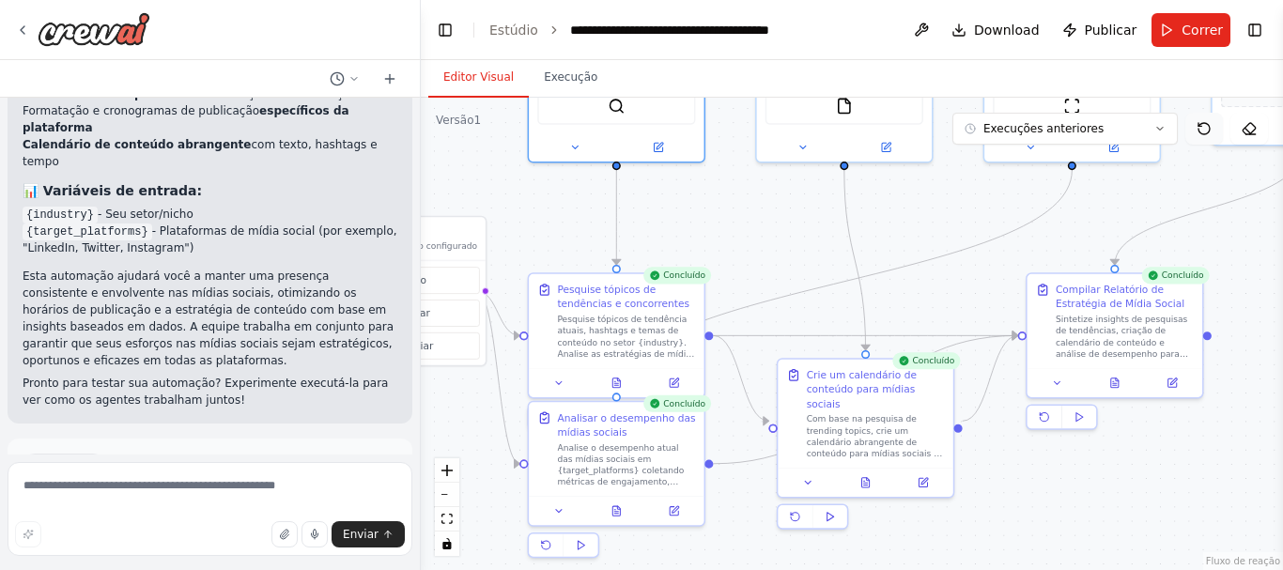
drag, startPoint x: 1116, startPoint y: 182, endPoint x: 1193, endPoint y: 135, distance: 90.2
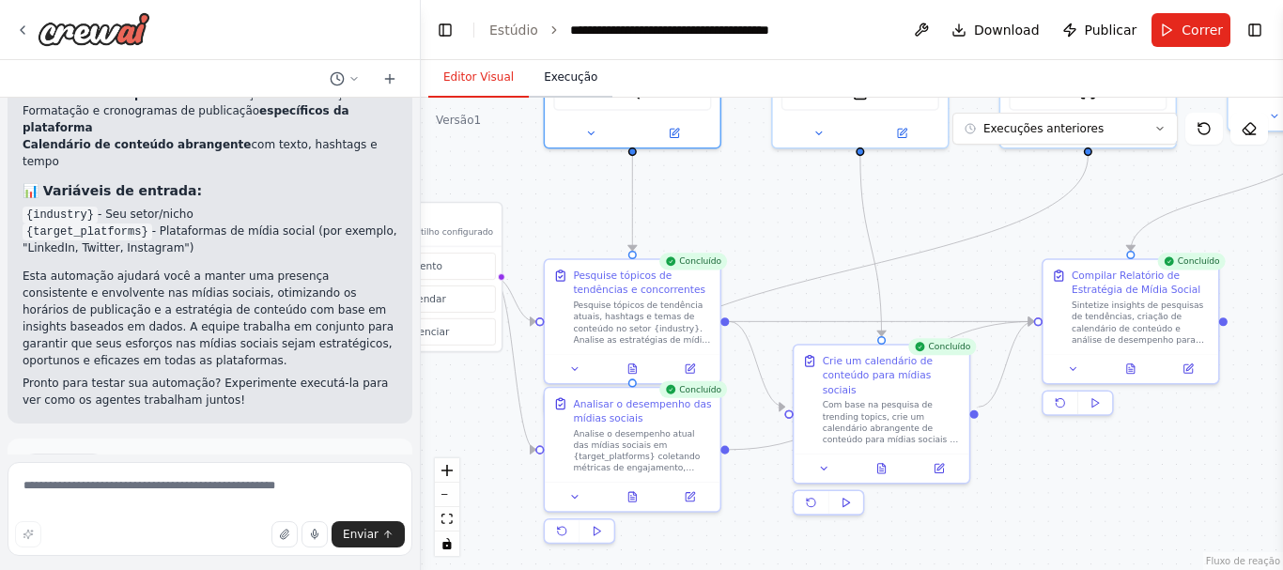
click at [586, 85] on button "Execução" at bounding box center [571, 77] width 84 height 39
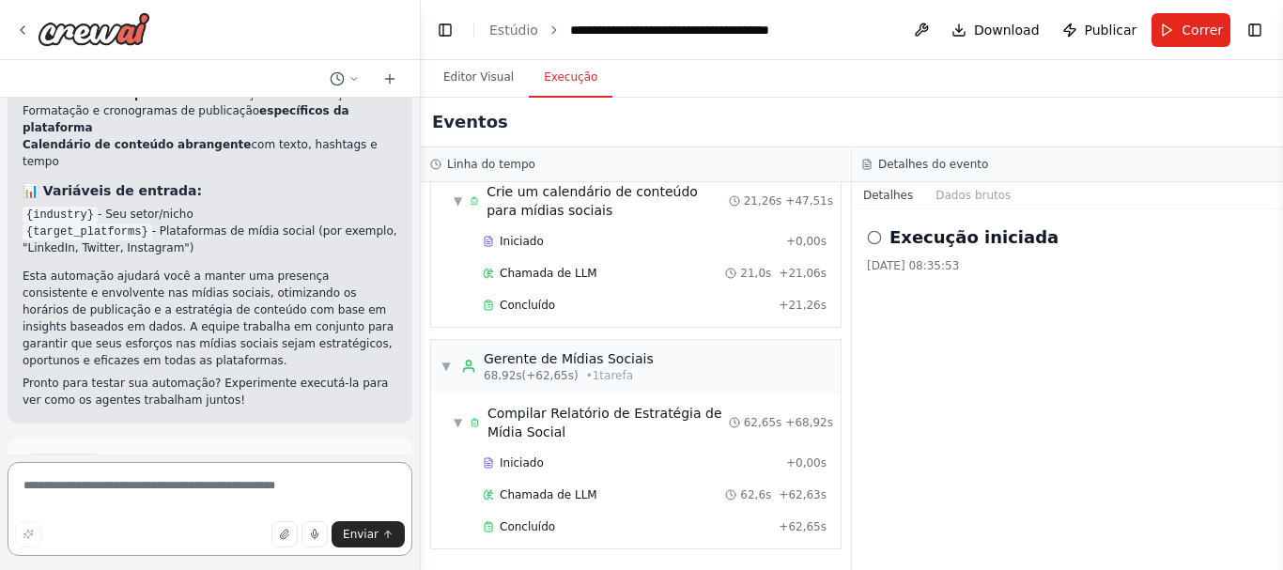
click at [208, 498] on textarea at bounding box center [210, 509] width 405 height 94
type textarea "**********"
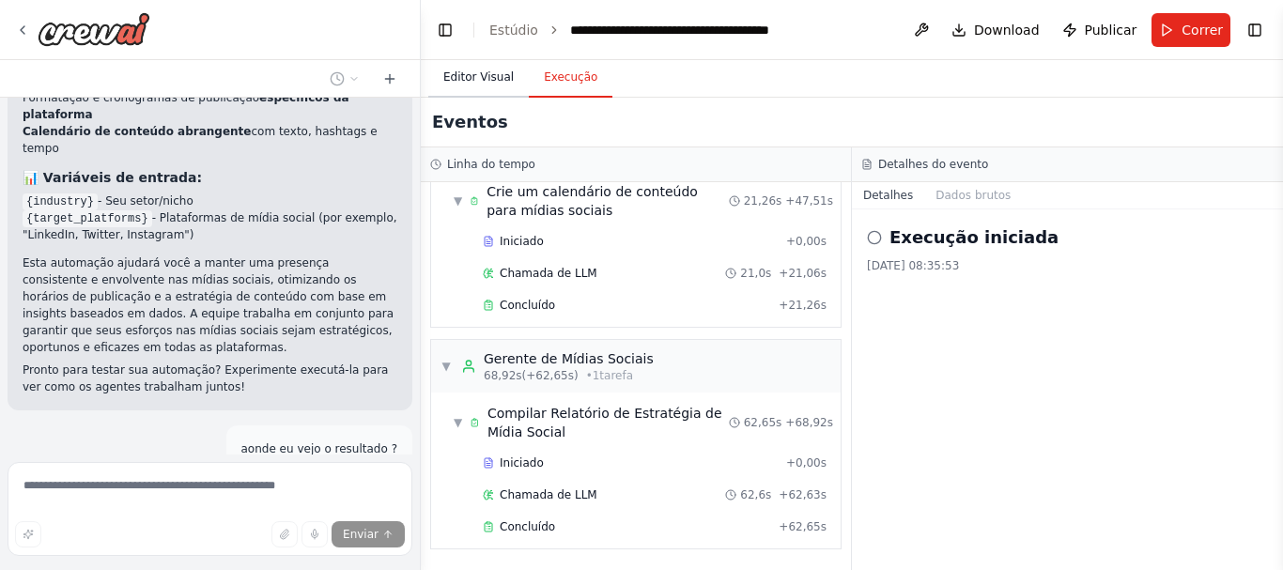
click at [468, 69] on button "Editor Visual" at bounding box center [478, 77] width 100 height 39
click at [546, 82] on font "Execução" at bounding box center [571, 76] width 54 height 13
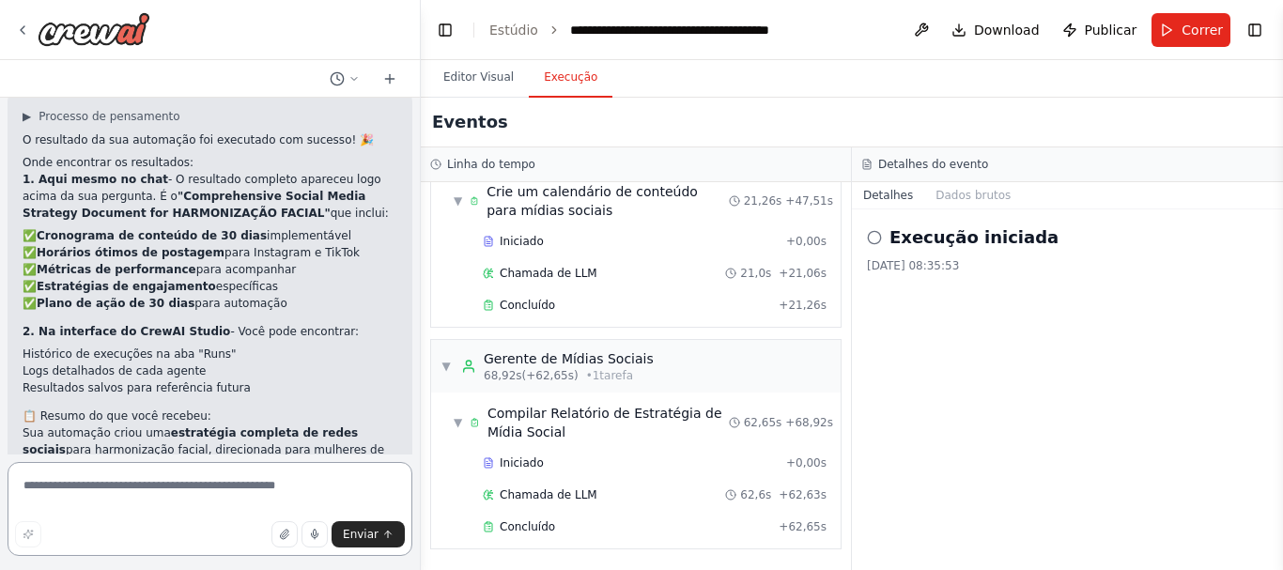
scroll to position [2899, 0]
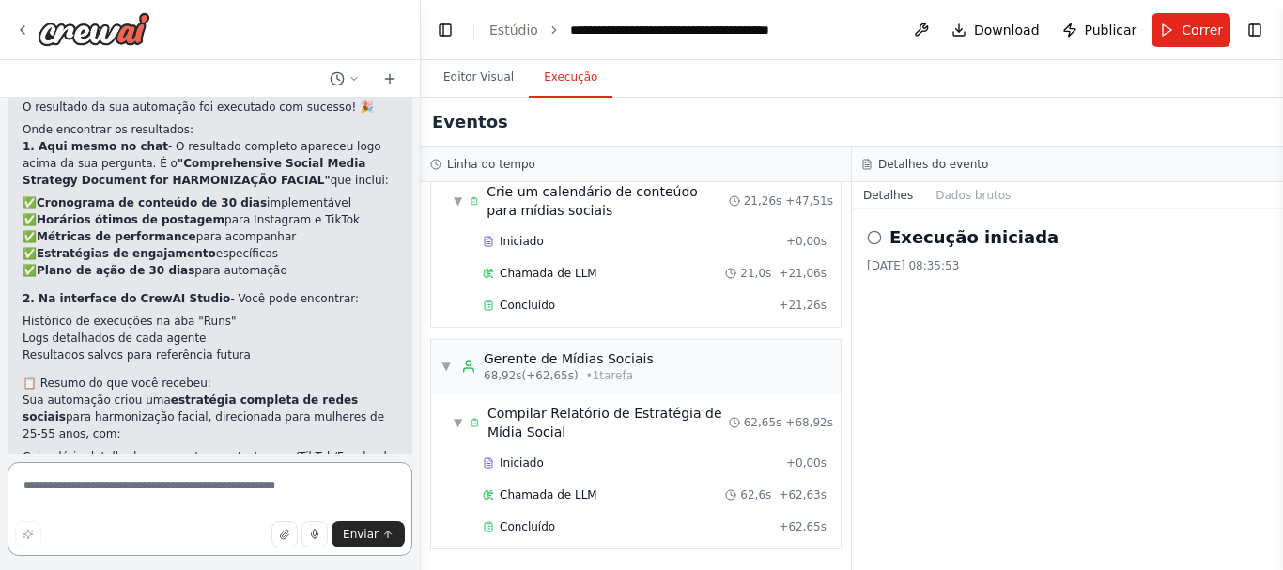
click at [234, 486] on textarea at bounding box center [210, 509] width 405 height 94
type textarea "*"
type textarea "**********"
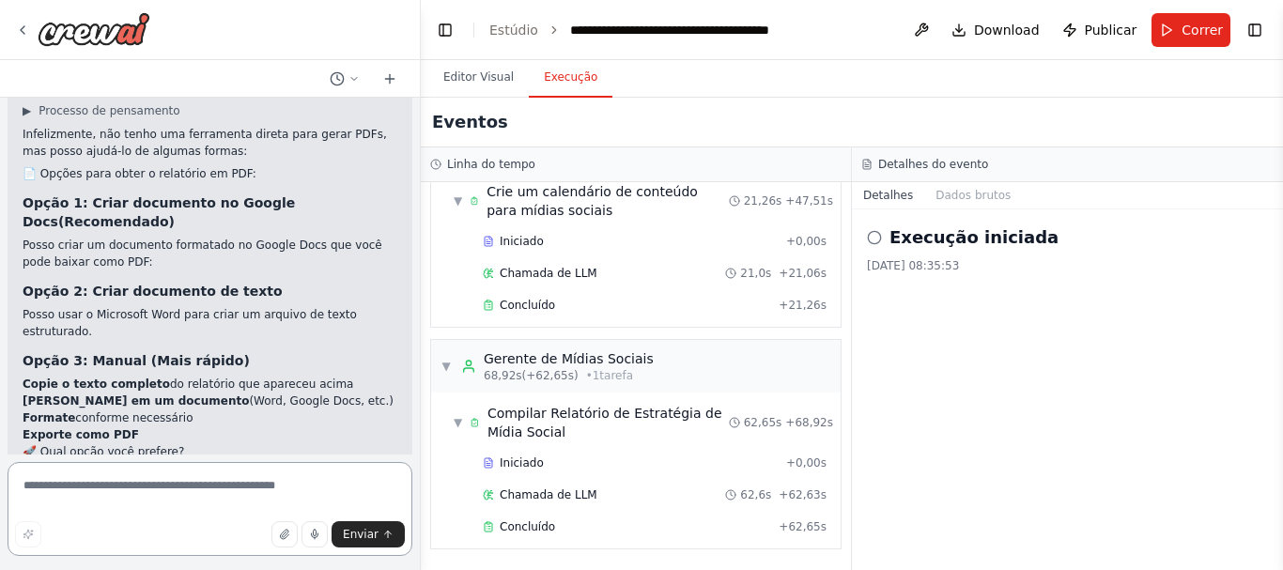
scroll to position [3532, 0]
click at [272, 501] on textarea at bounding box center [210, 509] width 405 height 94
type textarea "**********"
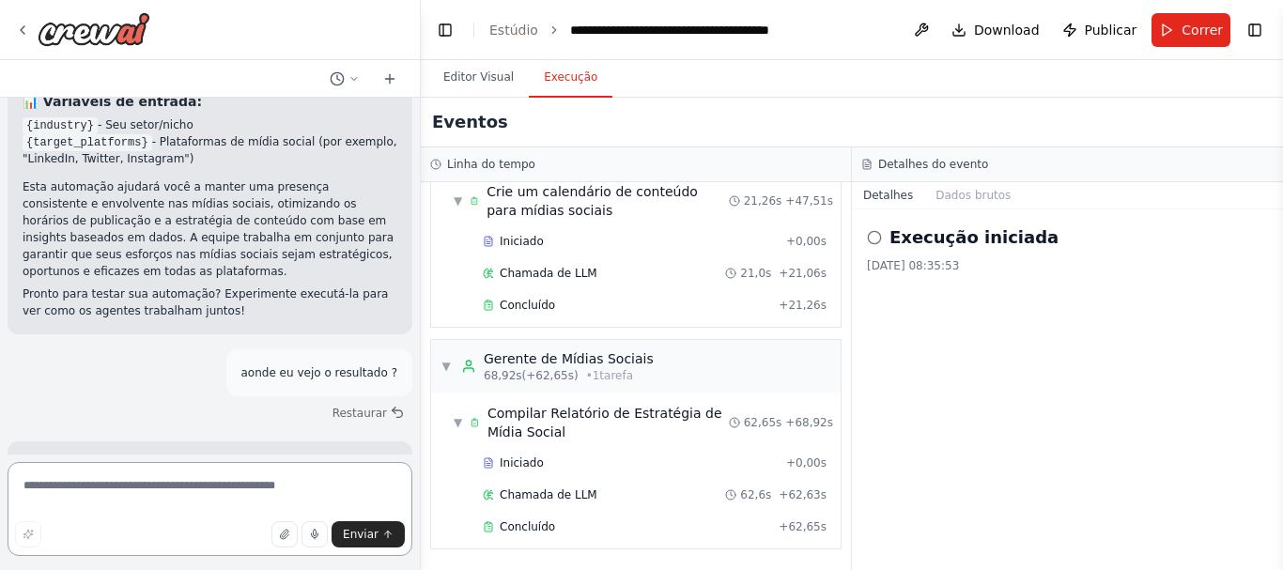
scroll to position [2339, 0]
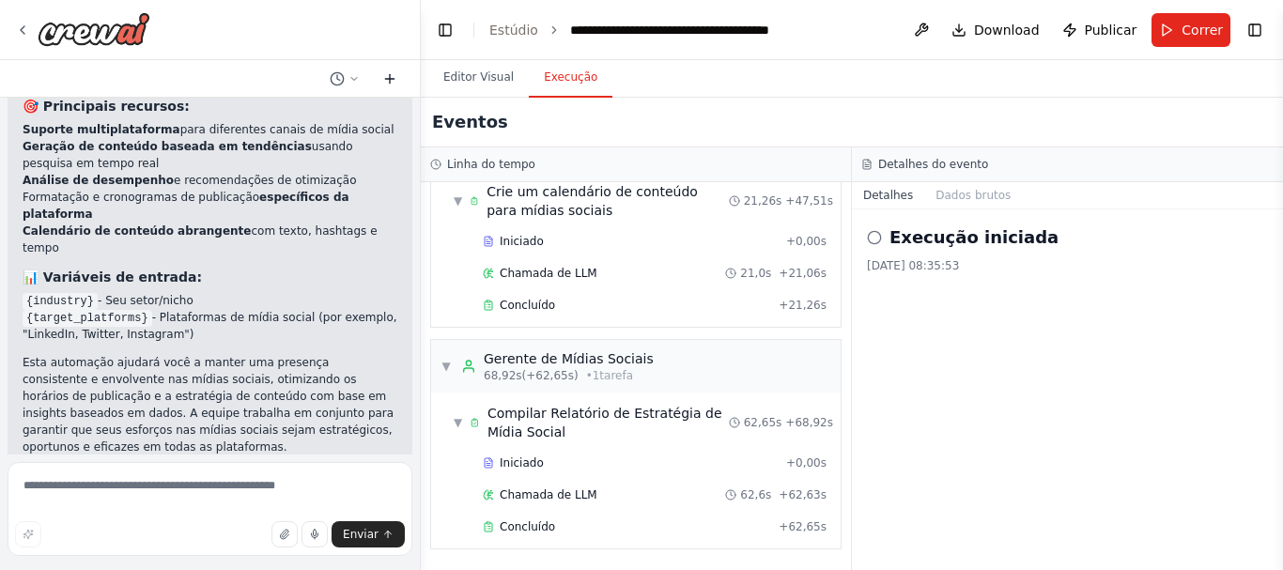
click at [394, 71] on icon at bounding box center [389, 78] width 15 height 15
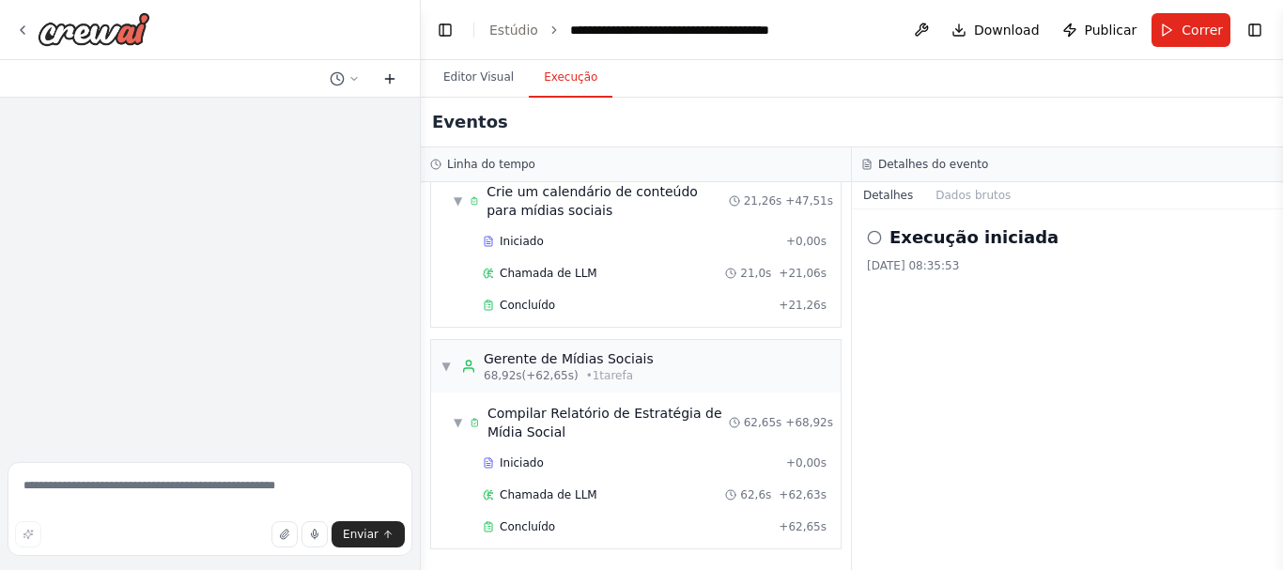
scroll to position [0, 0]
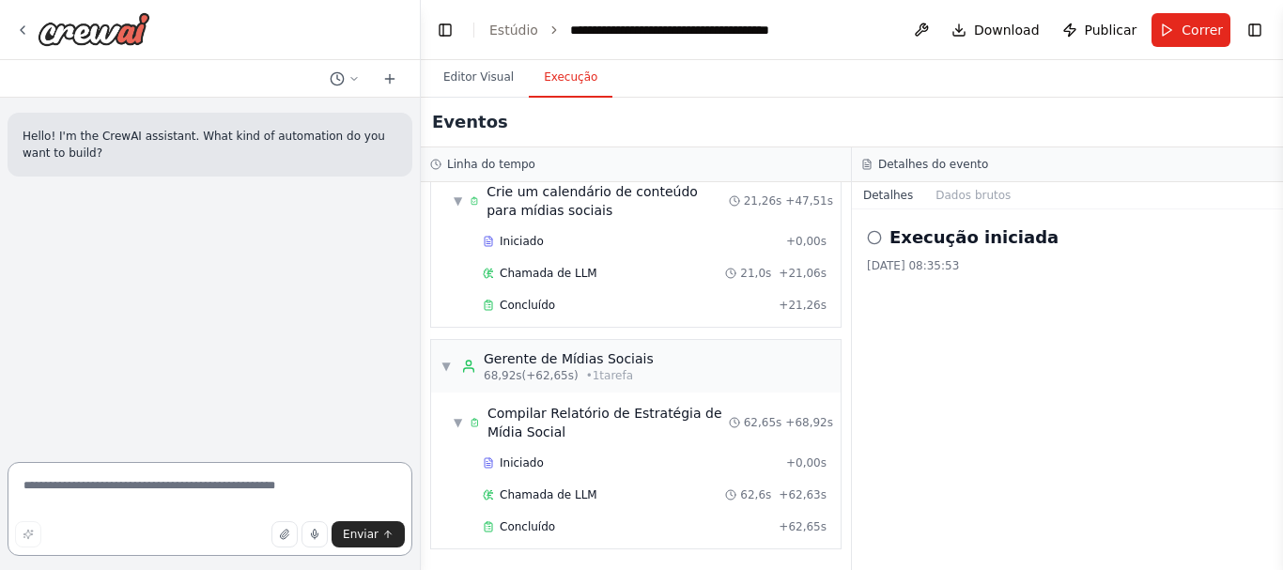
click at [233, 504] on textarea at bounding box center [210, 509] width 405 height 94
click at [163, 476] on textarea at bounding box center [210, 509] width 405 height 94
type textarea "*"
type textarea "**********"
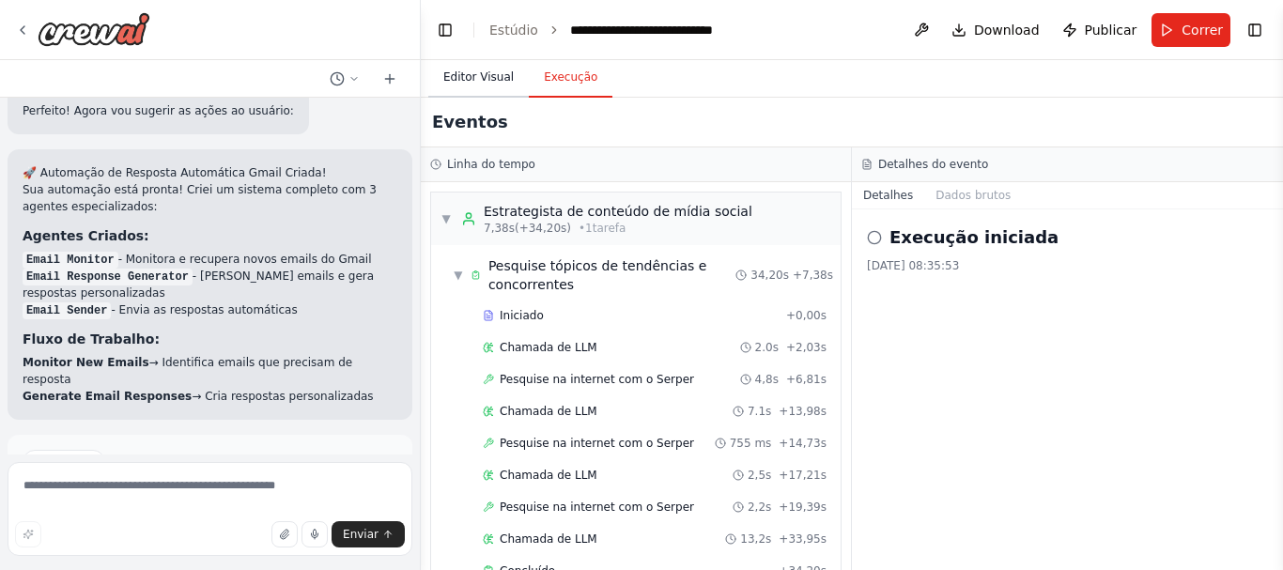
click at [484, 74] on font "Editor Visual" at bounding box center [478, 76] width 70 height 13
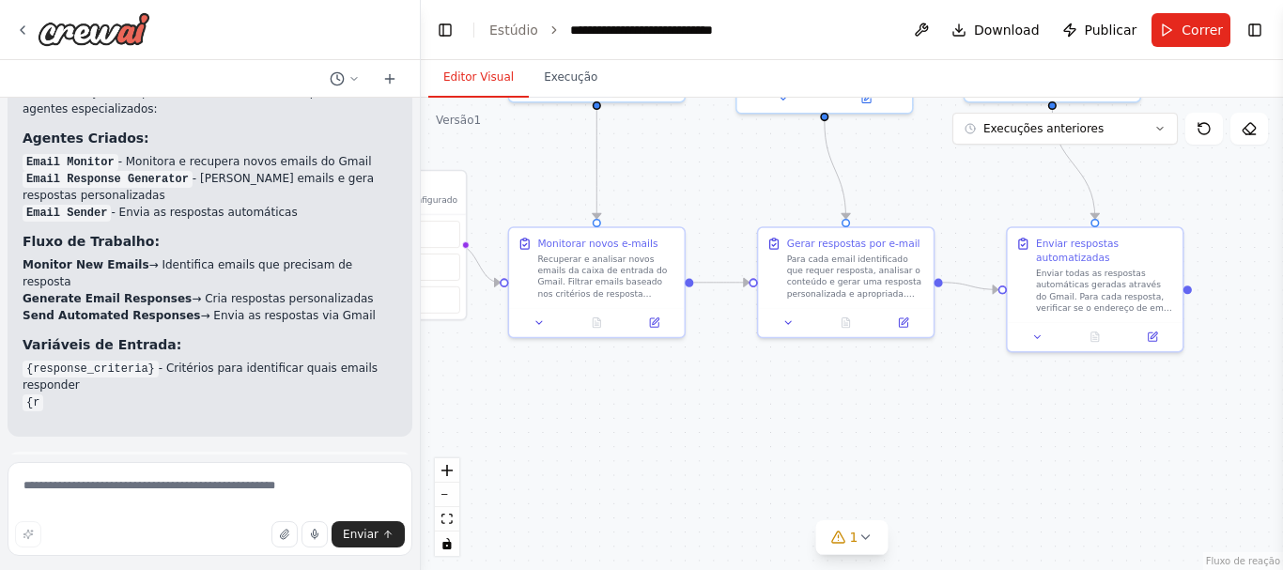
scroll to position [2687, 0]
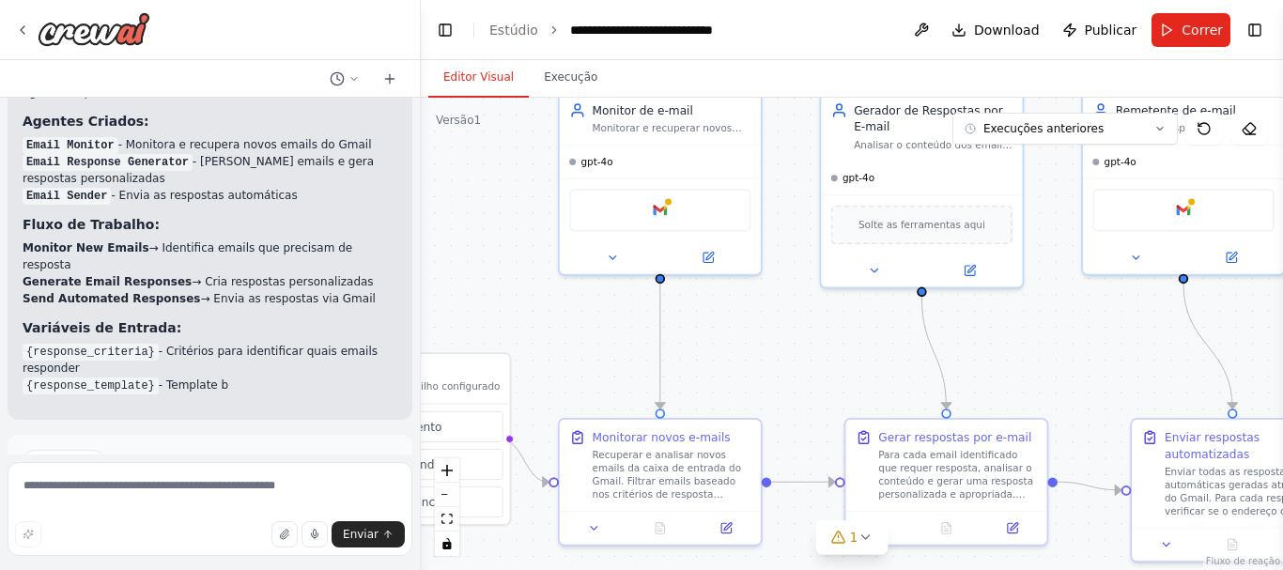
drag, startPoint x: 917, startPoint y: 228, endPoint x: 1062, endPoint y: 220, distance: 145.8
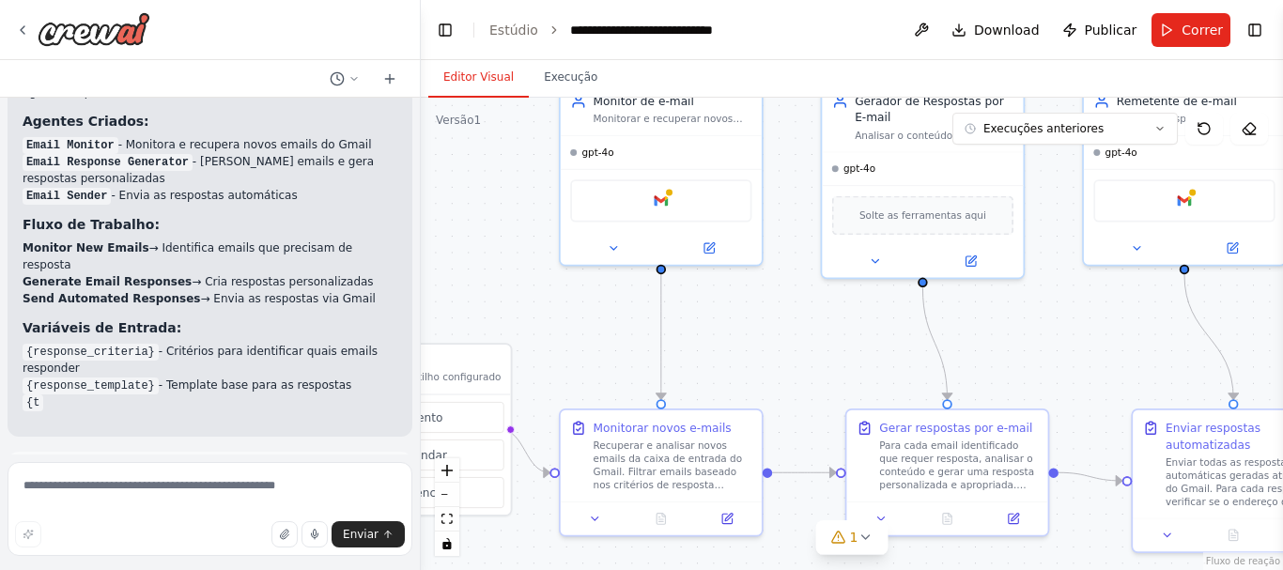
scroll to position [2704, 0]
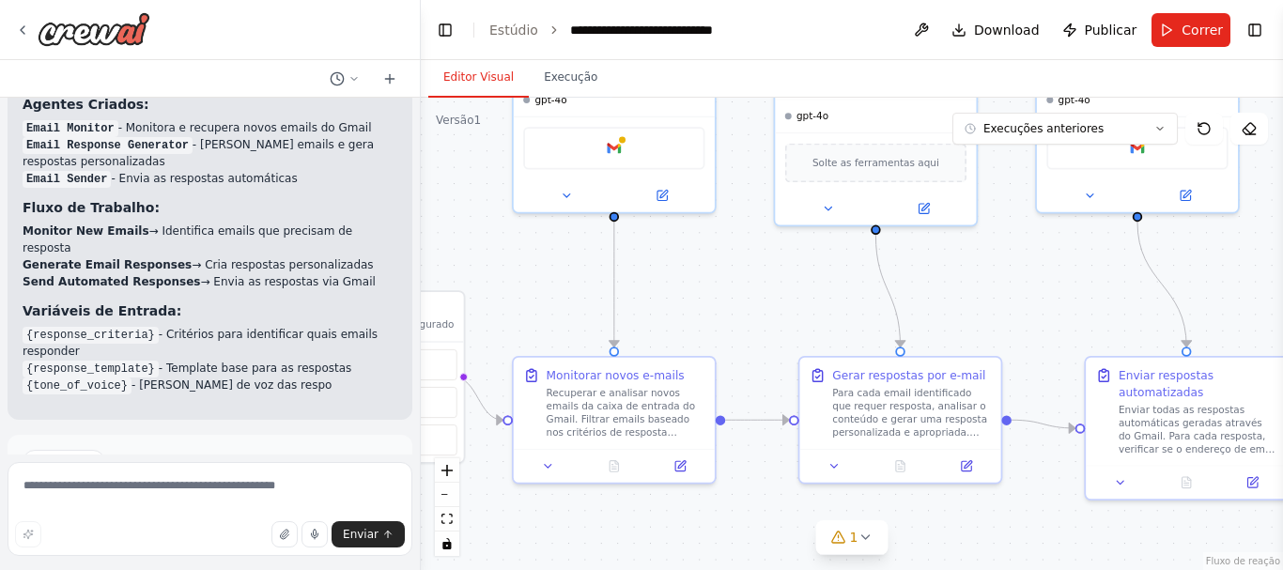
drag, startPoint x: 1064, startPoint y: 221, endPoint x: 1012, endPoint y: 173, distance: 70.4
click at [1189, 23] on font "Correr" at bounding box center [1201, 30] width 41 height 15
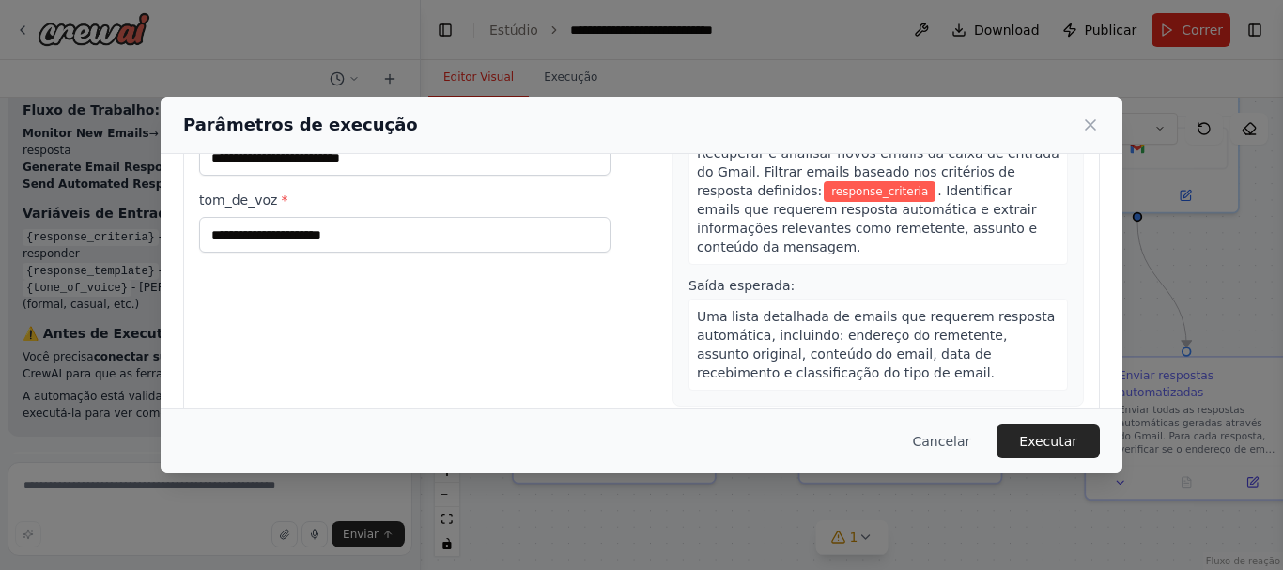
scroll to position [188, 0]
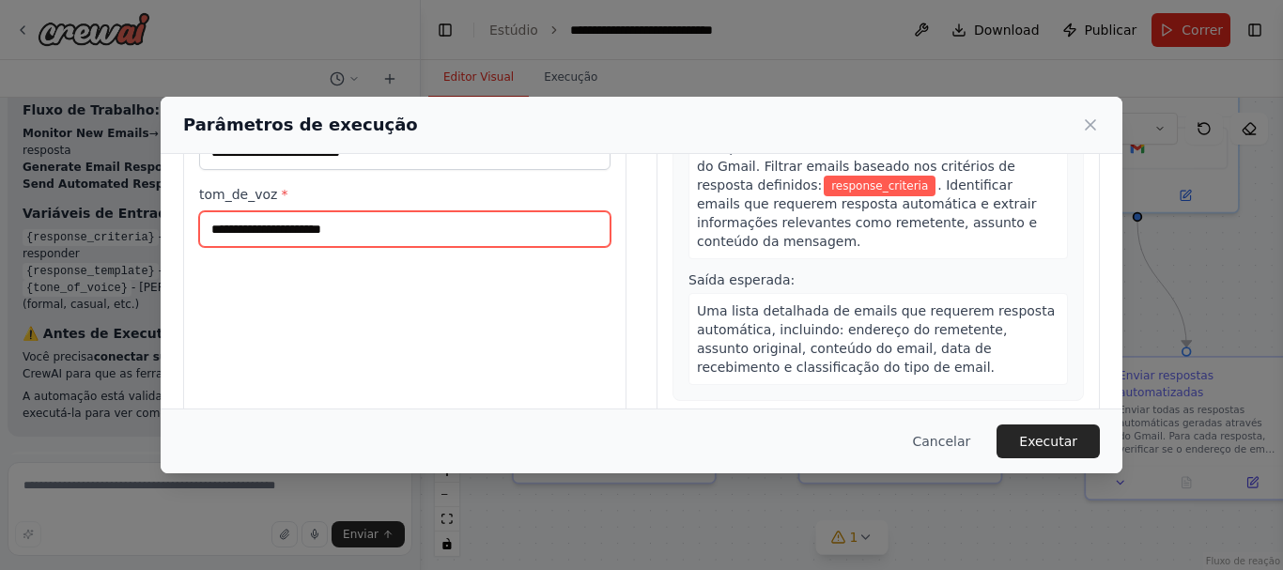
click at [415, 228] on input "tom_de_voz *" at bounding box center [404, 229] width 411 height 36
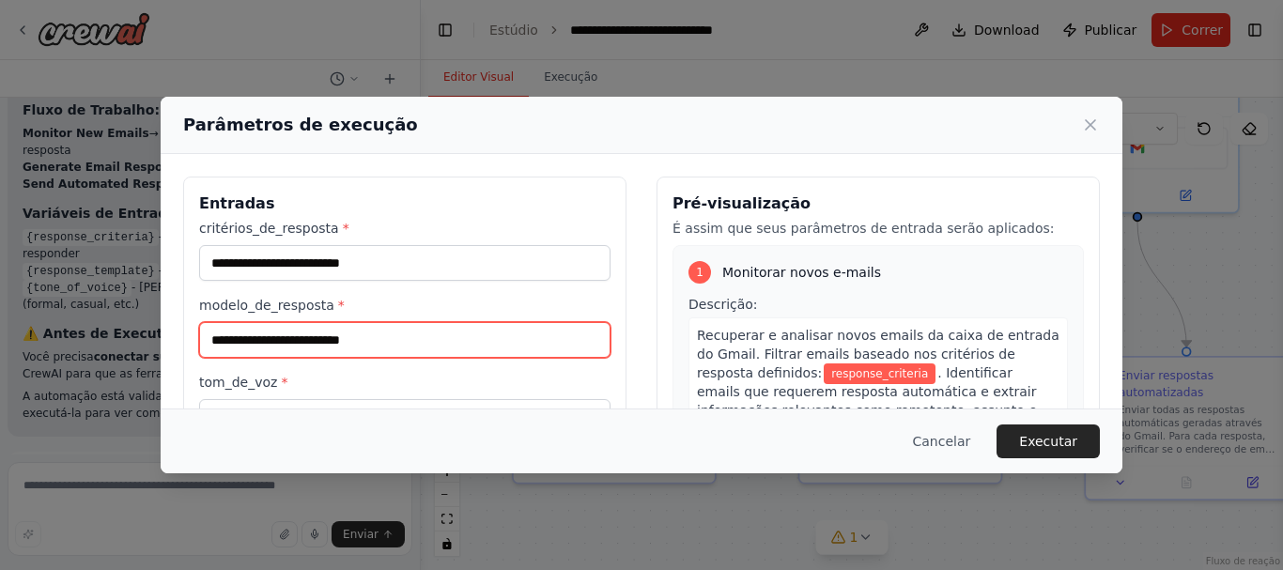
click at [396, 351] on input "modelo_de_resposta *" at bounding box center [404, 340] width 411 height 36
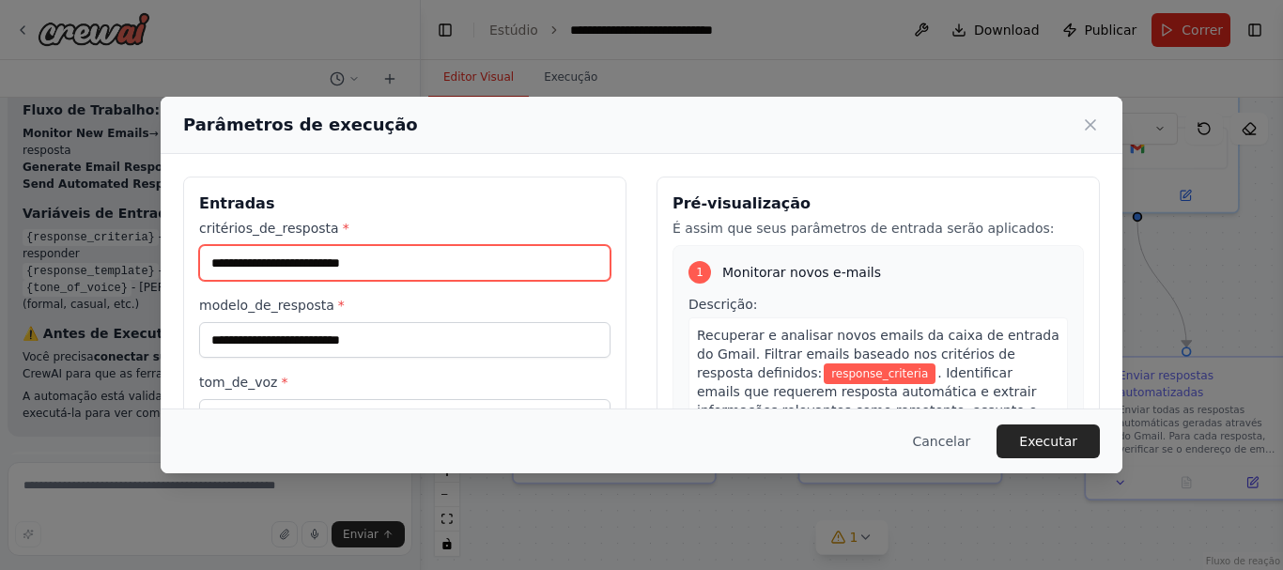
click at [429, 261] on input "critérios_de_resposta *" at bounding box center [404, 263] width 411 height 36
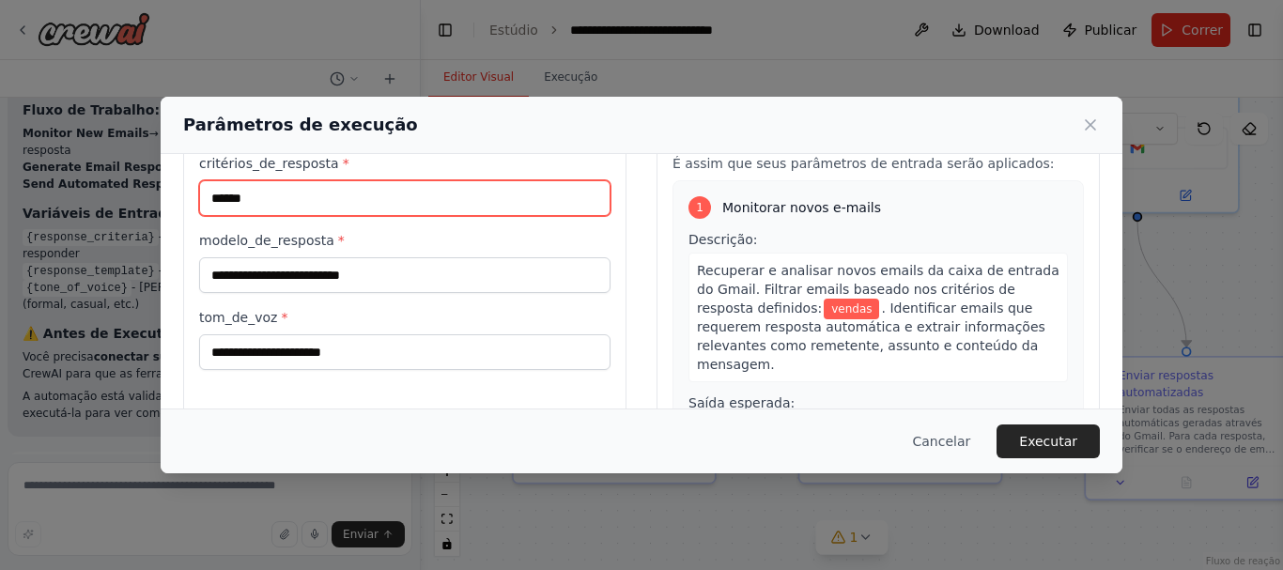
scroll to position [94, 0]
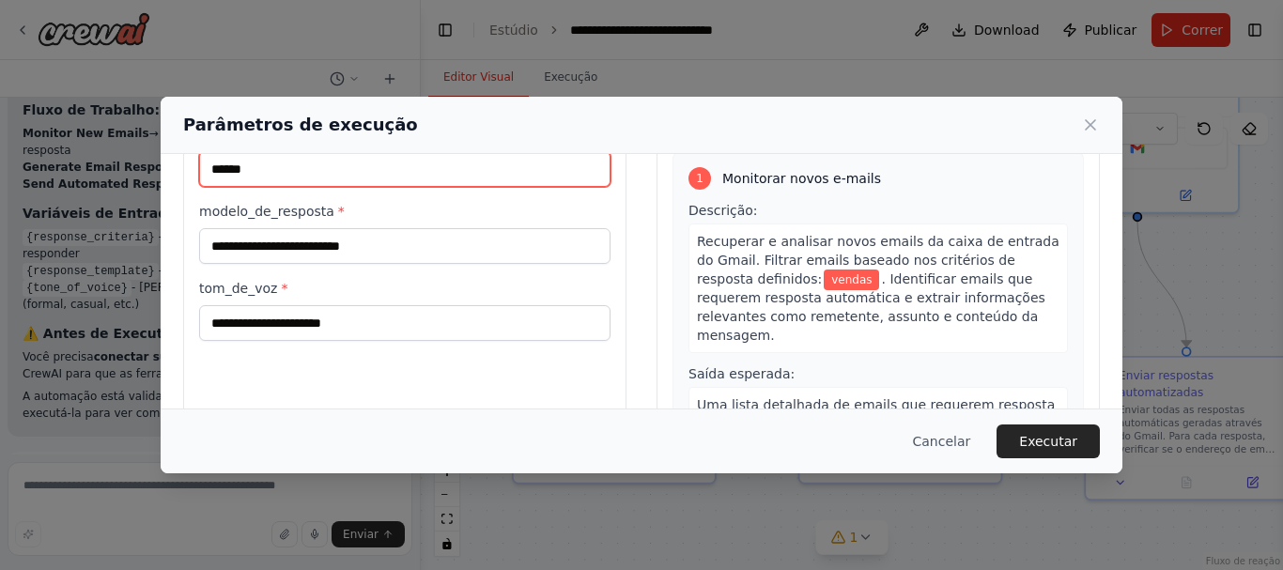
type input "******"
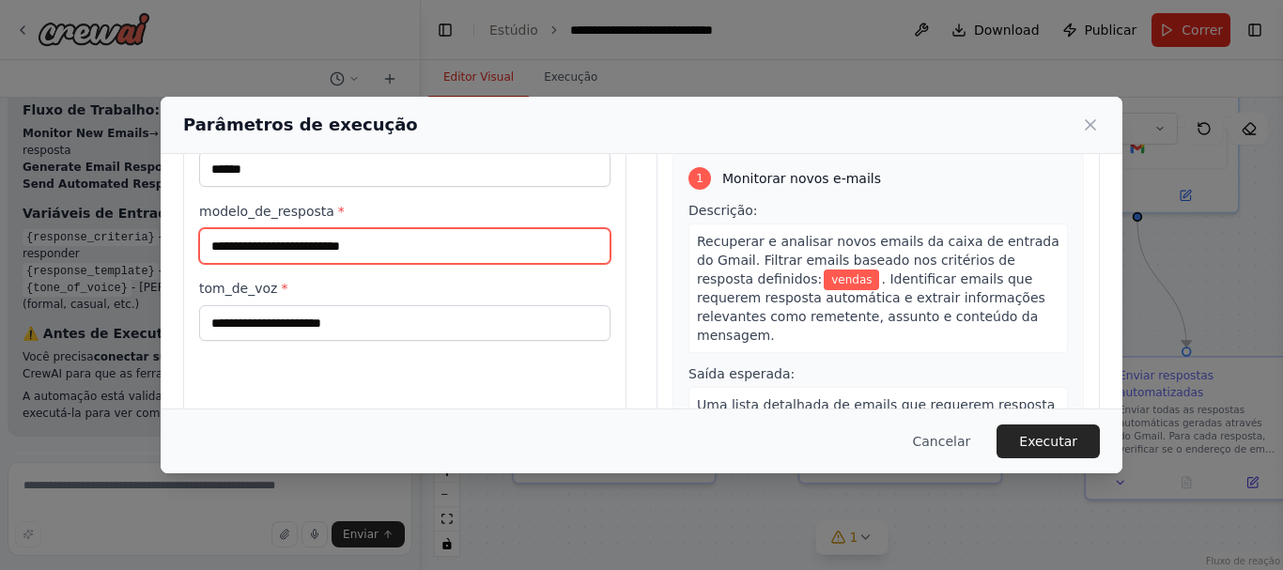
click at [362, 248] on input "modelo_de_resposta *" at bounding box center [404, 246] width 411 height 36
type input "*****"
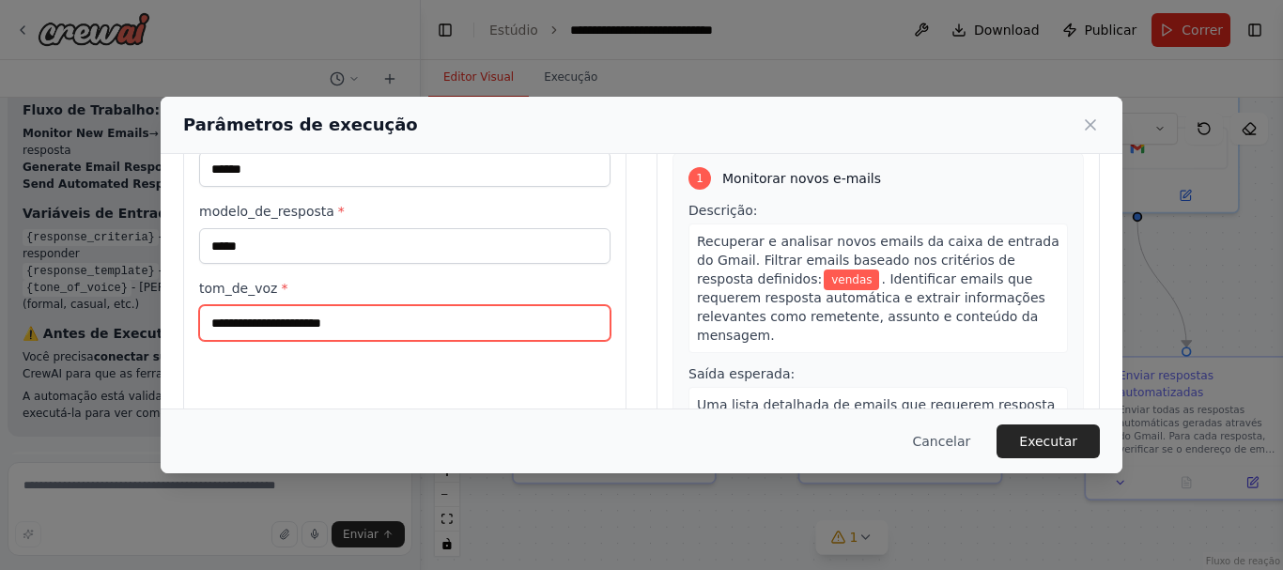
click at [399, 316] on input "tom_de_voz *" at bounding box center [404, 323] width 411 height 36
type input "********"
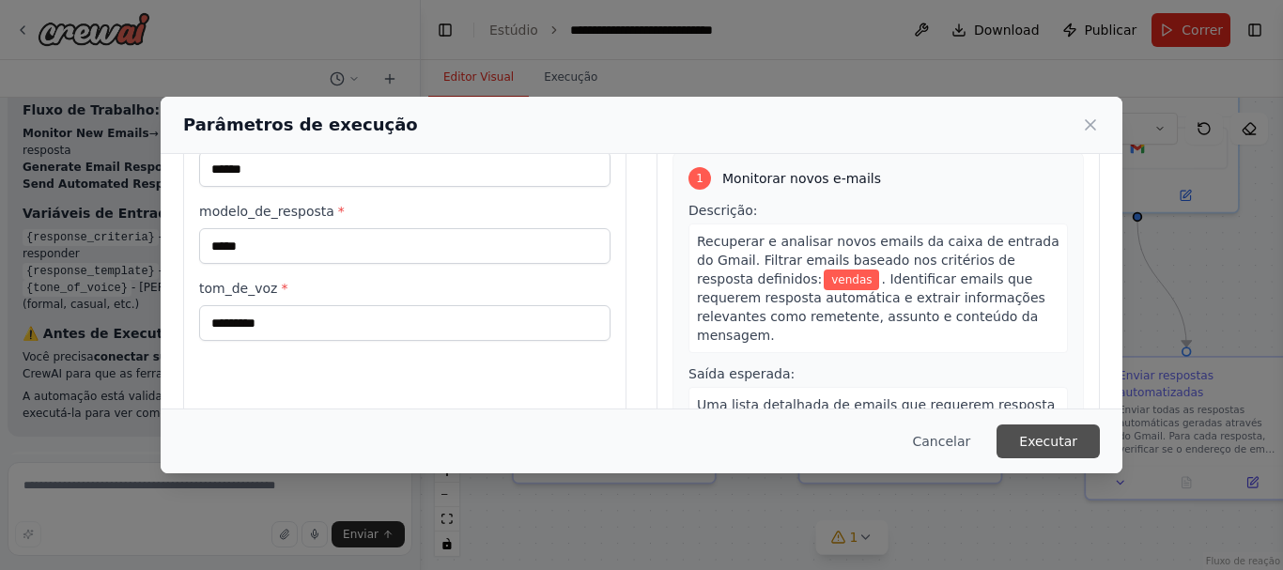
click at [1043, 438] on font "Executar" at bounding box center [1048, 441] width 58 height 15
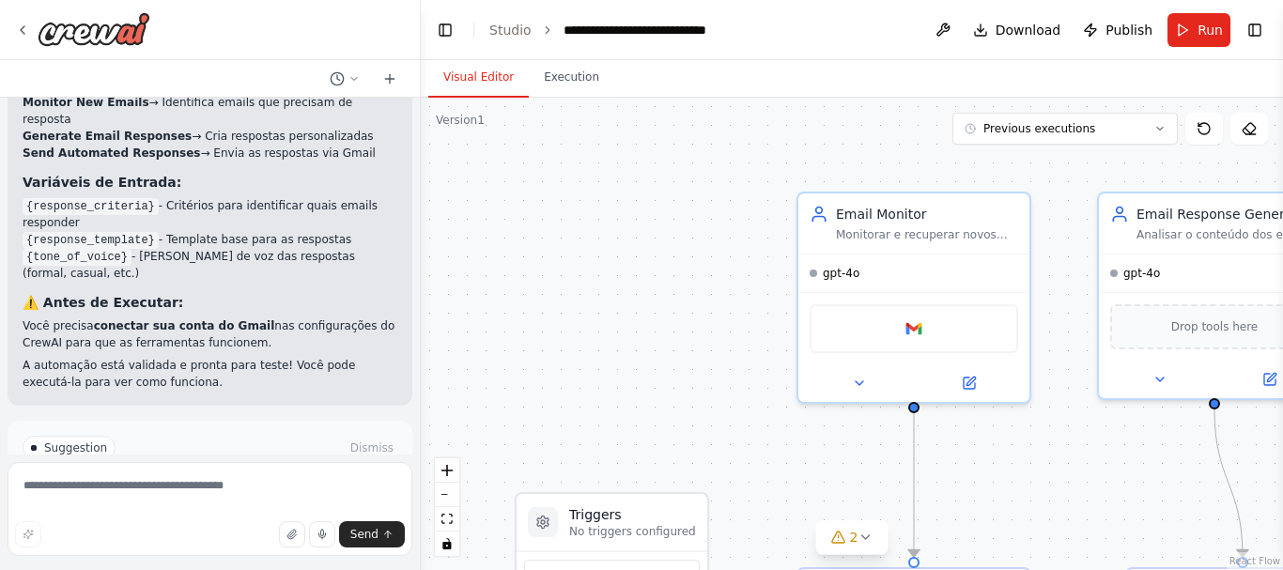
scroll to position [2758, 0]
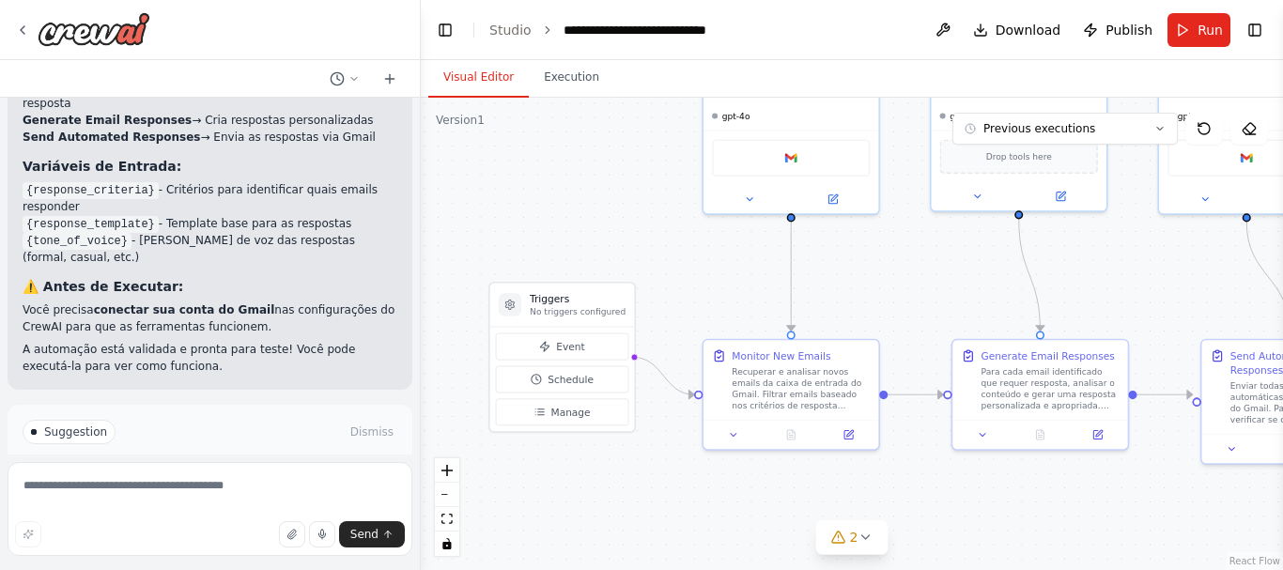
drag, startPoint x: 727, startPoint y: 276, endPoint x: 683, endPoint y: 129, distance: 153.9
click at [871, 538] on icon at bounding box center [864, 537] width 15 height 15
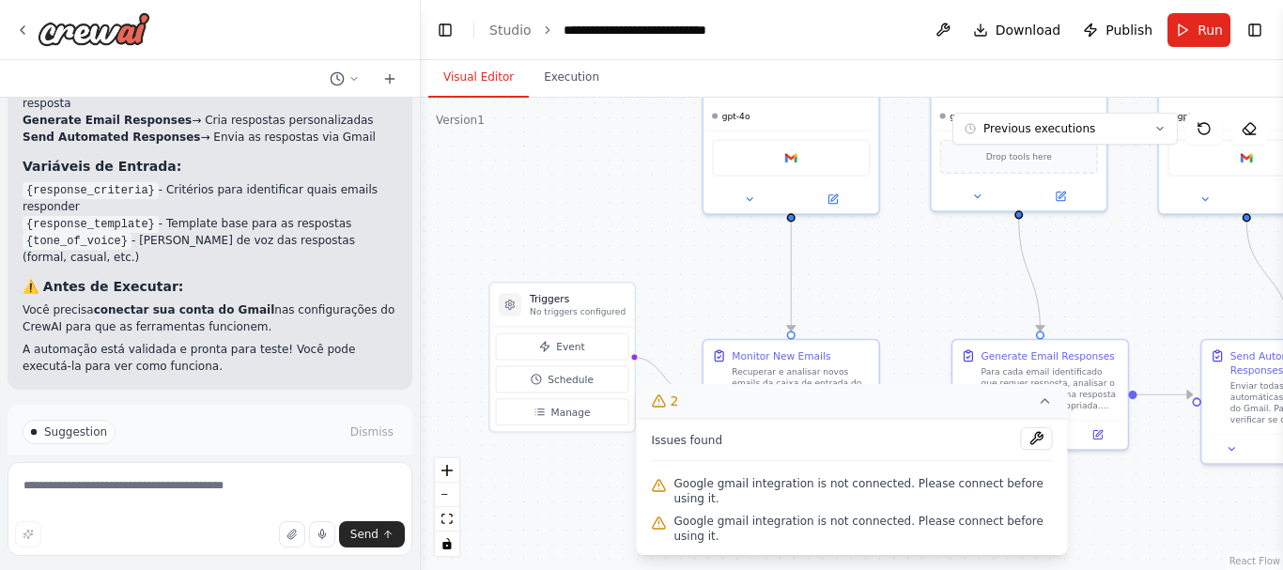
click at [550, 501] on div ".deletable-edge-delete-btn { width: 20px; height: 20px; border: 0px solid #ffff…" at bounding box center [852, 334] width 862 height 472
click at [1043, 408] on icon at bounding box center [1045, 400] width 15 height 15
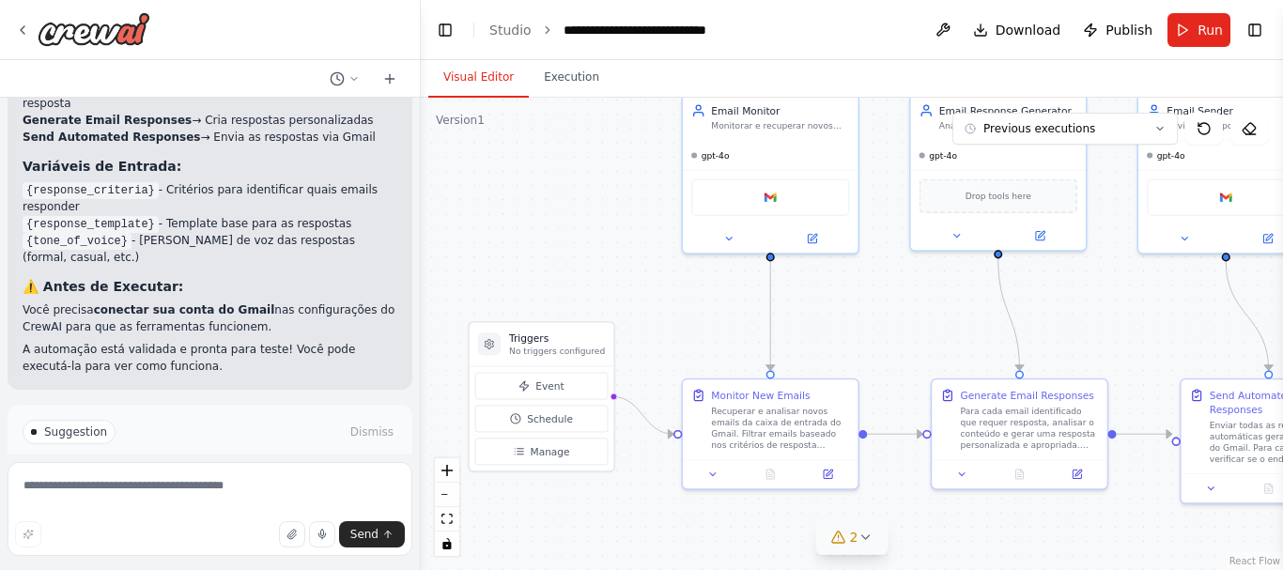
drag, startPoint x: 883, startPoint y: 306, endPoint x: 877, endPoint y: 340, distance: 34.3
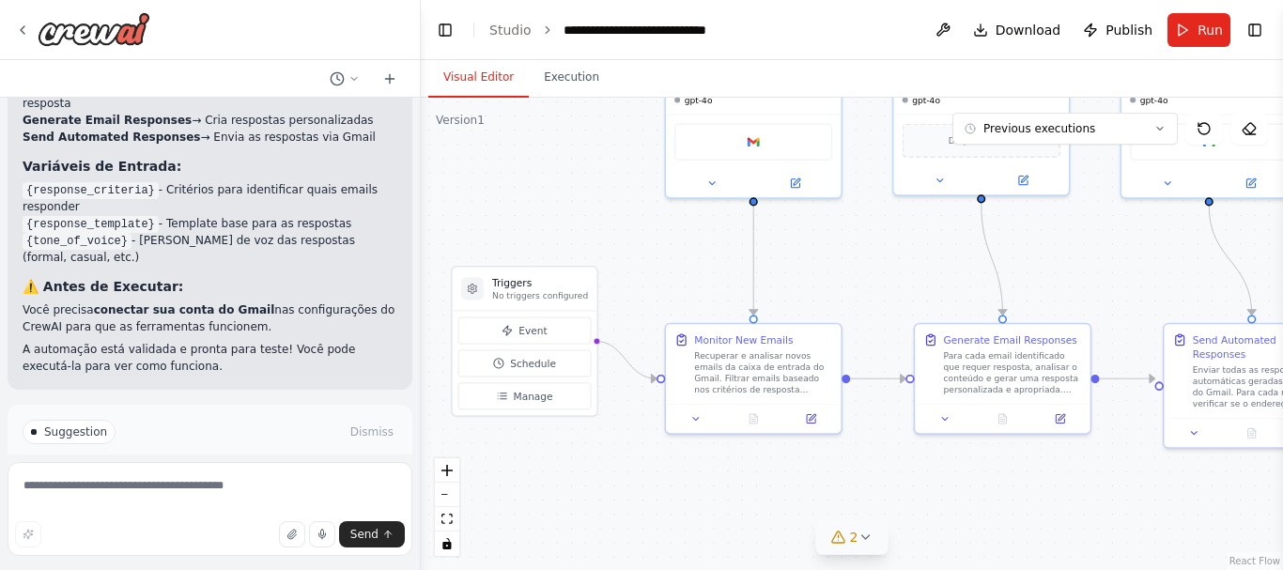
drag, startPoint x: 948, startPoint y: 330, endPoint x: 932, endPoint y: 276, distance: 55.9
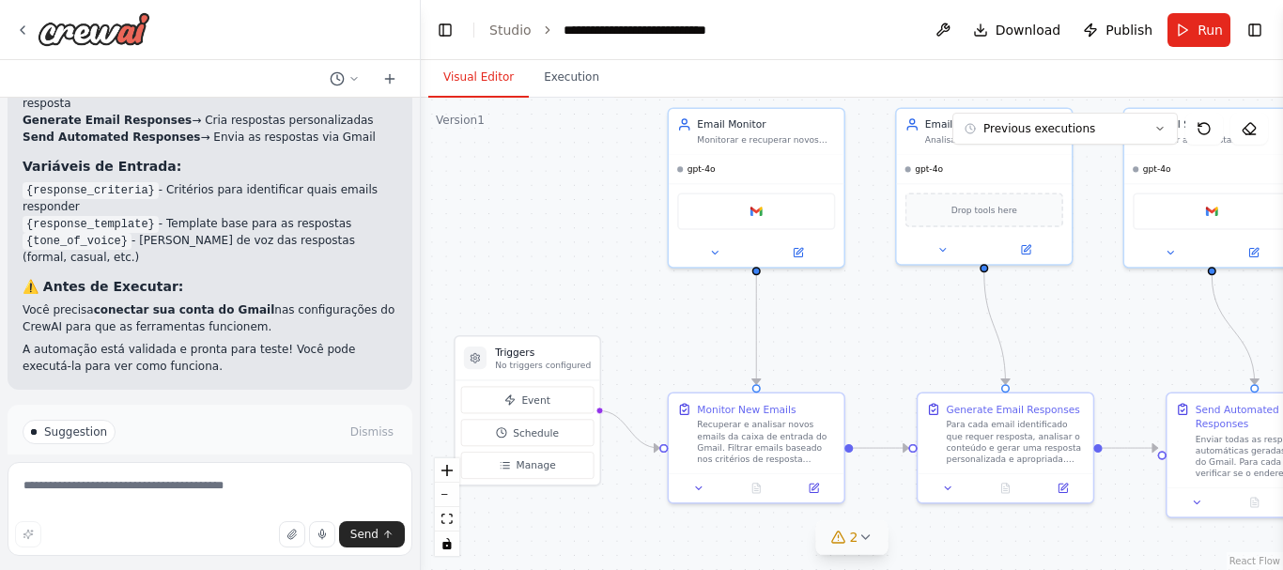
drag, startPoint x: 882, startPoint y: 241, endPoint x: 883, endPoint y: 325, distance: 83.6
click at [883, 325] on div ".deletable-edge-delete-btn { width: 20px; height: 20px; border: 0px solid #ffff…" at bounding box center [852, 334] width 862 height 472
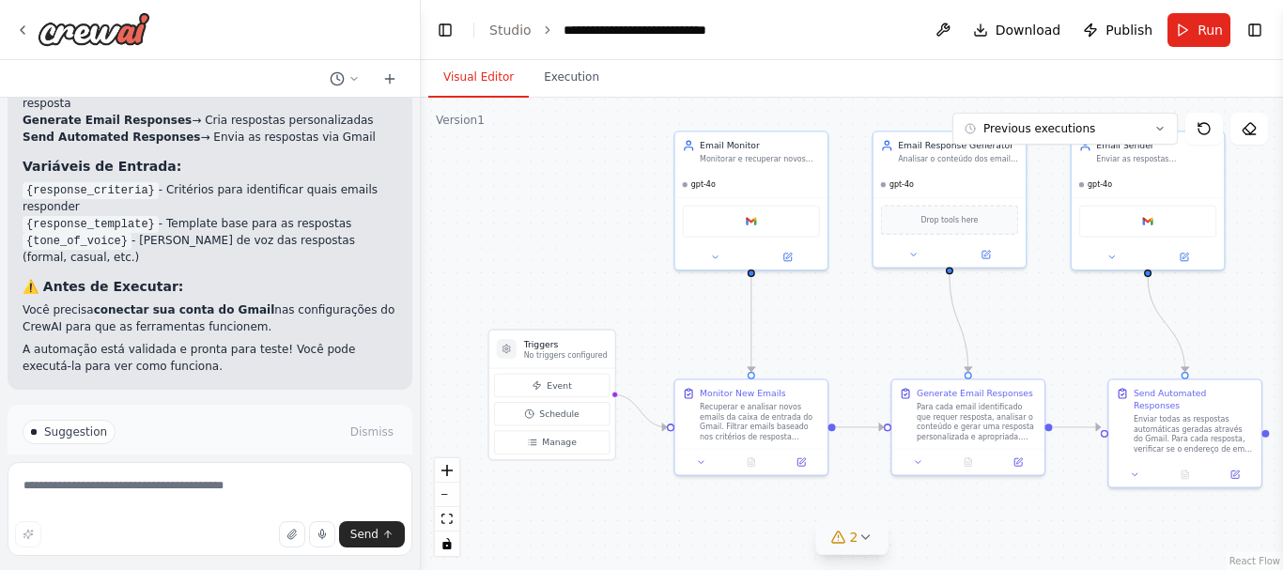
drag, startPoint x: 888, startPoint y: 313, endPoint x: 866, endPoint y: 305, distance: 23.8
click at [866, 305] on div ".deletable-edge-delete-btn { width: 20px; height: 20px; border: 0px solid #ffff…" at bounding box center [852, 334] width 862 height 472
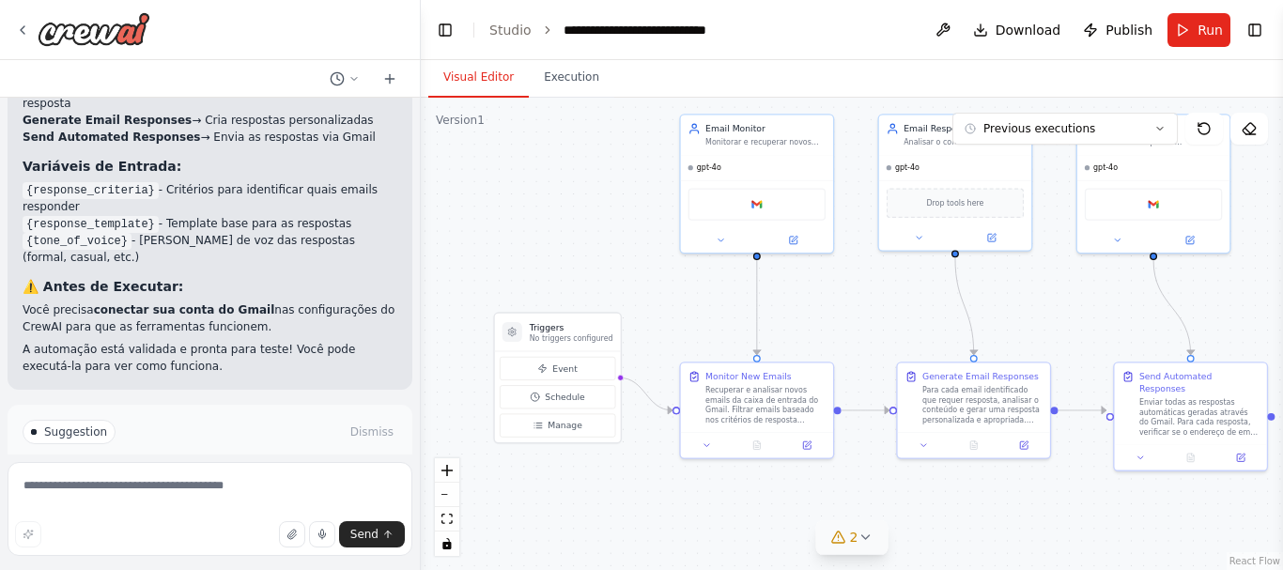
drag, startPoint x: 870, startPoint y: 294, endPoint x: 907, endPoint y: 298, distance: 37.8
click at [860, 528] on button "2" at bounding box center [852, 537] width 72 height 35
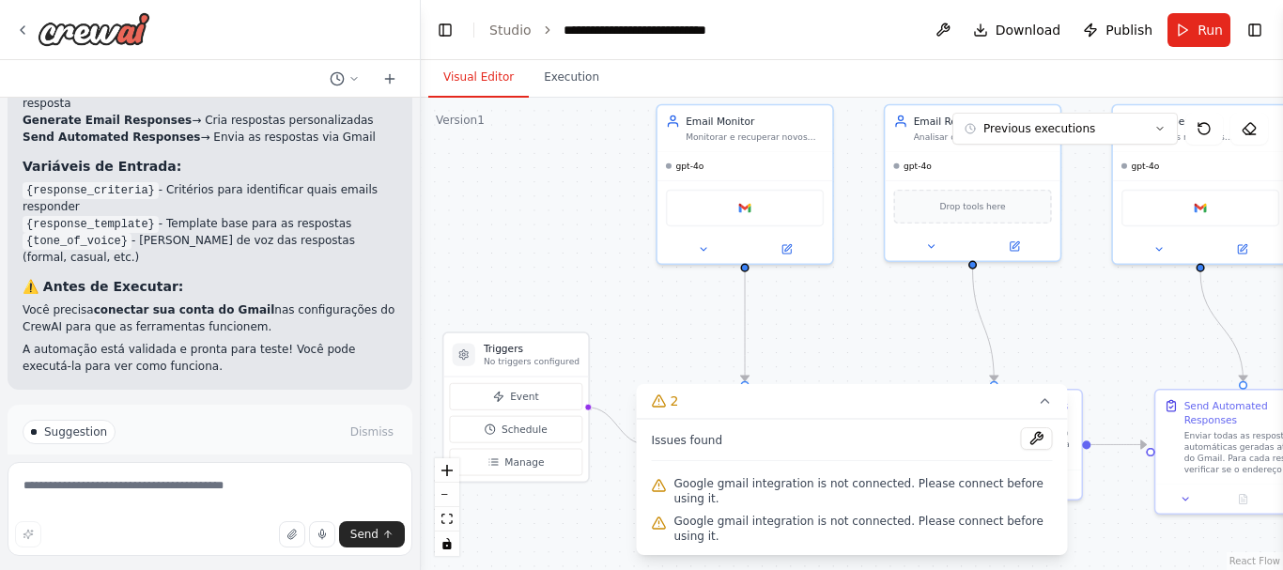
drag, startPoint x: 840, startPoint y: 259, endPoint x: 839, endPoint y: 275, distance: 16.0
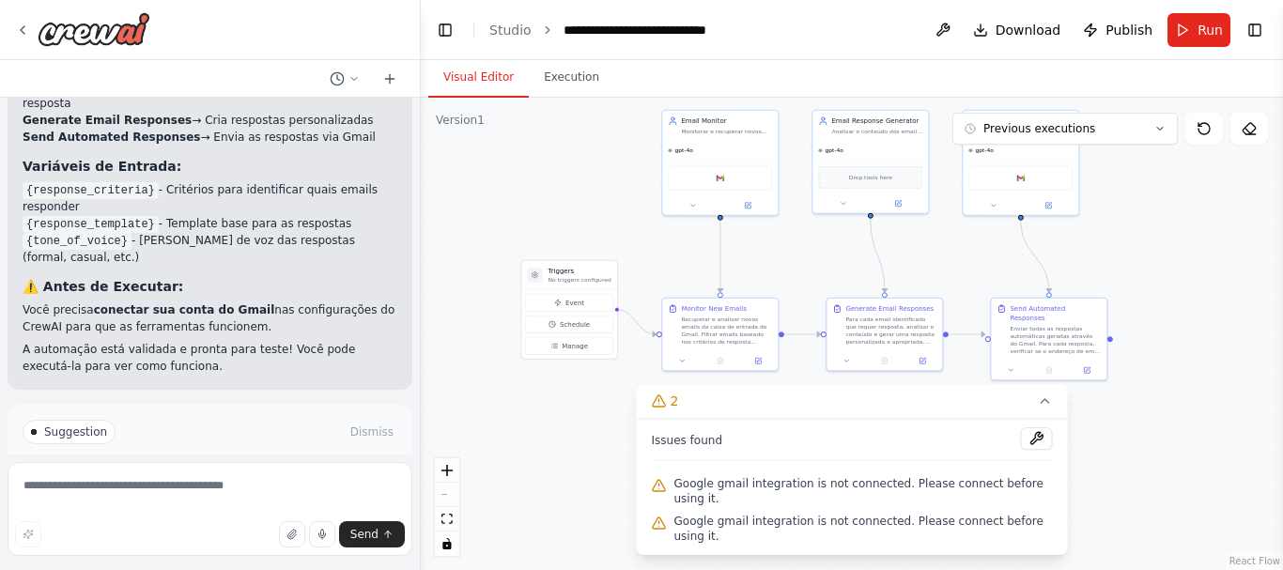
drag, startPoint x: 876, startPoint y: 289, endPoint x: 814, endPoint y: 236, distance: 81.9
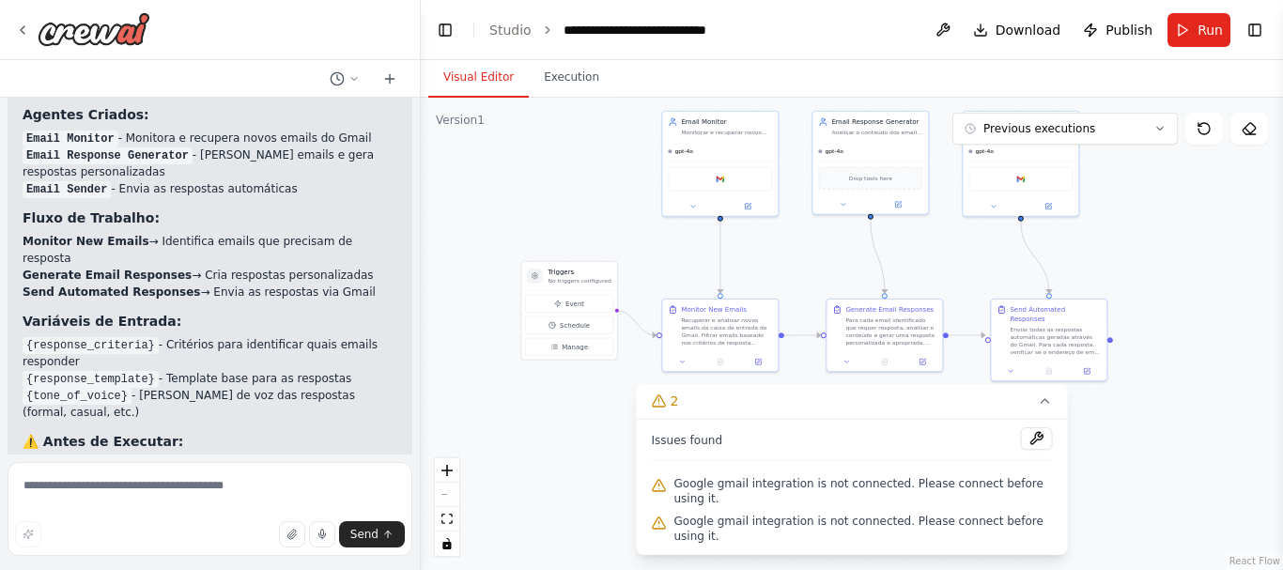
scroll to position [2570, 0]
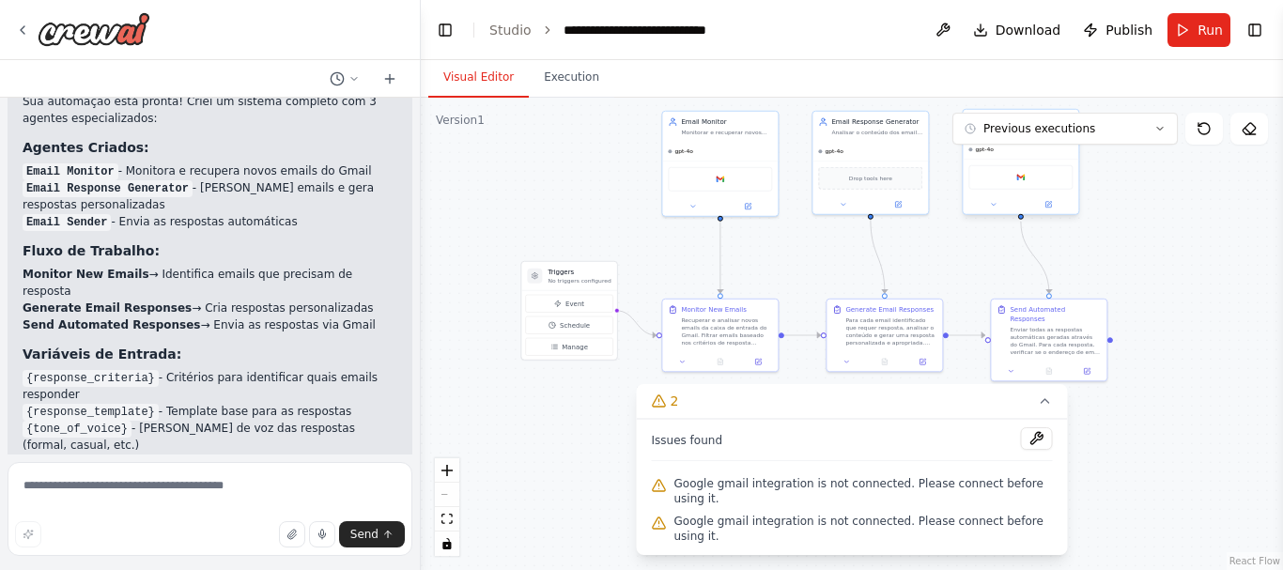
click at [997, 214] on div "Email Sender Enviar as respostas automáticas geradas através do Gmail, garantin…" at bounding box center [1020, 162] width 117 height 106
click at [1049, 205] on icon at bounding box center [1049, 203] width 5 height 5
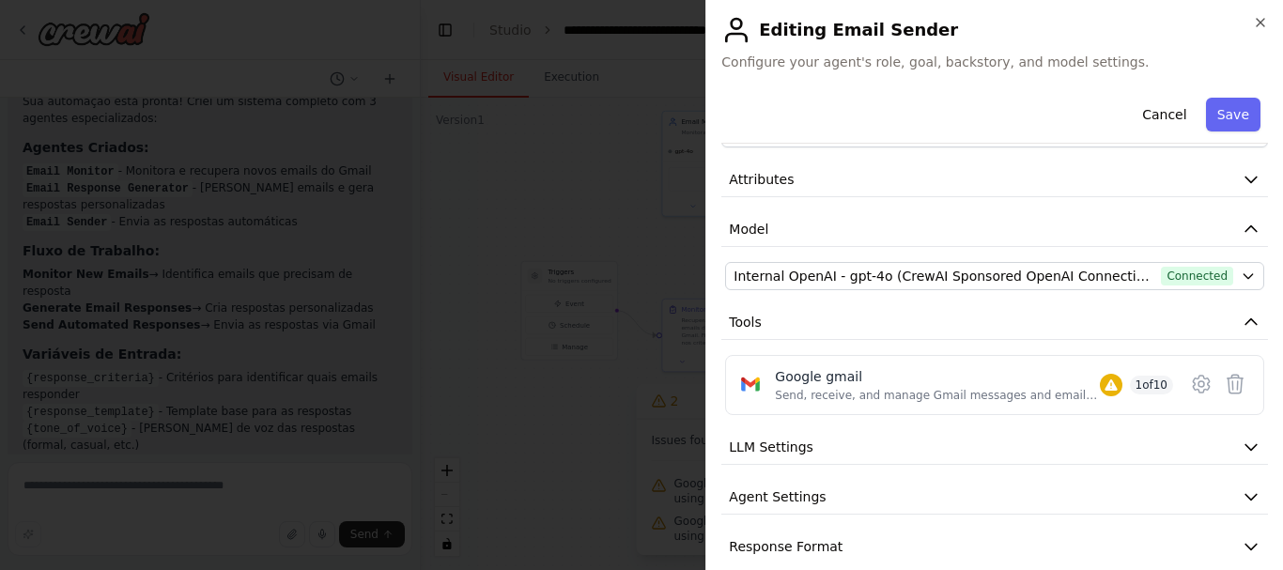
scroll to position [88, 0]
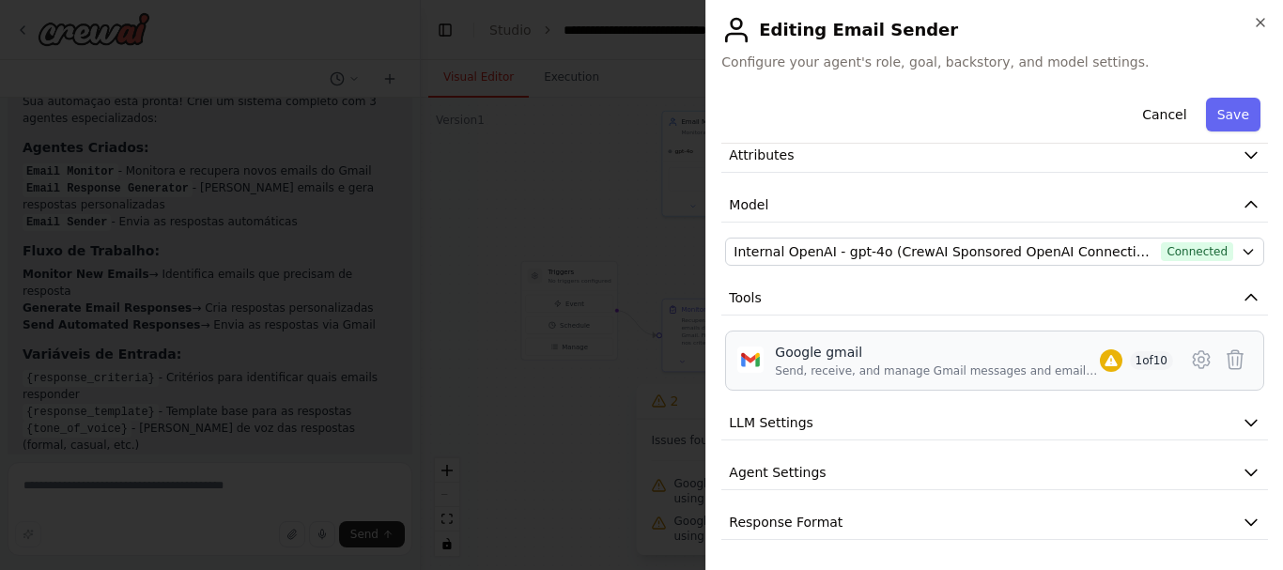
click at [783, 357] on div "Google gmail" at bounding box center [937, 352] width 324 height 19
click at [820, 431] on button "LLM Settings" at bounding box center [994, 423] width 547 height 35
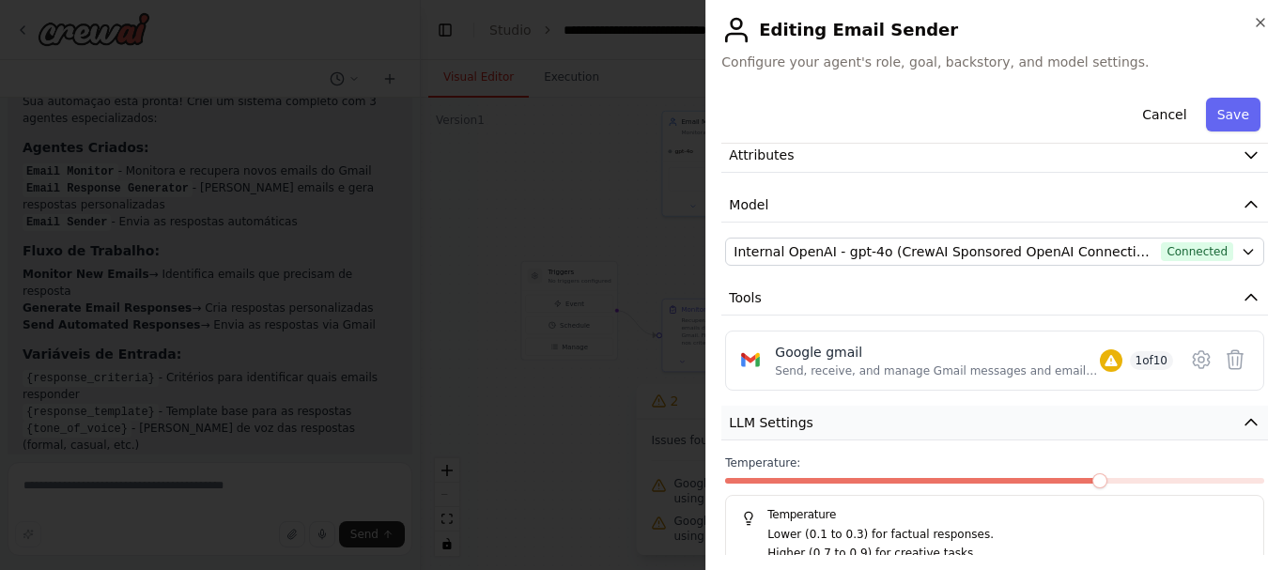
click at [822, 424] on button "LLM Settings" at bounding box center [994, 423] width 547 height 35
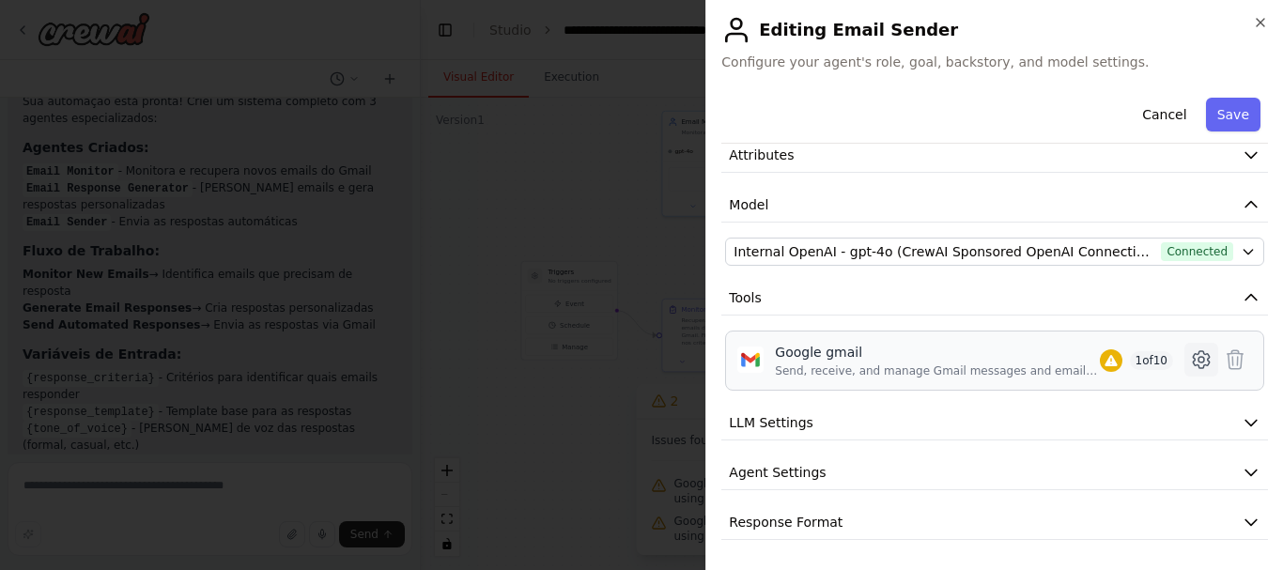
click at [1190, 362] on icon at bounding box center [1201, 359] width 23 height 23
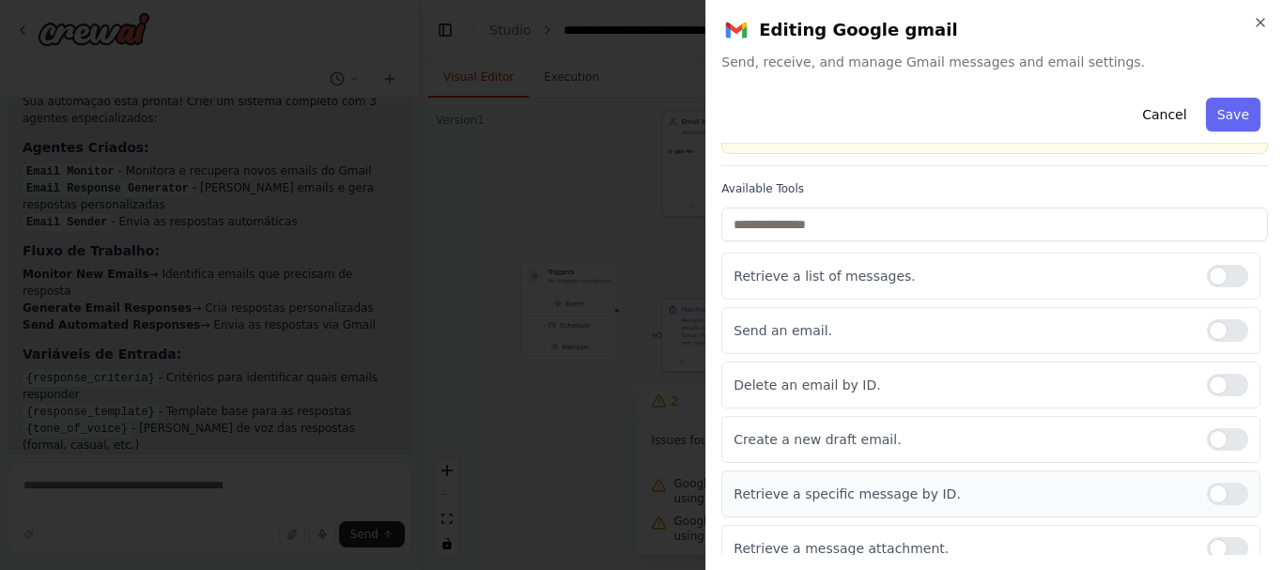
scroll to position [0, 0]
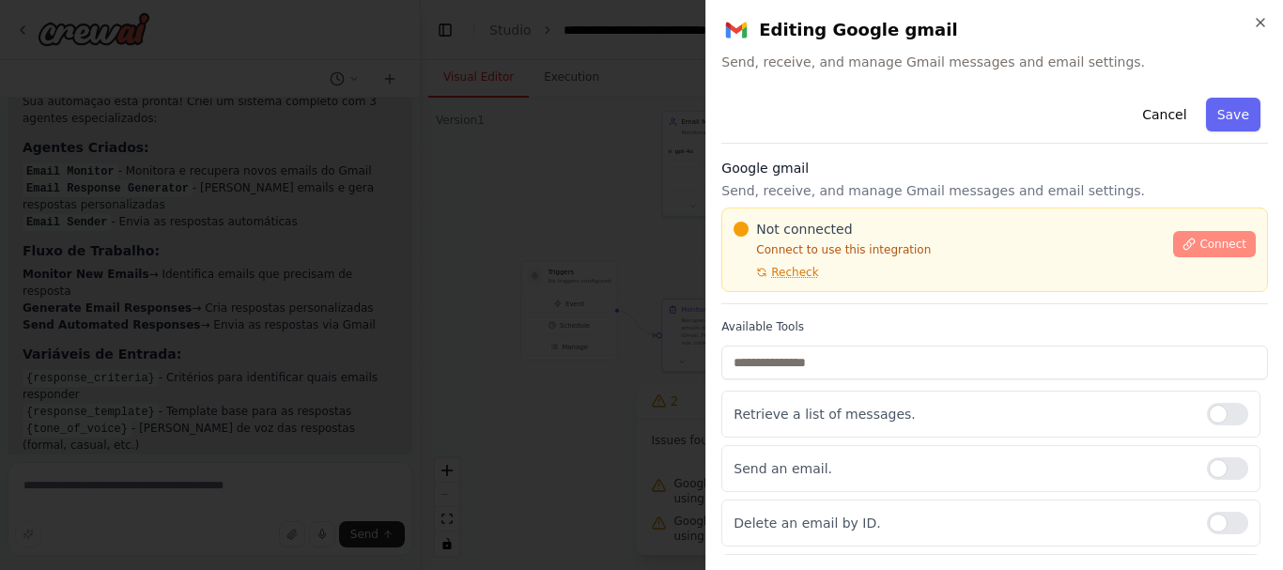
click at [1212, 248] on span "Connect" at bounding box center [1222, 244] width 47 height 15
